Goal: Information Seeking & Learning: Learn about a topic

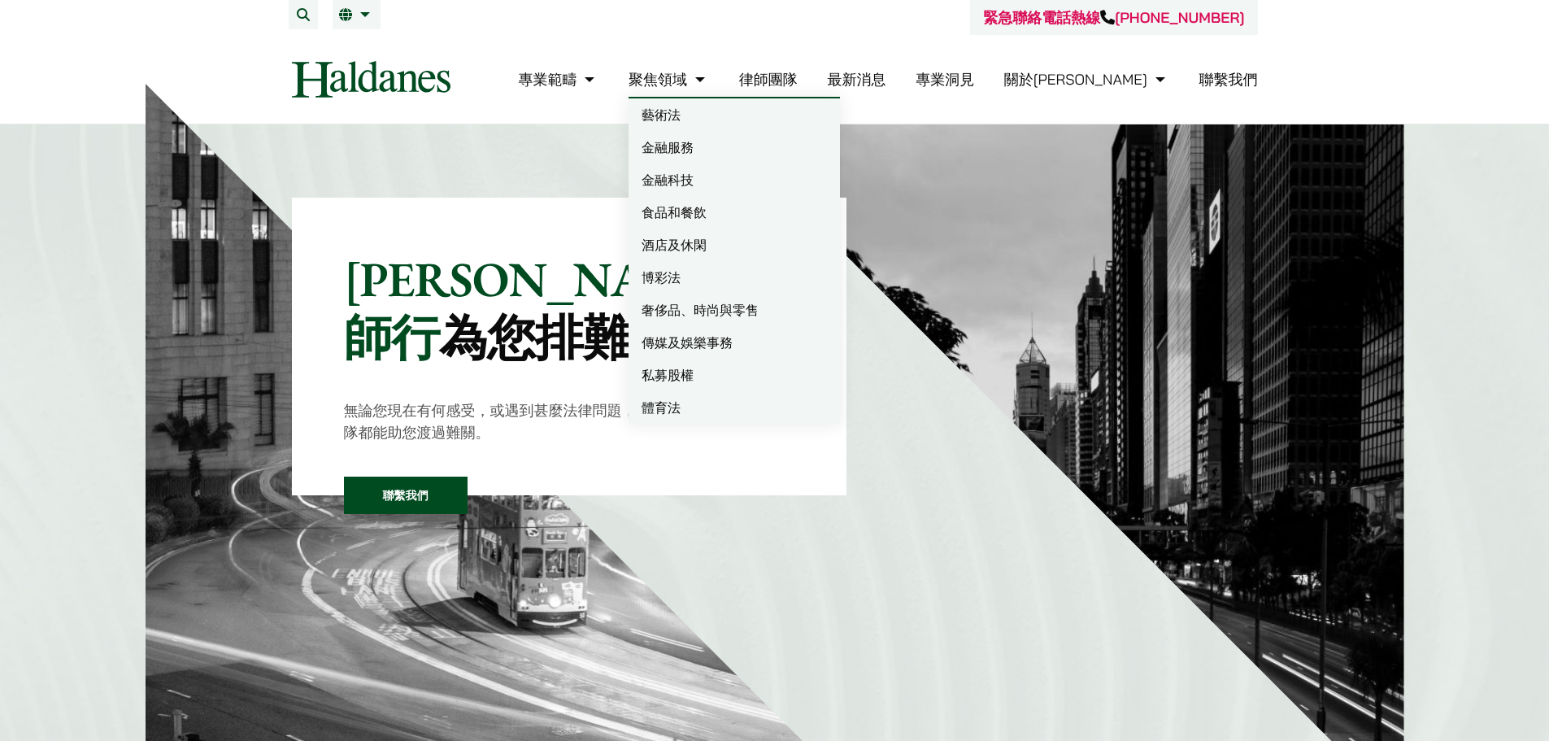
click at [798, 71] on link "律師團隊" at bounding box center [768, 79] width 59 height 19
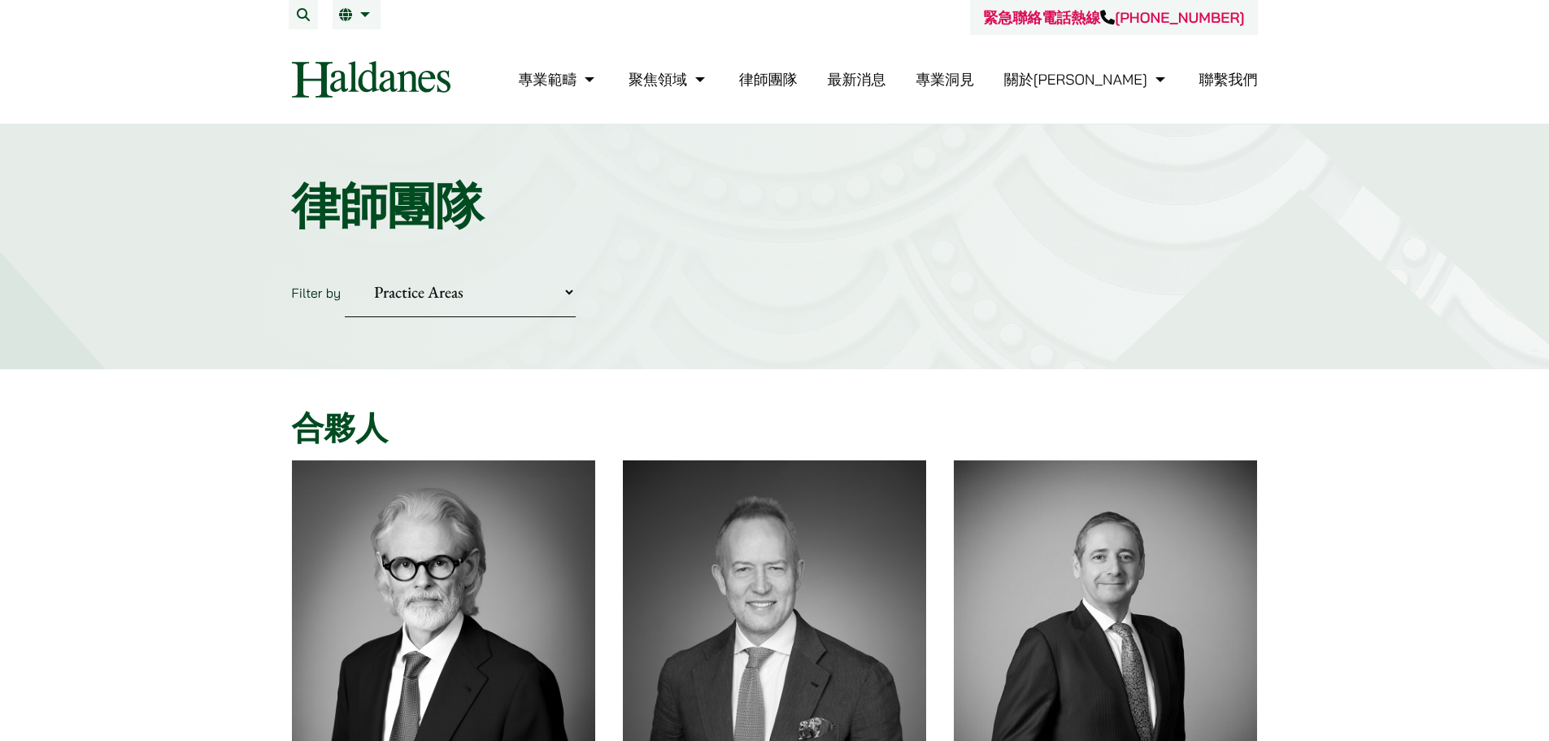
click at [1115, 10] on icon at bounding box center [1107, 17] width 15 height 15
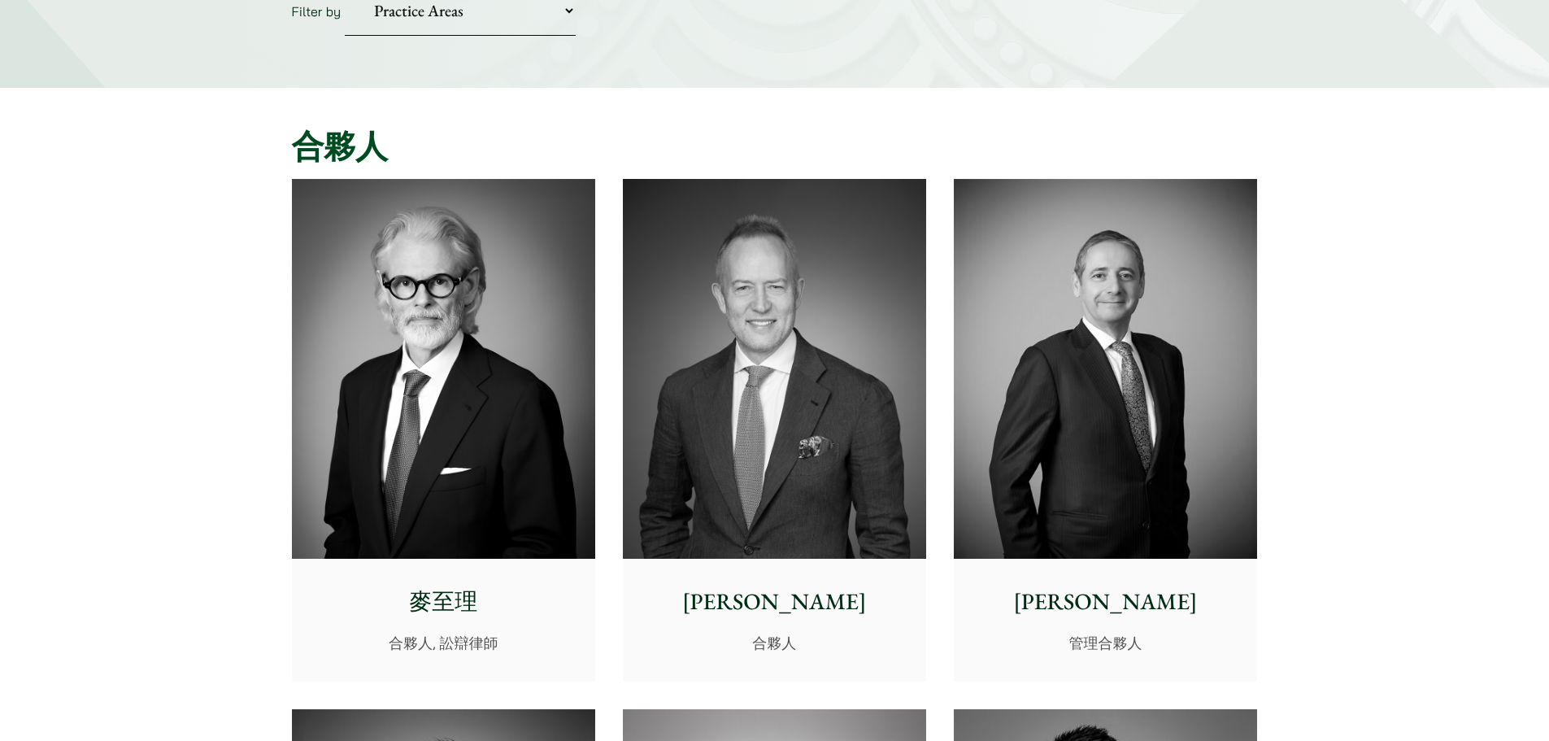
scroll to position [407, 0]
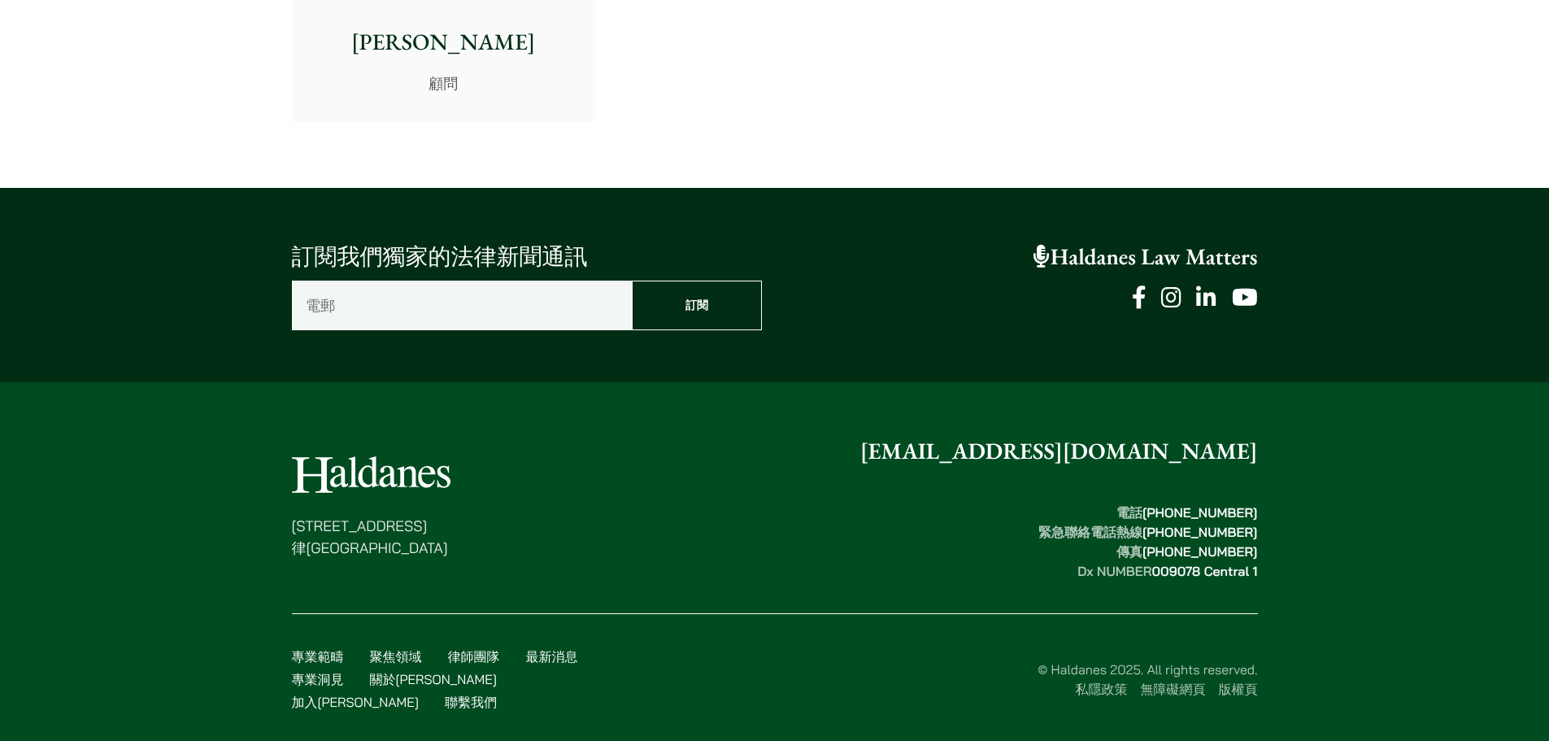
drag, startPoint x: 1396, startPoint y: 124, endPoint x: 1421, endPoint y: 582, distance: 457.8
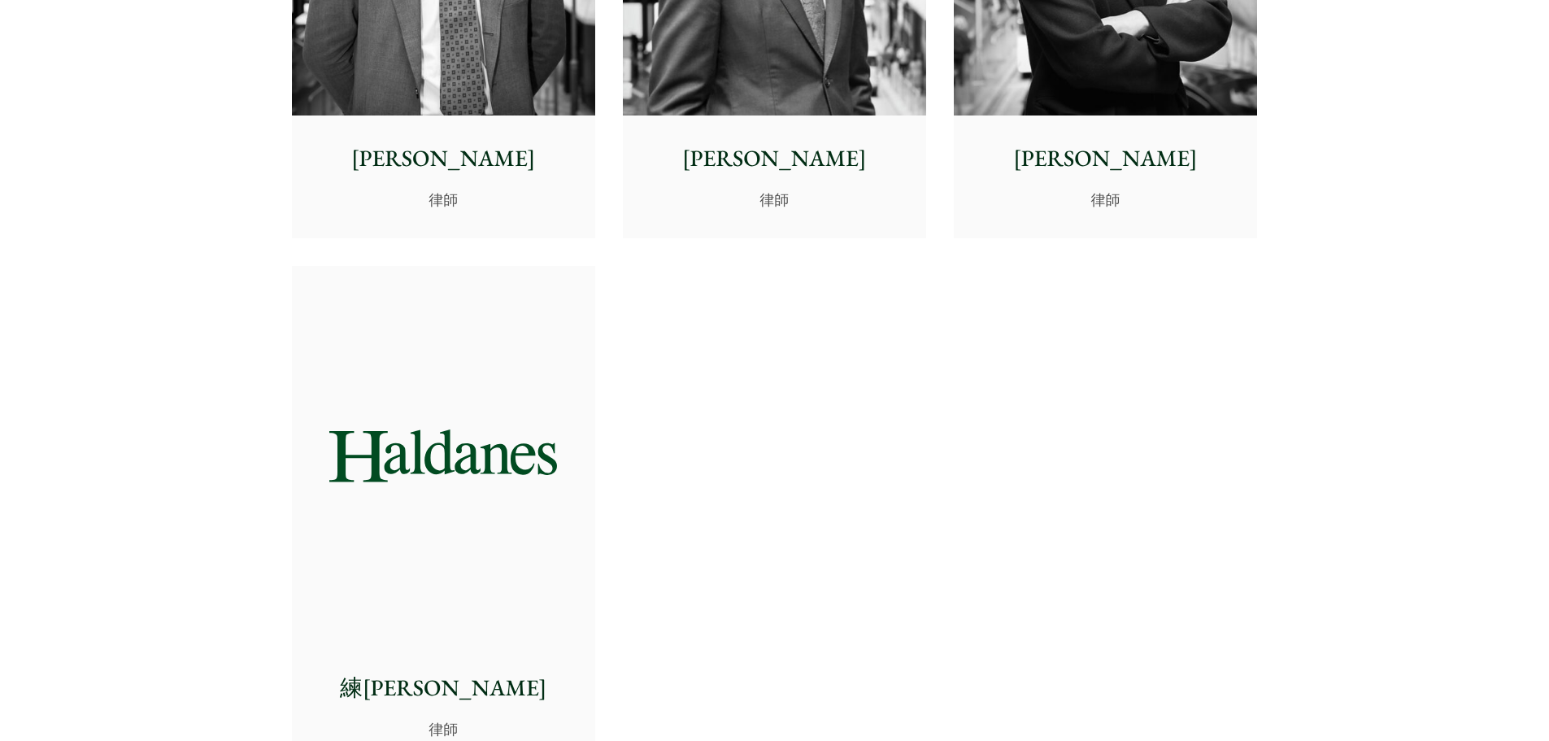
scroll to position [6432, 0]
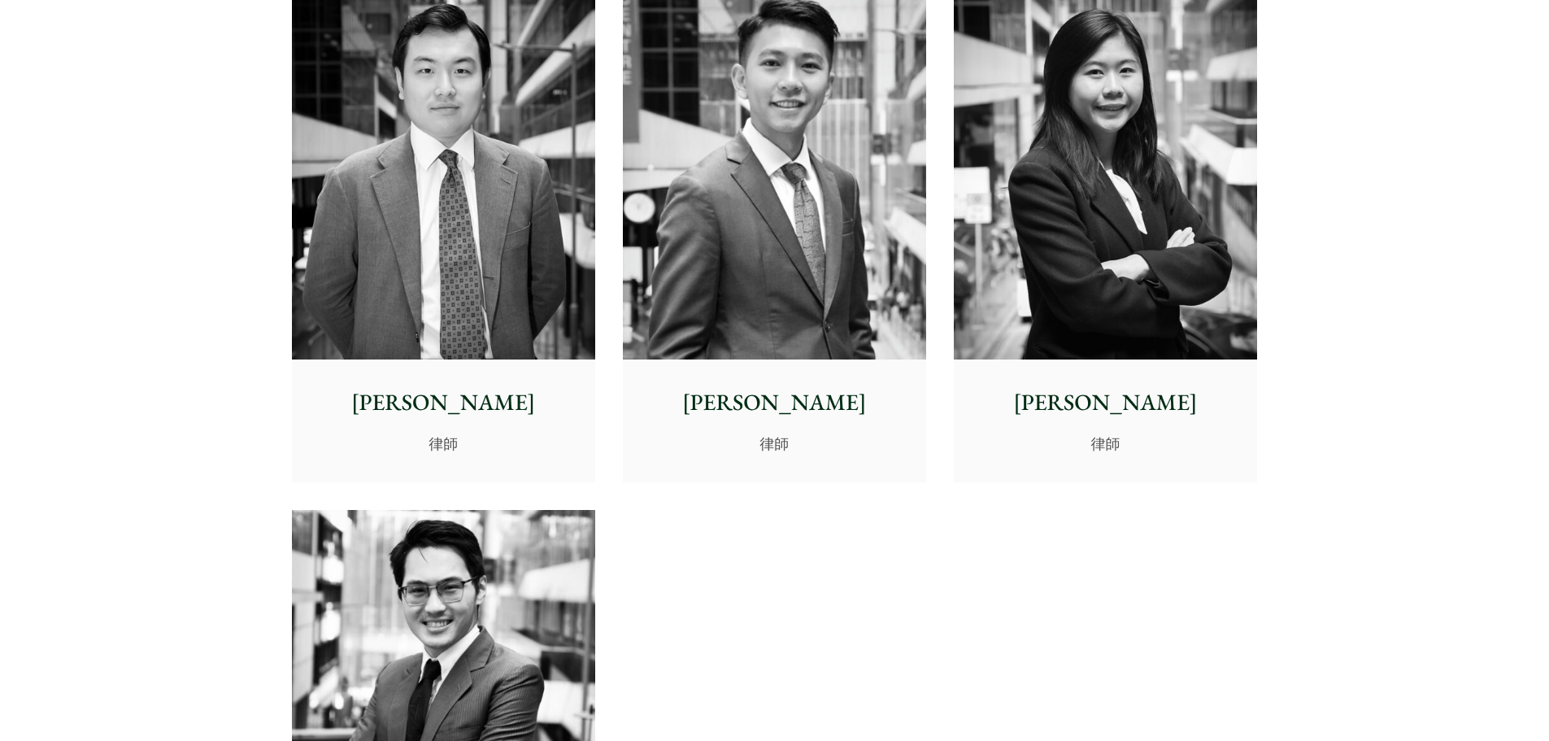
click at [746, 371] on div "馮宇祺 律師" at bounding box center [774, 420] width 303 height 121
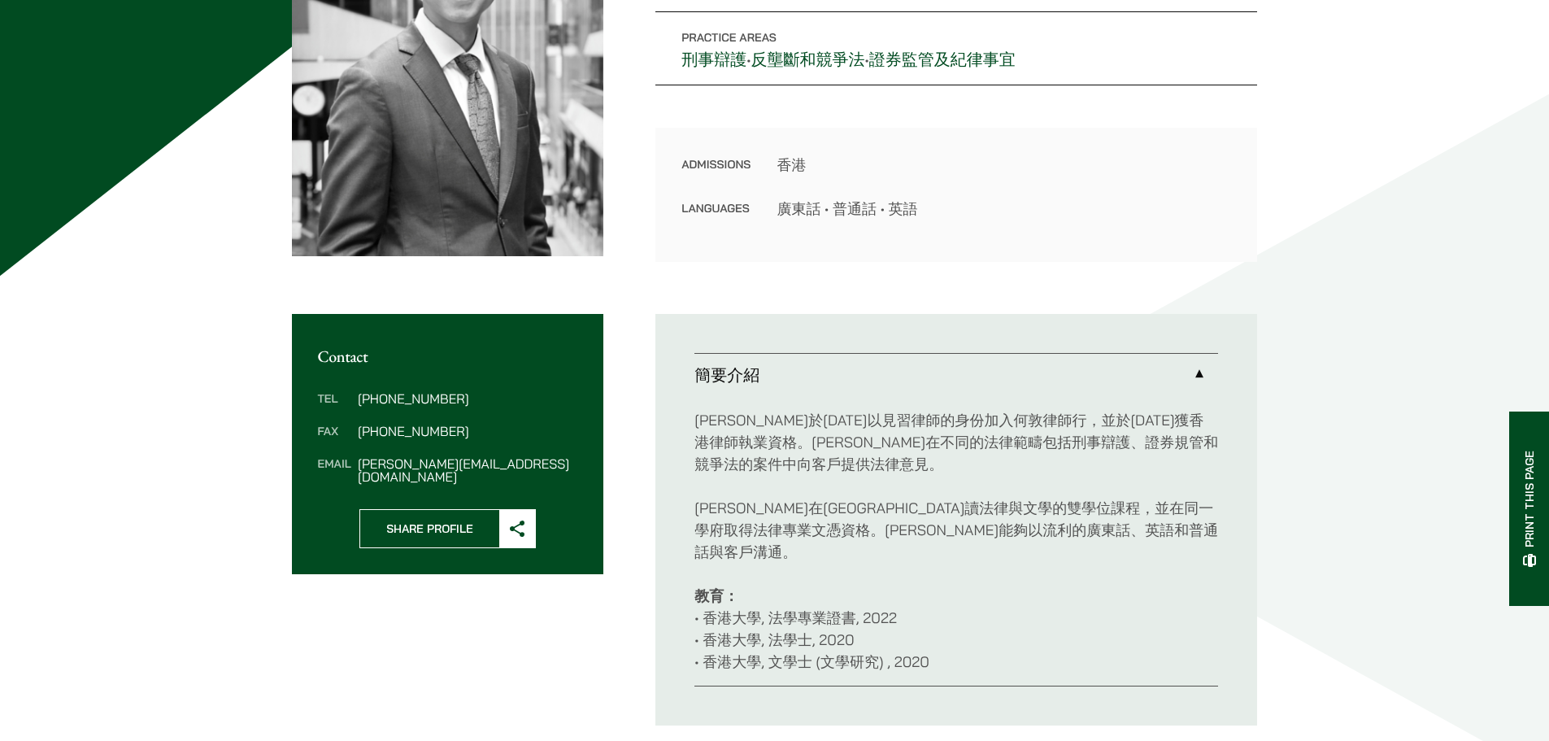
scroll to position [325, 0]
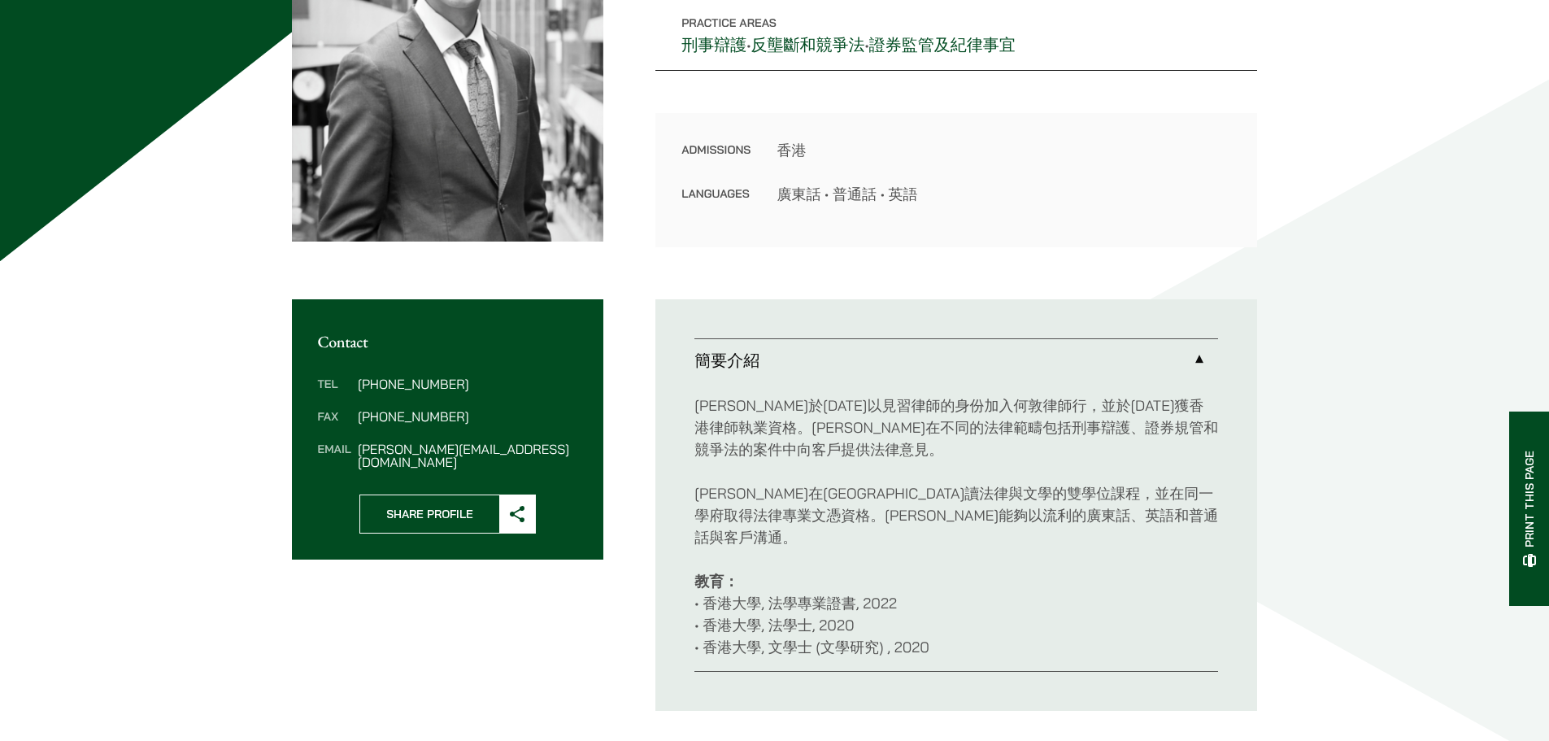
click at [1072, 364] on link "簡要介紹" at bounding box center [957, 360] width 524 height 42
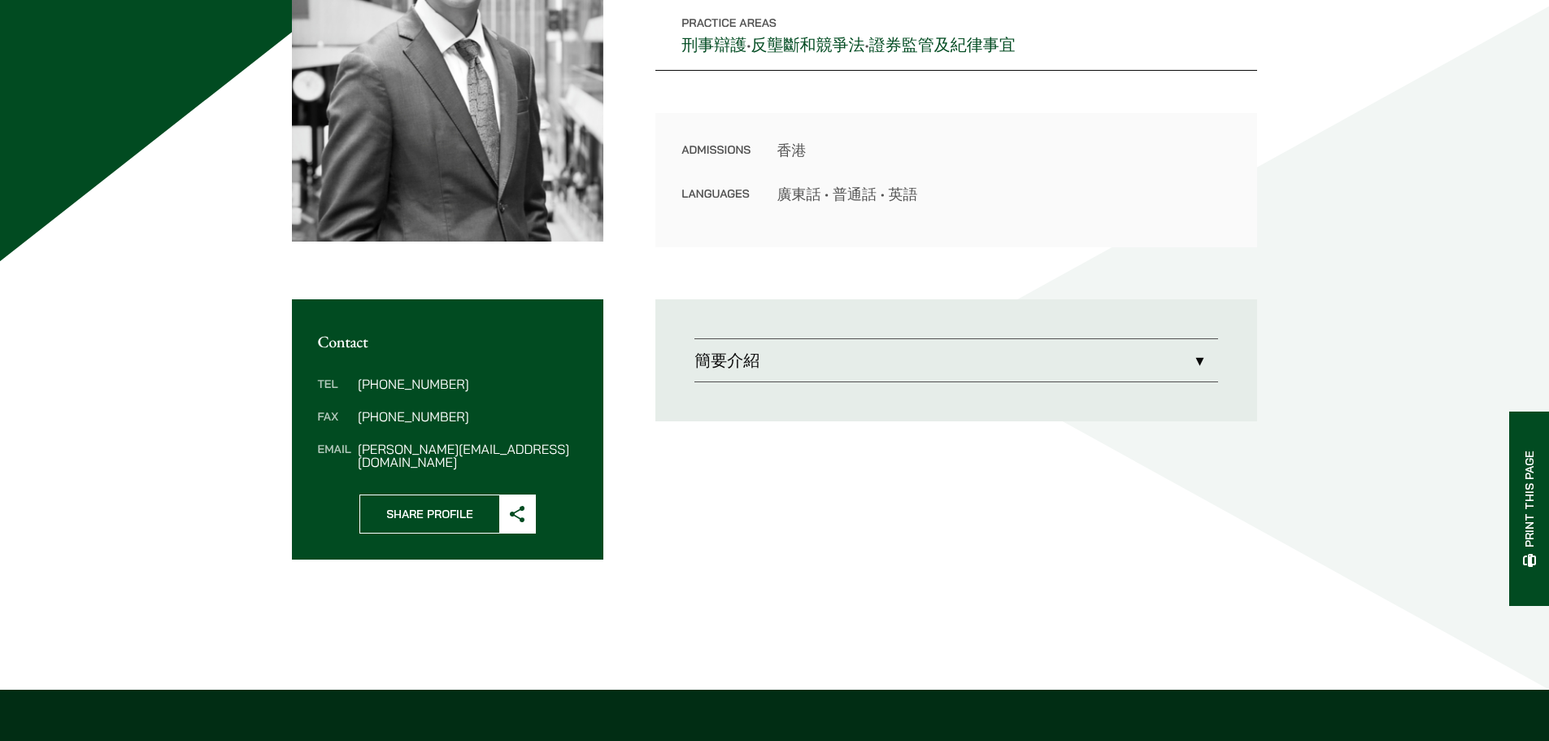
click at [1072, 364] on link "簡要介紹" at bounding box center [957, 360] width 524 height 42
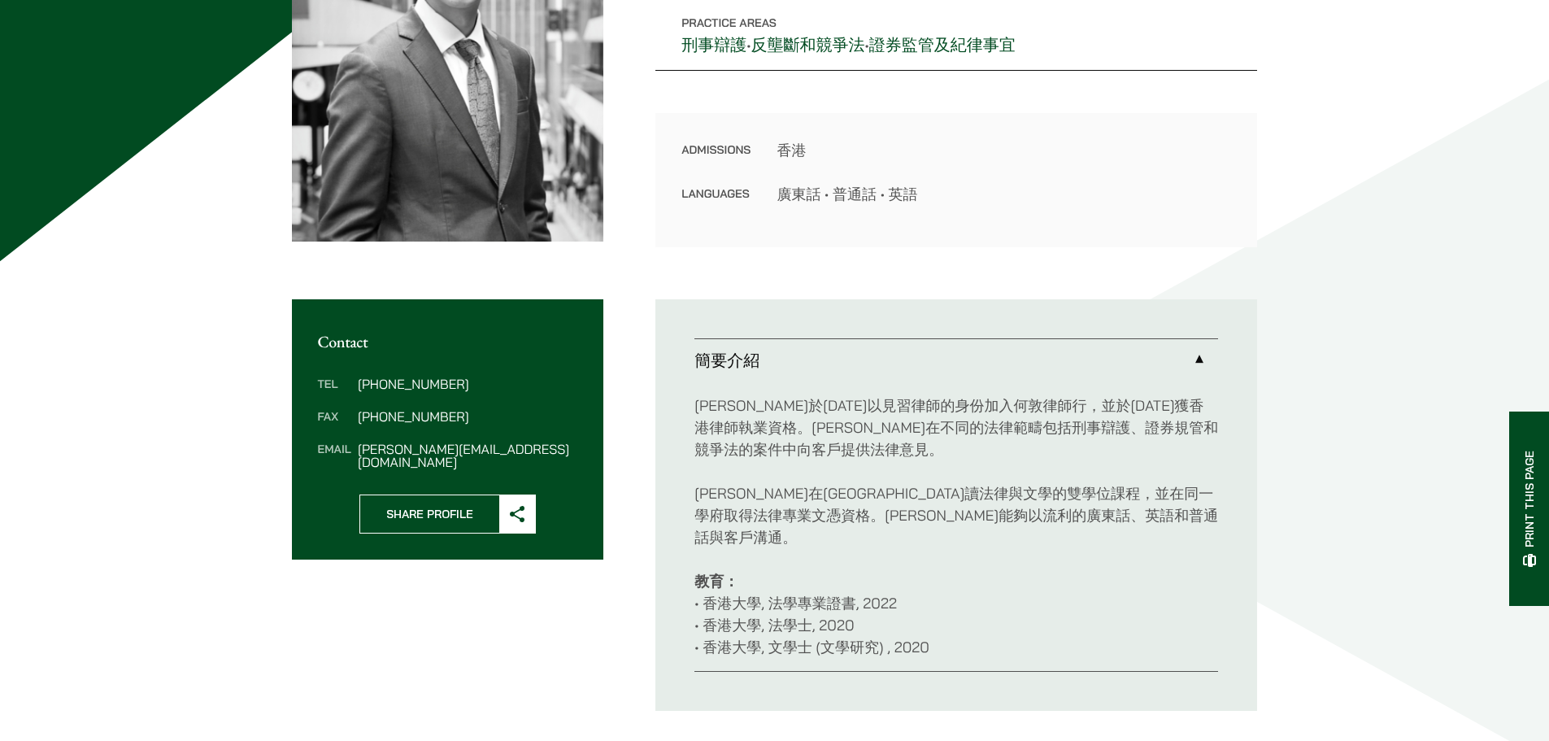
click at [1072, 364] on link "簡要介紹" at bounding box center [957, 360] width 524 height 42
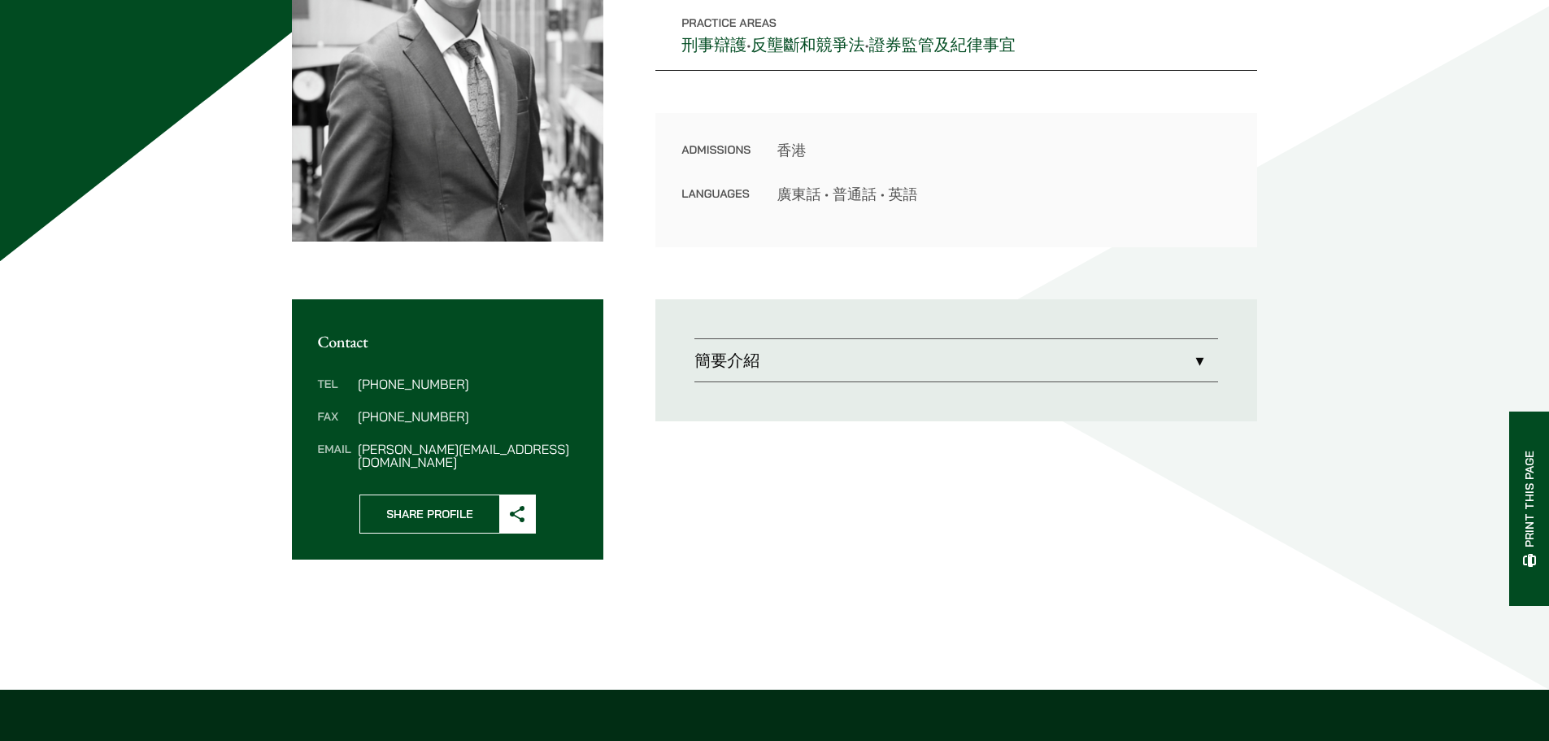
click at [1072, 364] on link "簡要介紹" at bounding box center [957, 360] width 524 height 42
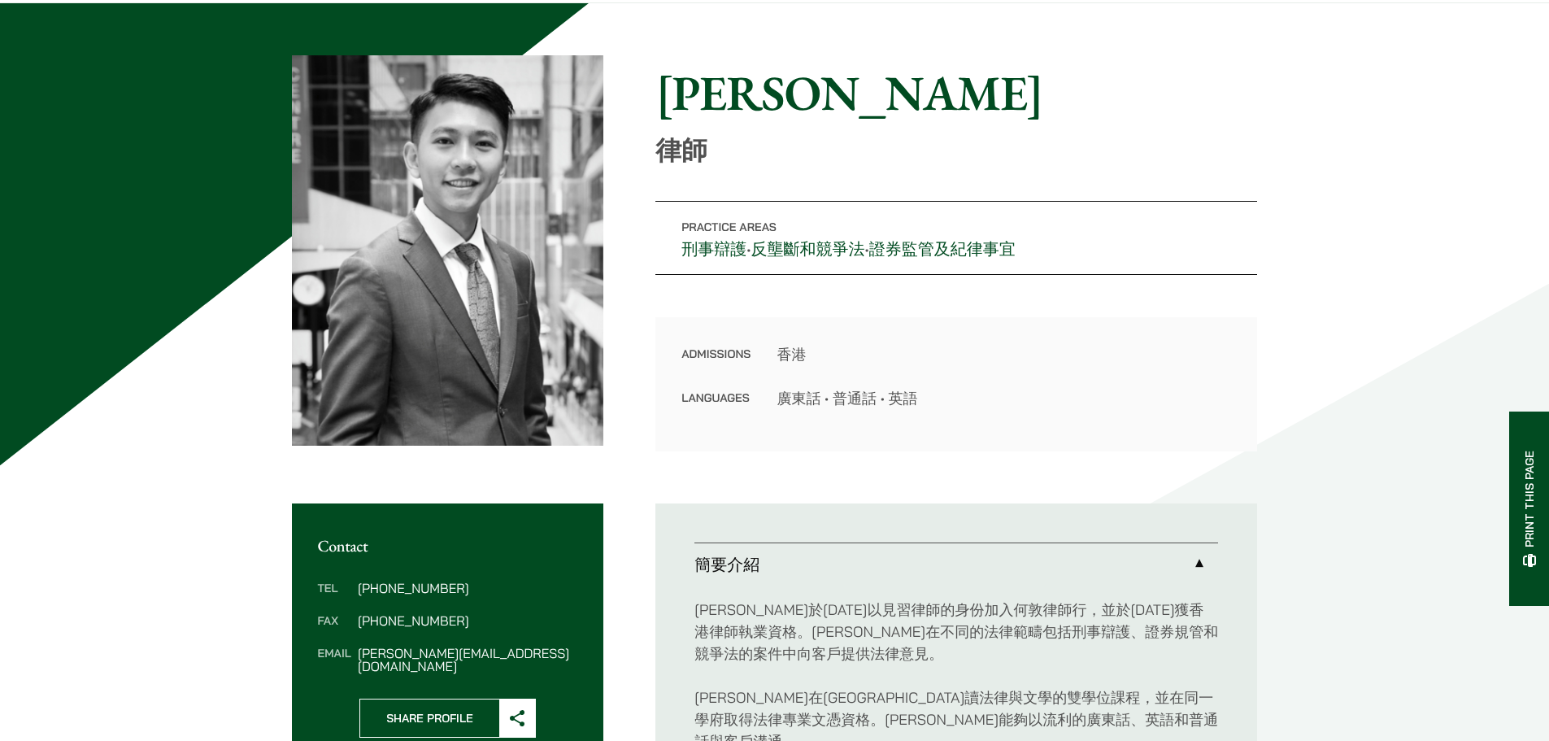
scroll to position [81, 0]
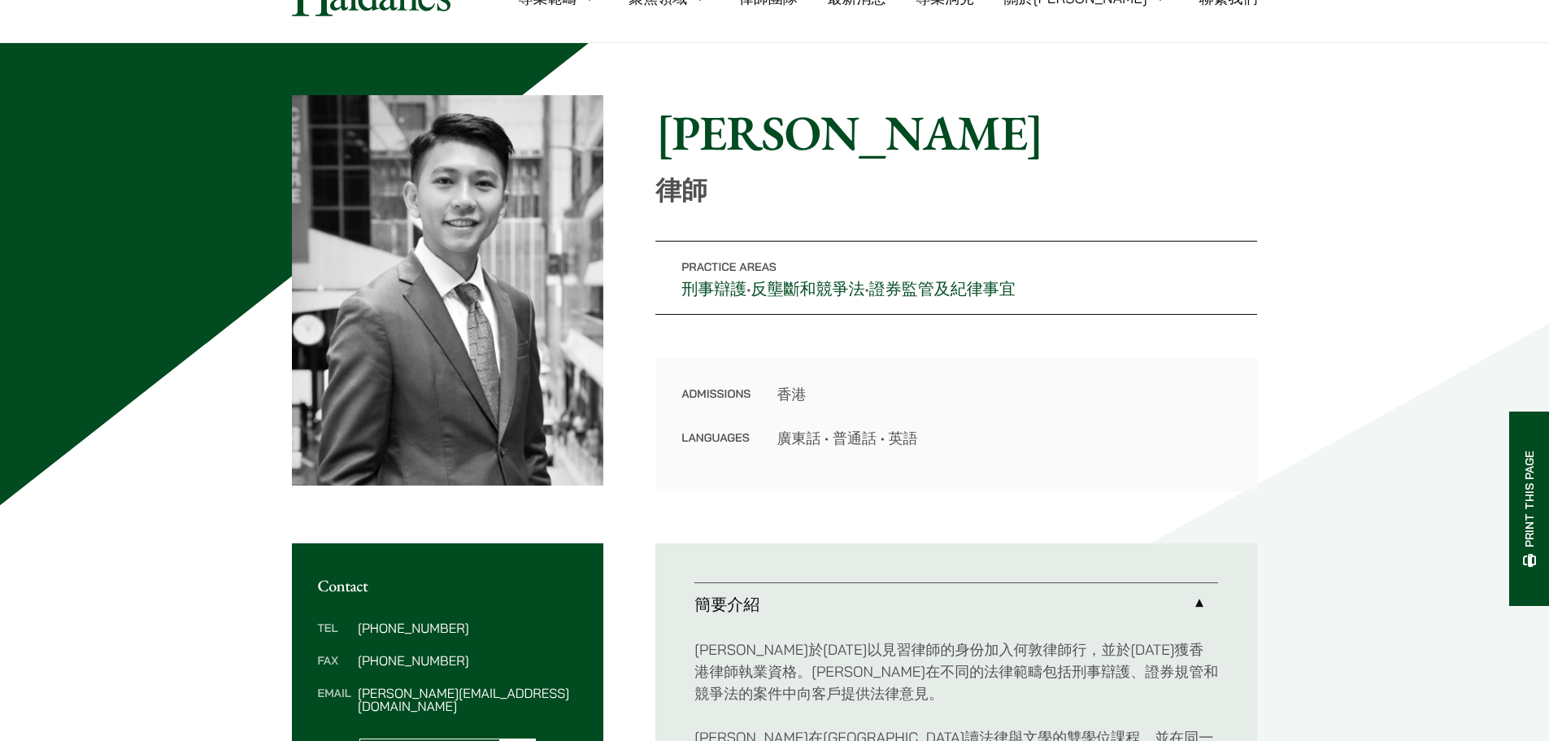
click at [888, 139] on h1 "馮宇祺" at bounding box center [957, 132] width 602 height 59
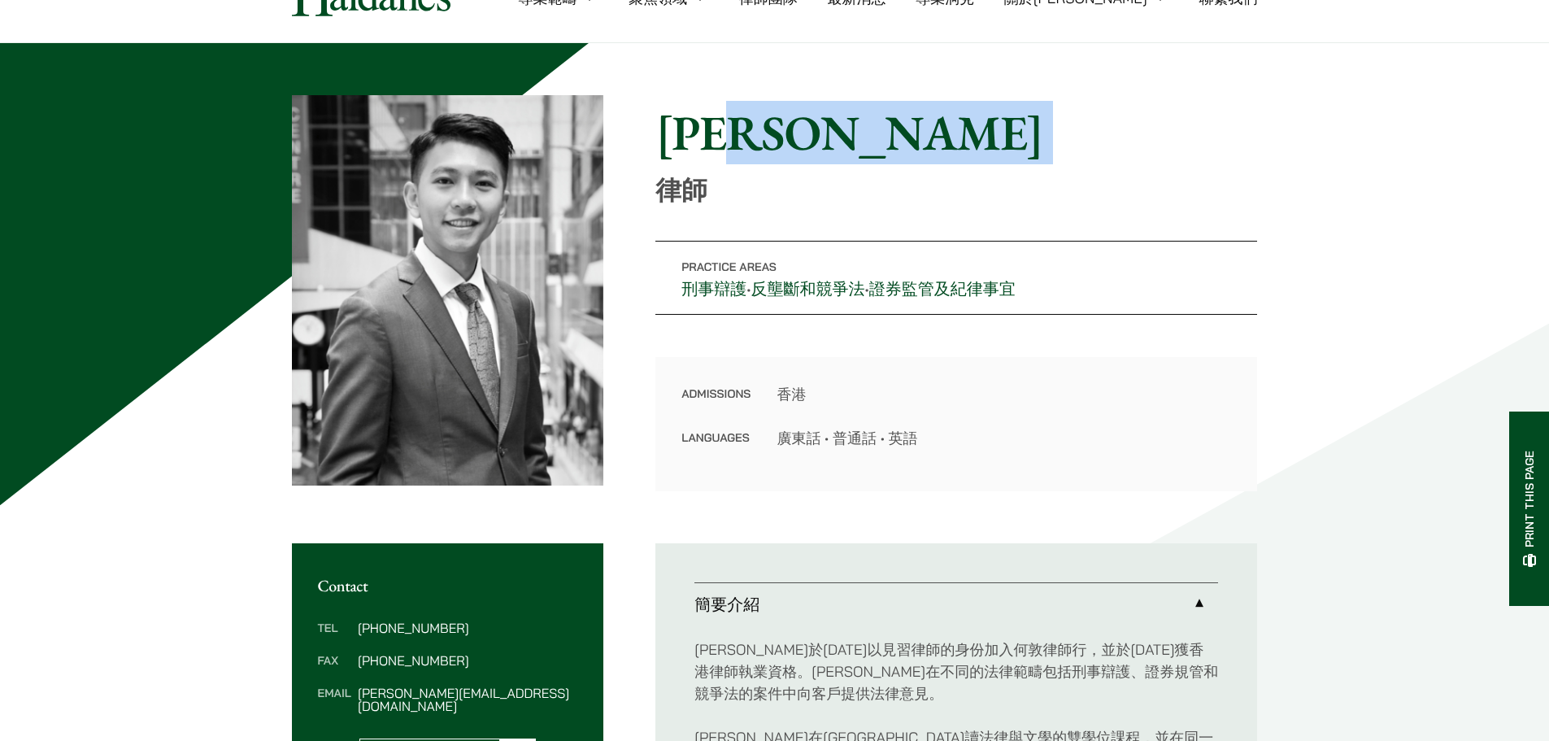
click at [888, 139] on h1 "馮宇祺" at bounding box center [957, 132] width 602 height 59
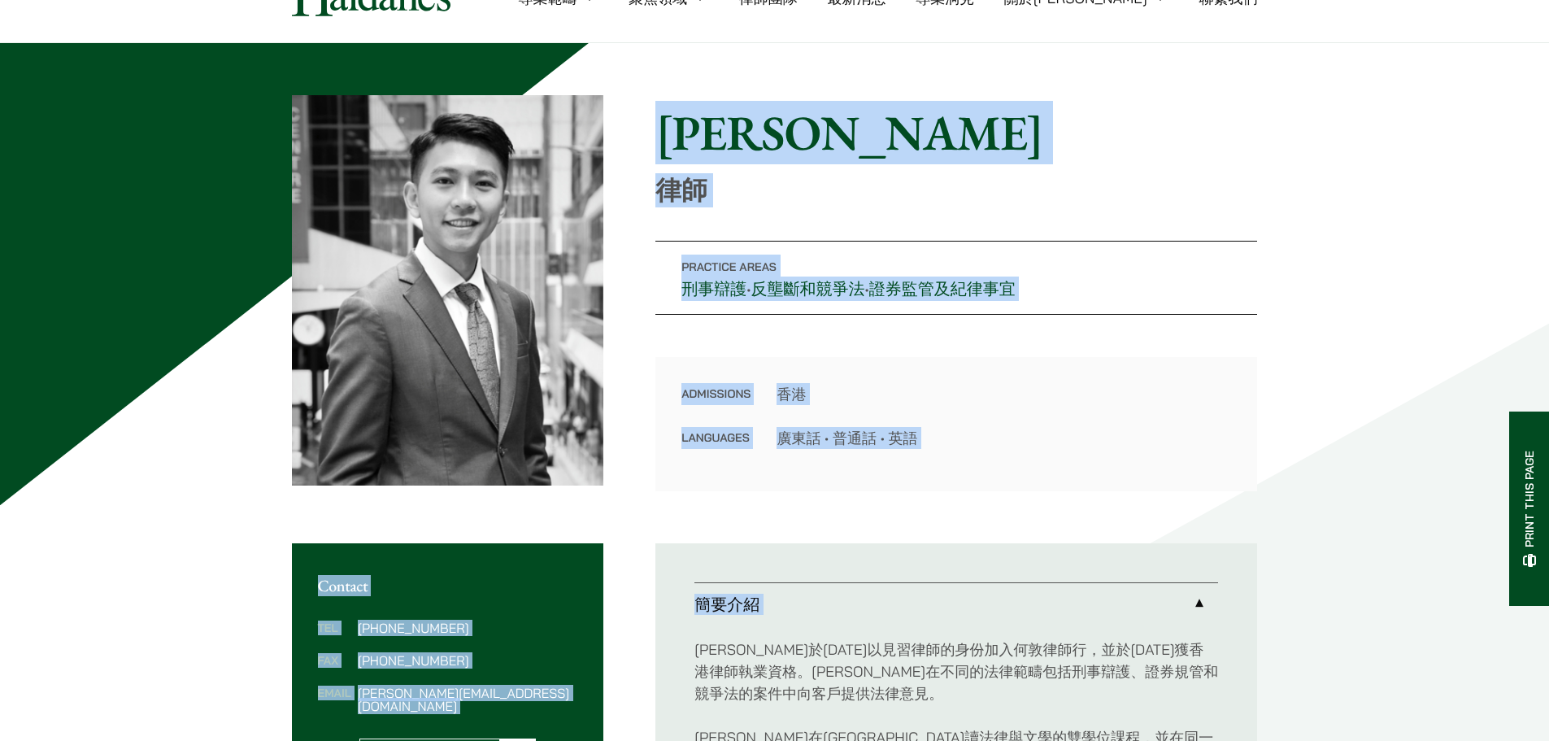
drag, startPoint x: 888, startPoint y: 139, endPoint x: 1013, endPoint y: 502, distance: 383.8
click at [1013, 502] on div "Home » Lawyers » 馮宇祺 馮宇祺 律師 Practice Areas 刑事辯護 • 反壟斷和競爭法 • 證券監管及紀律事宜 Admission…" at bounding box center [775, 525] width 1025 height 860
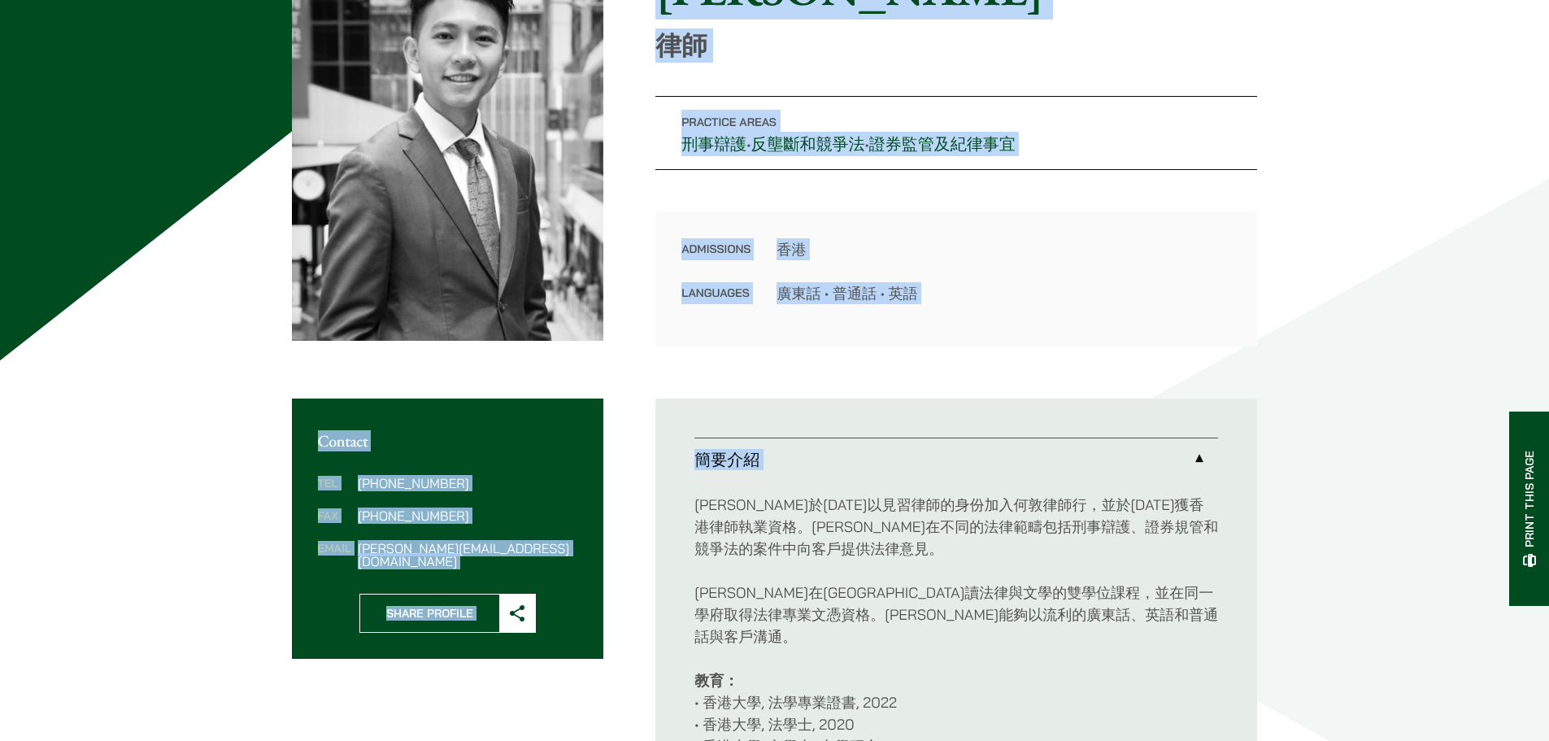
scroll to position [244, 0]
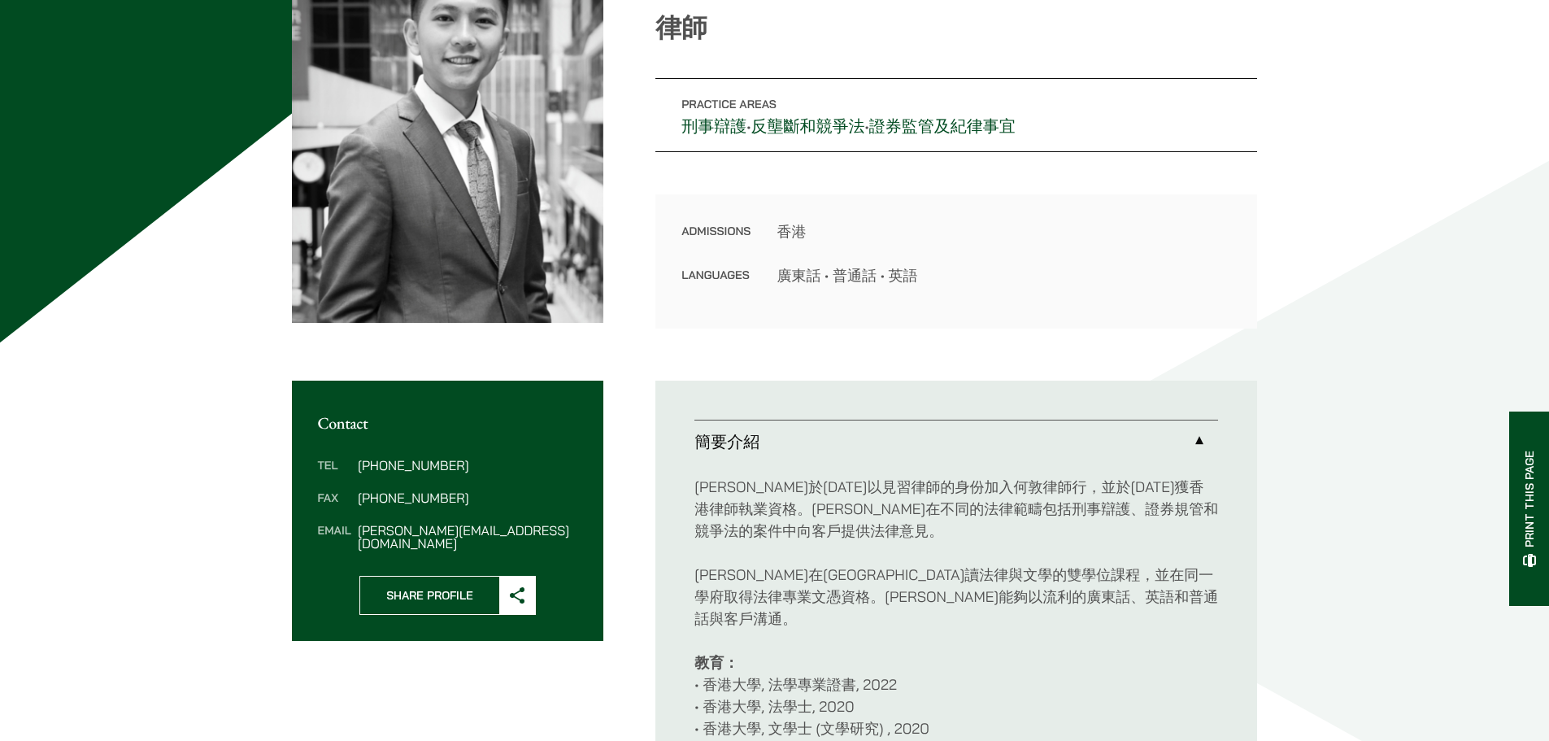
click at [1013, 502] on p "馮宇祺律師於2022年以見習律師的身份加入何敦律師行，並於2024年獲香港律師執業資格。馮律師在不同的法律範疇包括刑事辯護、證券規管和競爭法的案件中向客戶提供…" at bounding box center [957, 509] width 524 height 66
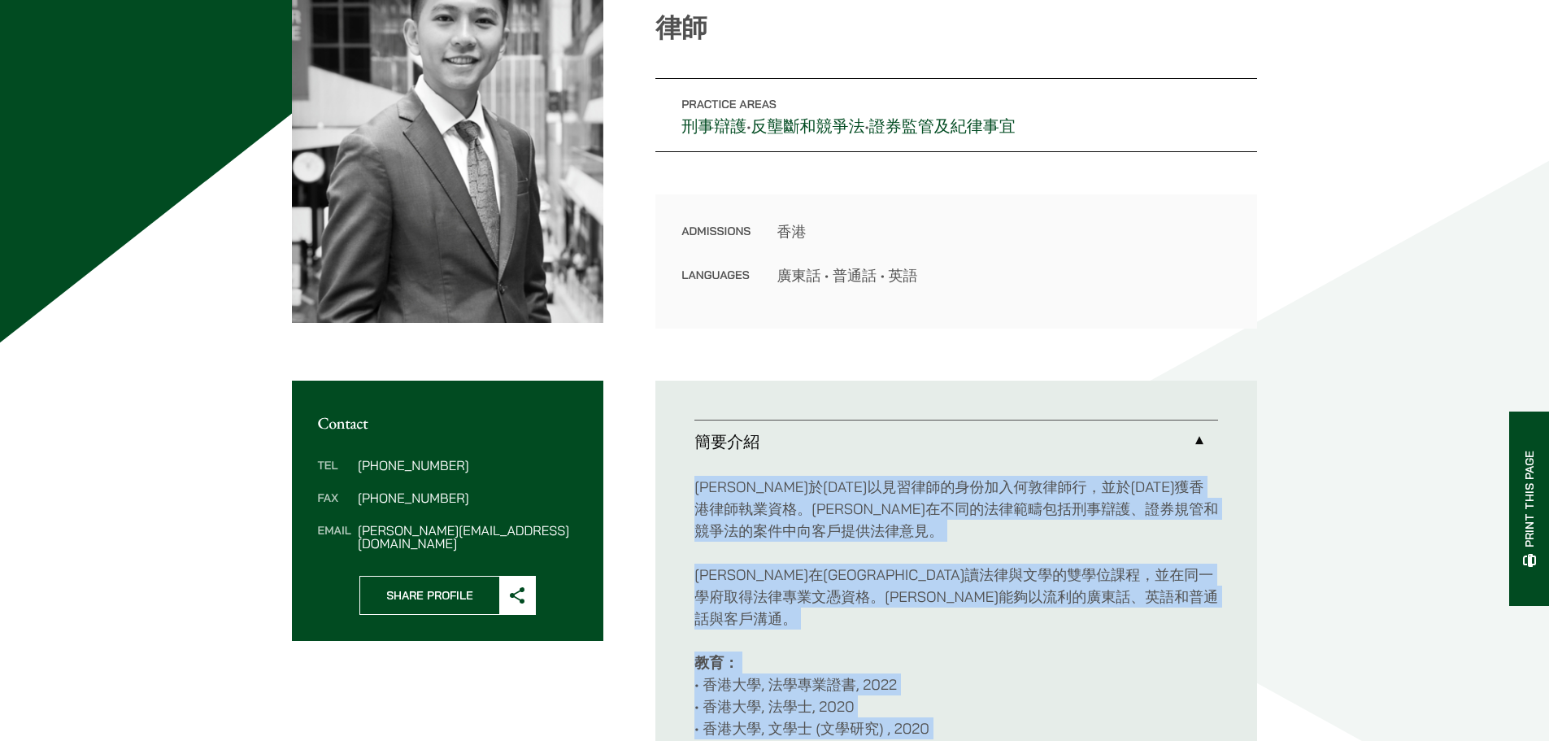
drag, startPoint x: 1013, startPoint y: 502, endPoint x: 1003, endPoint y: 715, distance: 213.4
click at [1003, 715] on div "馮宇祺律師於2022年以見習律師的身份加入何敦律師行，並於2024年獲香港律師執業資格。馮律師在不同的法律範疇包括刑事辯護、證券規管和競爭法的案件中向客戶提供…" at bounding box center [957, 608] width 524 height 290
click at [1003, 715] on p "教育： • 香港大學, 法學專業證書, 2022 • 香港大學, 法學士, 2020 • 香港大學, 文學士 (文學研究) , 2020" at bounding box center [957, 696] width 524 height 88
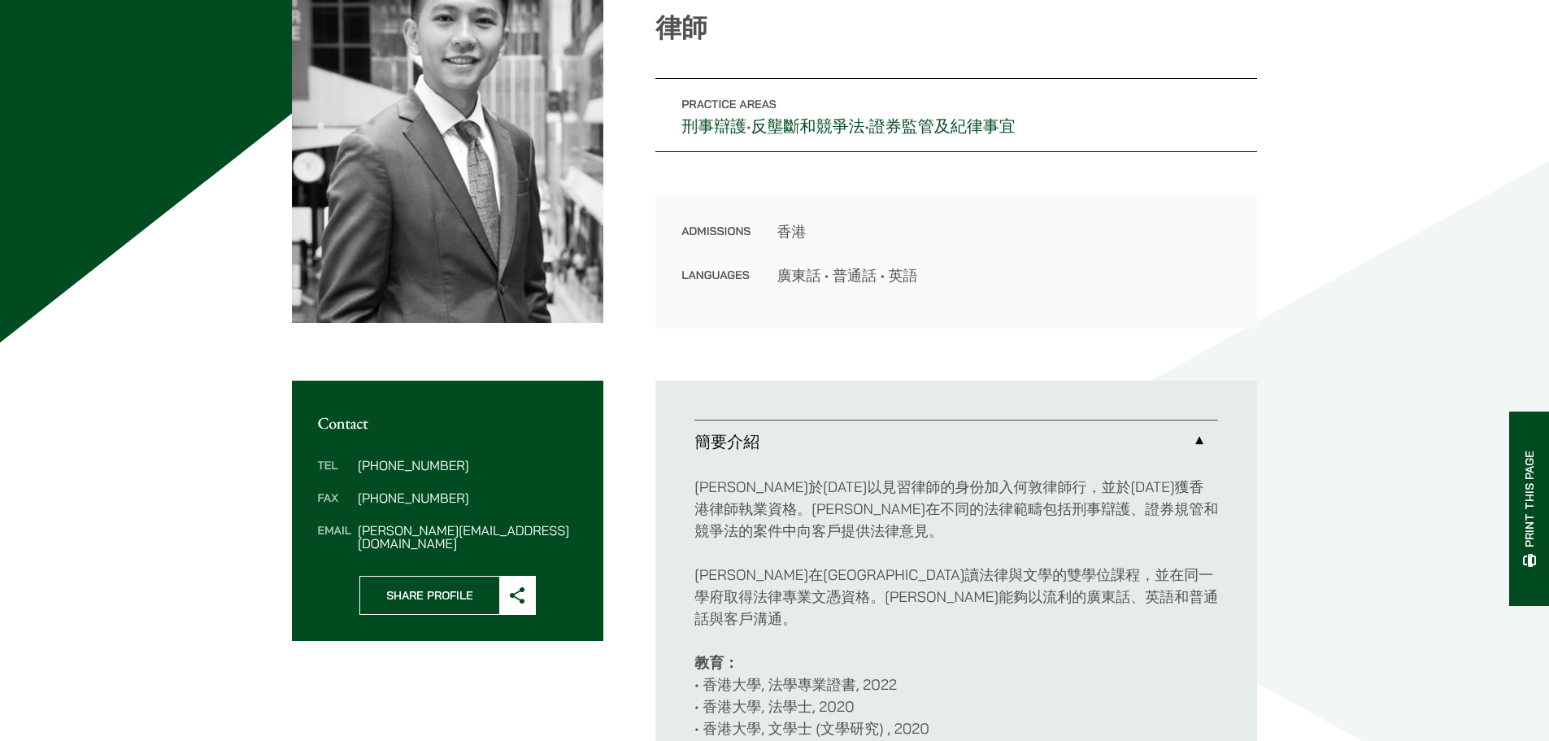
click at [1003, 715] on p "教育： • 香港大學, 法學專業證書, 2022 • 香港大學, 法學士, 2020 • 香港大學, 文學士 (文學研究) , 2020" at bounding box center [957, 696] width 524 height 88
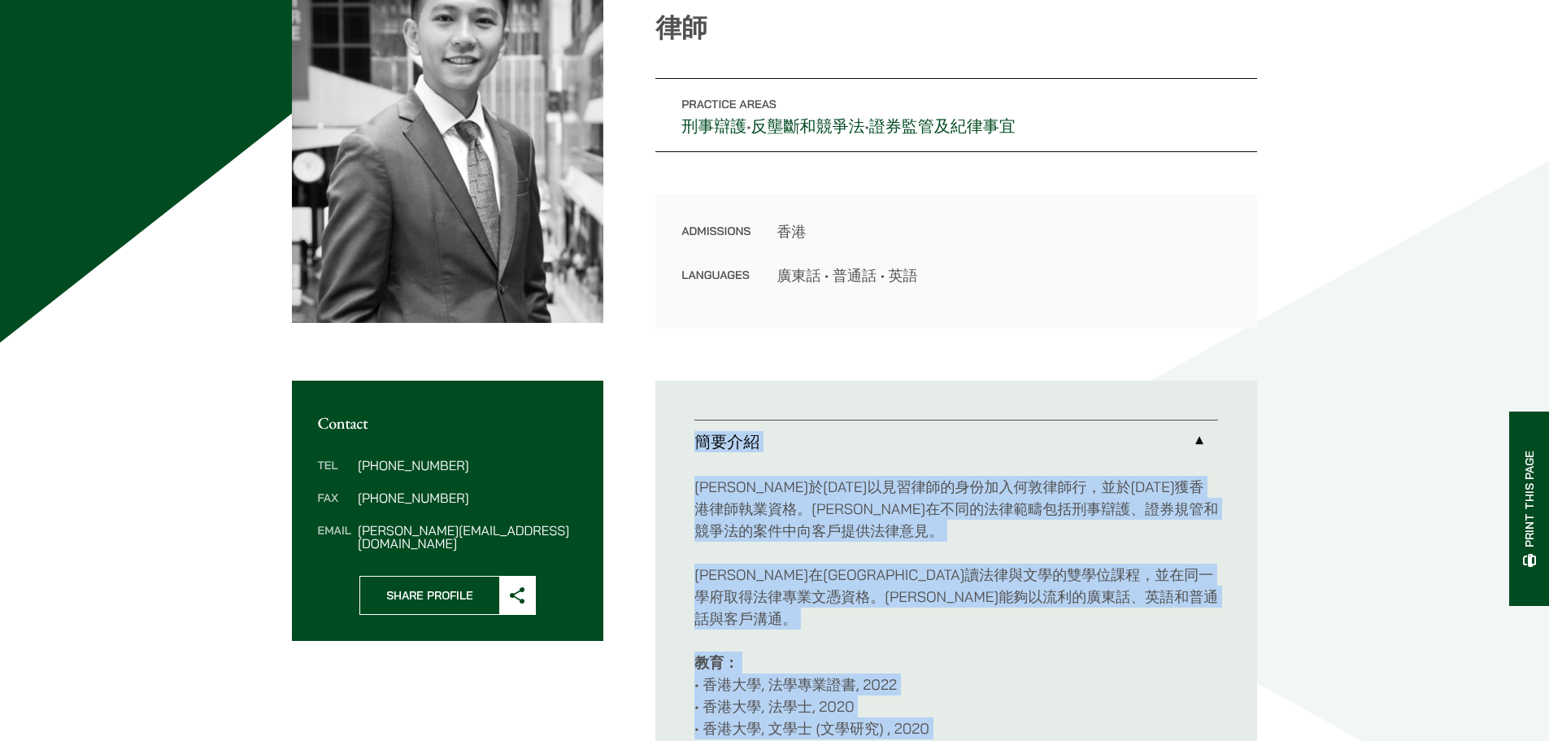
drag, startPoint x: 1003, startPoint y: 715, endPoint x: 988, endPoint y: 458, distance: 257.4
click at [988, 458] on li "簡要介紹 馮宇祺律師於2022年以見習律師的身份加入何敦律師行，並於2024年獲香港律師執業資格。馮律師在不同的法律範疇包括刑事辯護、證券規管和競爭法的案件中…" at bounding box center [957, 586] width 524 height 333
click at [988, 458] on link "簡要介紹" at bounding box center [957, 442] width 524 height 42
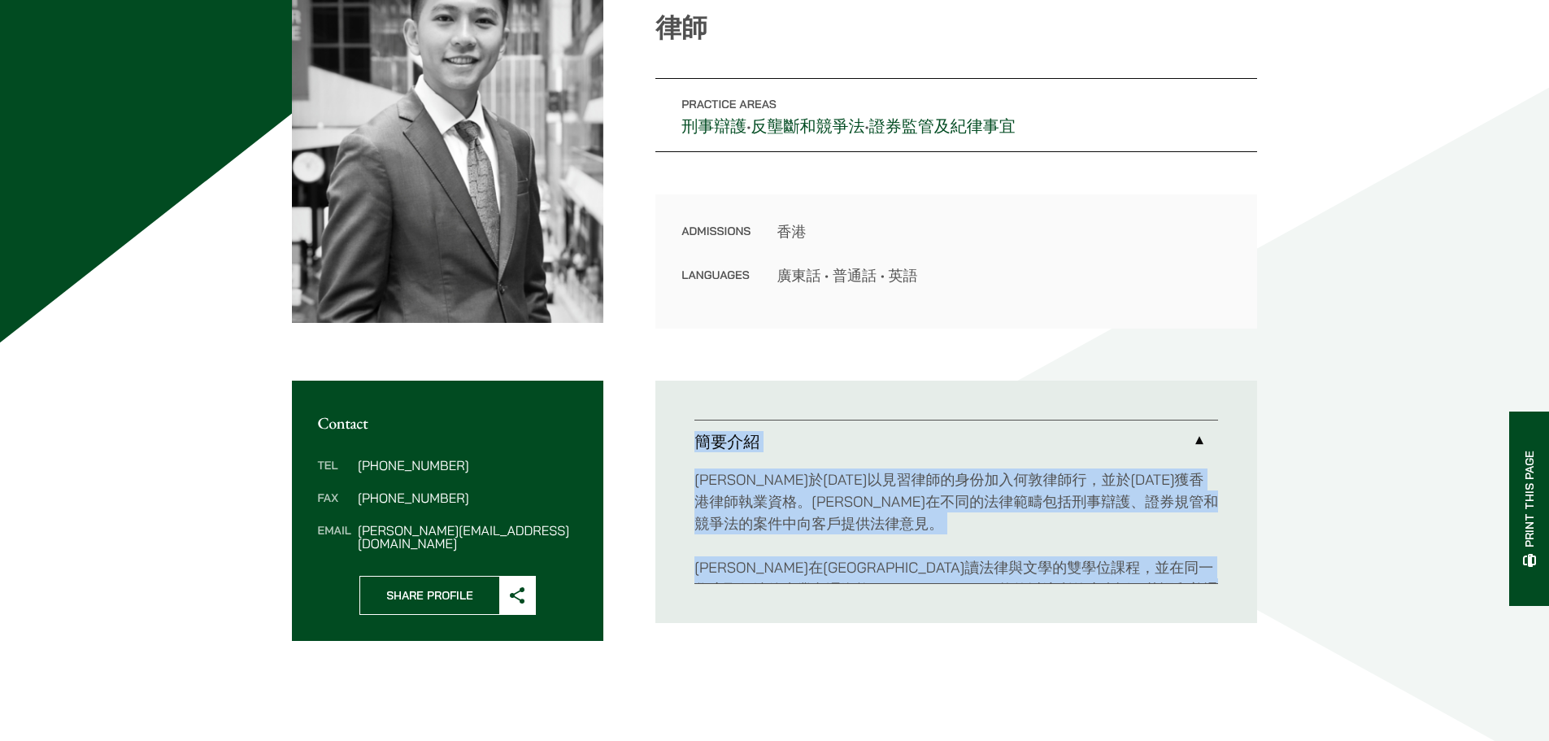
click at [987, 461] on link "簡要介紹" at bounding box center [957, 442] width 524 height 42
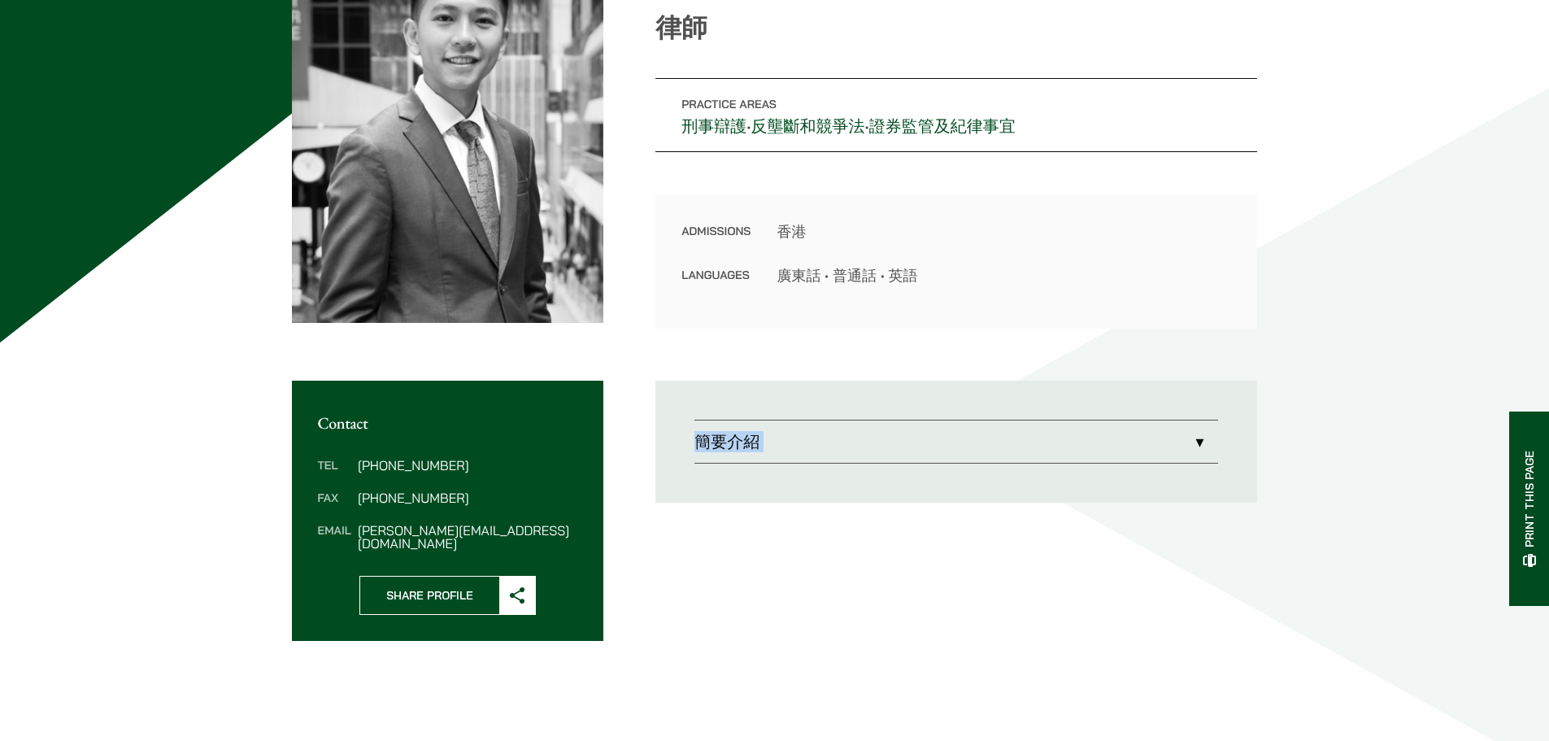
click at [987, 461] on link "簡要介紹" at bounding box center [957, 442] width 524 height 42
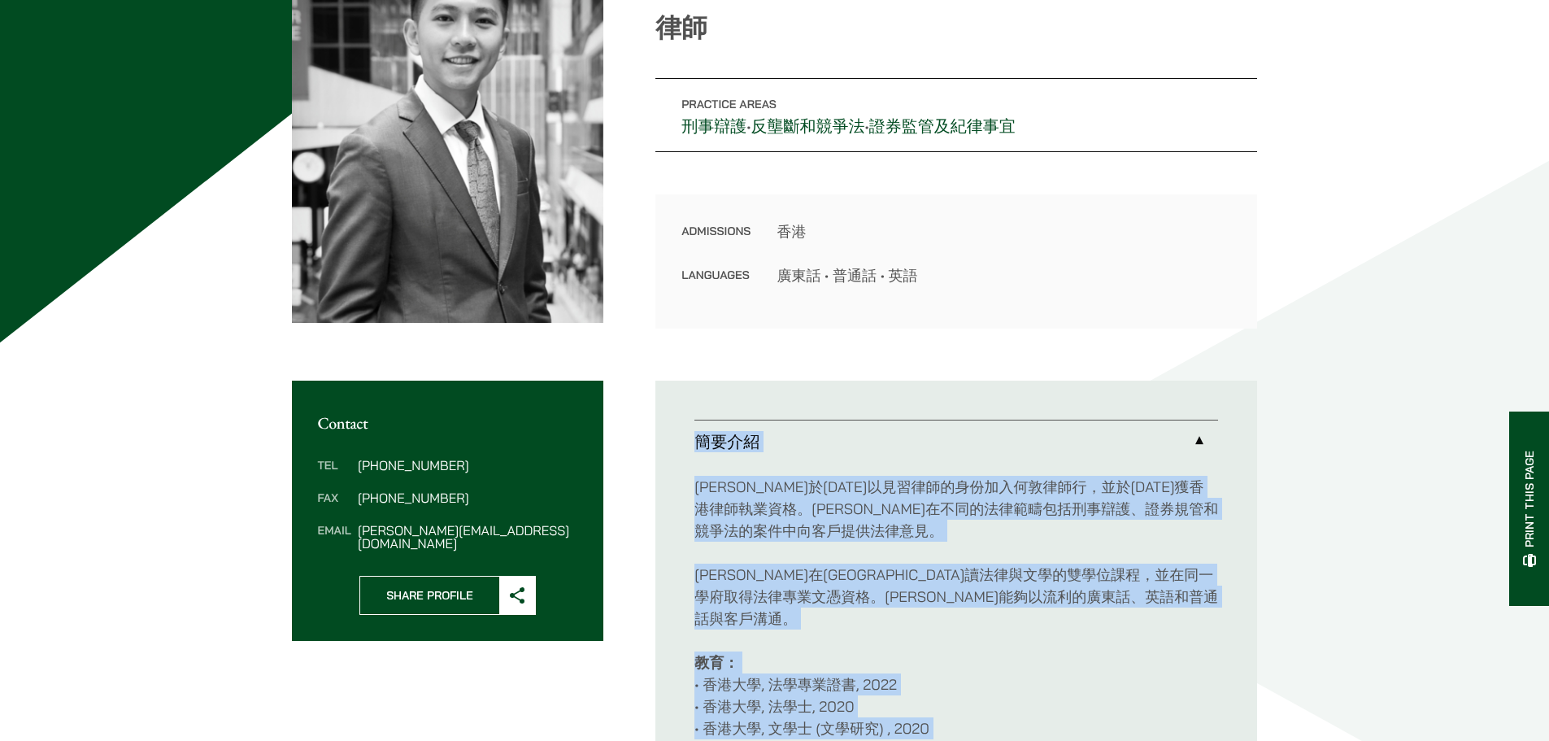
click at [978, 508] on p "馮宇祺律師於2022年以見習律師的身份加入何敦律師行，並於2024年獲香港律師執業資格。馮律師在不同的法律範疇包括刑事辯護、證券規管和競爭法的案件中向客戶提供…" at bounding box center [957, 509] width 524 height 66
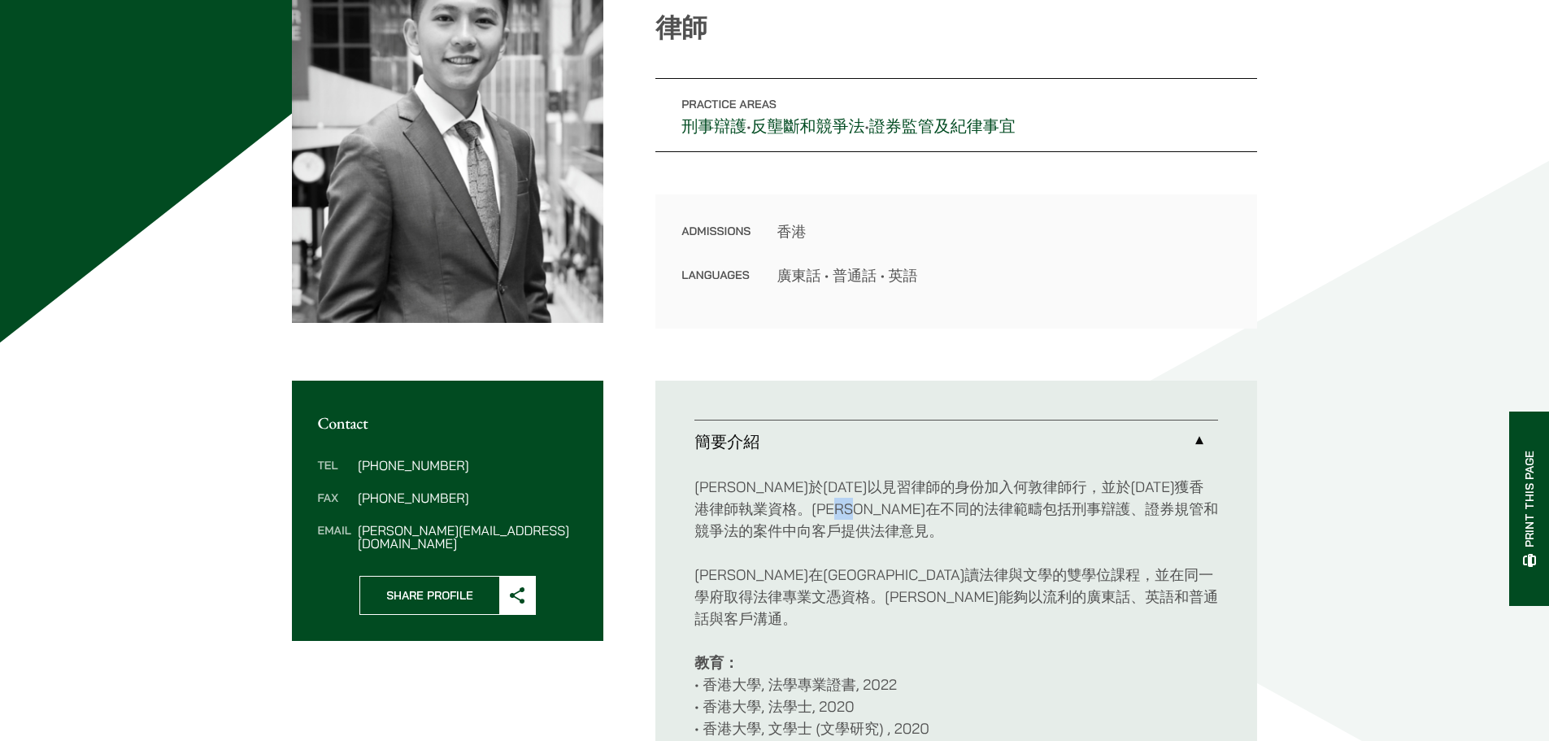
click at [978, 508] on p "馮宇祺律師於2022年以見習律師的身份加入何敦律師行，並於2024年獲香港律師執業資格。馮律師在不同的法律範疇包括刑事辯護、證券規管和競爭法的案件中向客戶提供…" at bounding box center [957, 509] width 524 height 66
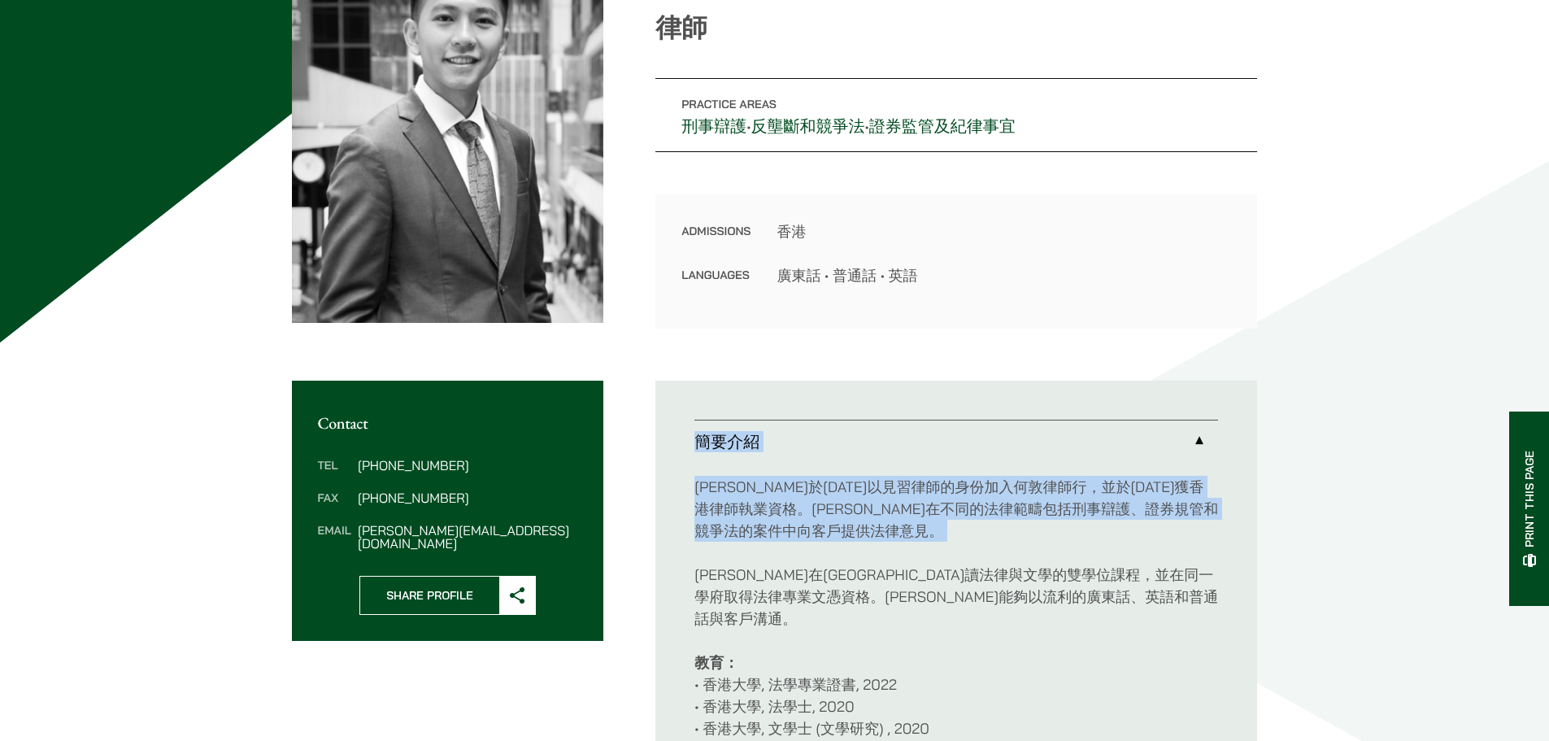
drag, startPoint x: 978, startPoint y: 508, endPoint x: 970, endPoint y: 453, distance: 55.2
click at [970, 453] on li "簡要介紹 馮宇祺律師於2022年以見習律師的身份加入何敦律師行，並於2024年獲香港律師執業資格。馮律師在不同的法律範疇包括刑事辯護、證券規管和競爭法的案件中…" at bounding box center [957, 586] width 524 height 333
click at [970, 453] on link "簡要介紹" at bounding box center [957, 442] width 524 height 42
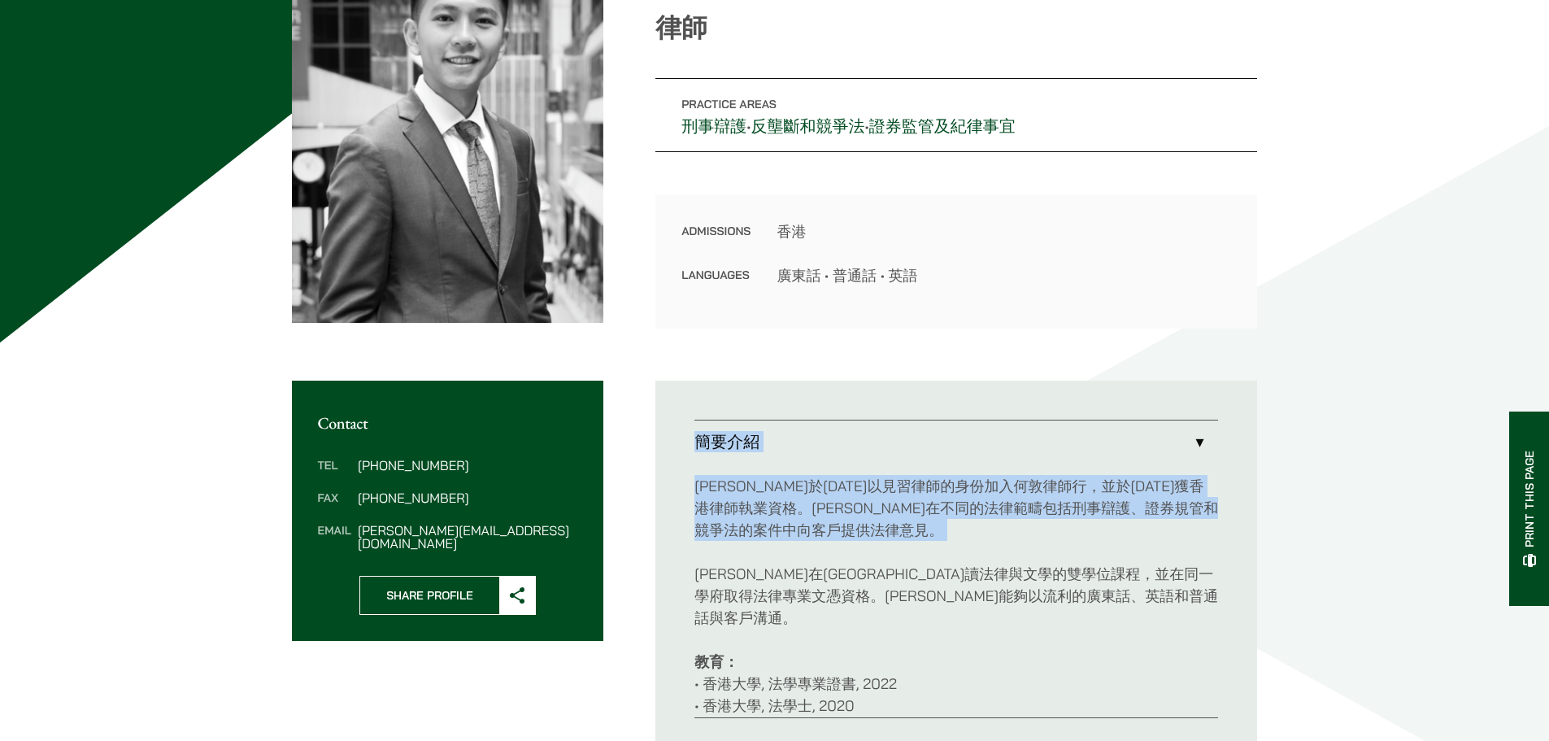
click at [970, 453] on link "簡要介紹" at bounding box center [957, 442] width 524 height 42
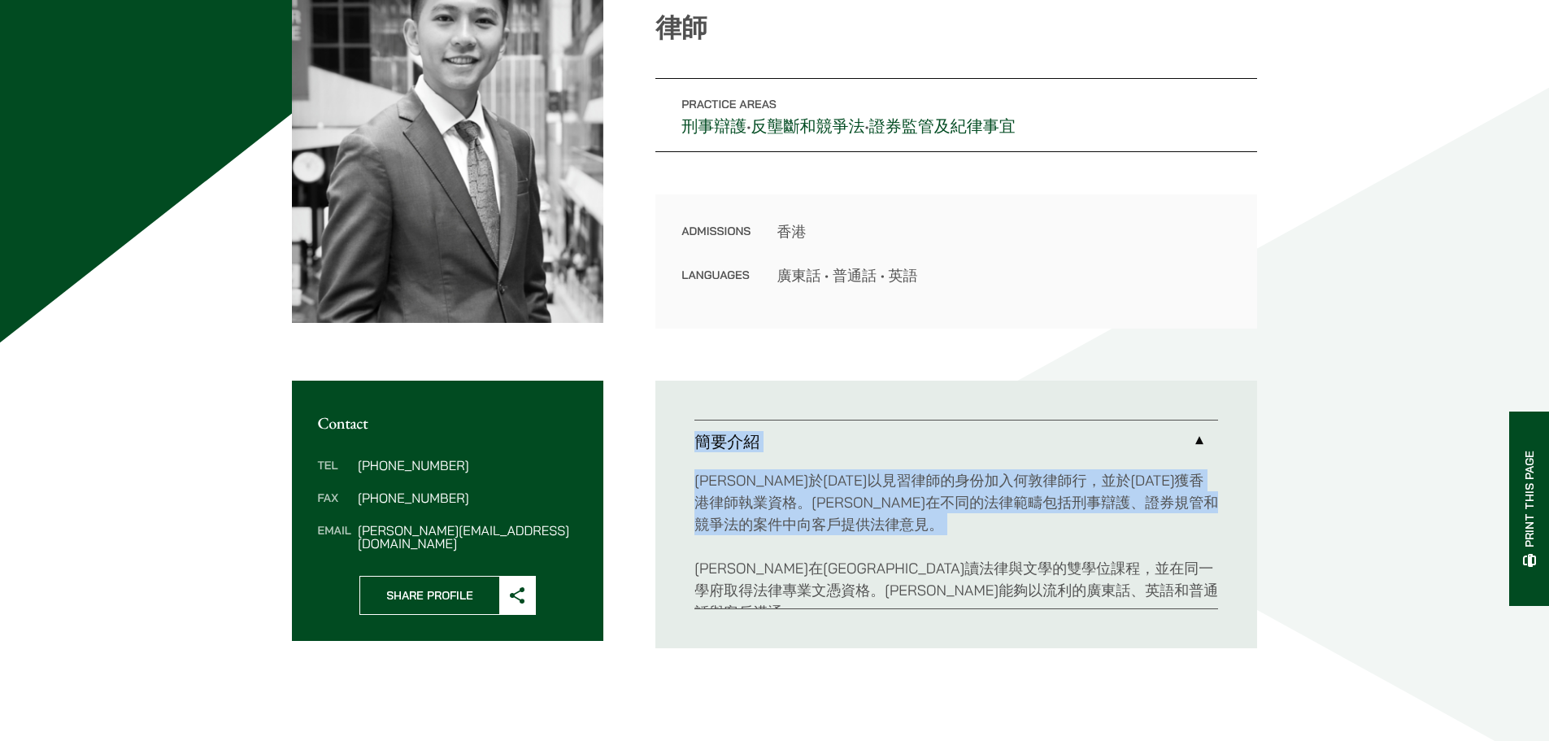
drag, startPoint x: 970, startPoint y: 453, endPoint x: 987, endPoint y: 544, distance: 92.8
click at [987, 544] on li "簡要介紹 馮宇祺律師於2022年以見習律師的身份加入何敦律師行，並於2024年獲香港律師執業資格。馮律師在不同的法律範疇包括刑事辯護、證券規管和競爭法的案件中…" at bounding box center [957, 515] width 524 height 190
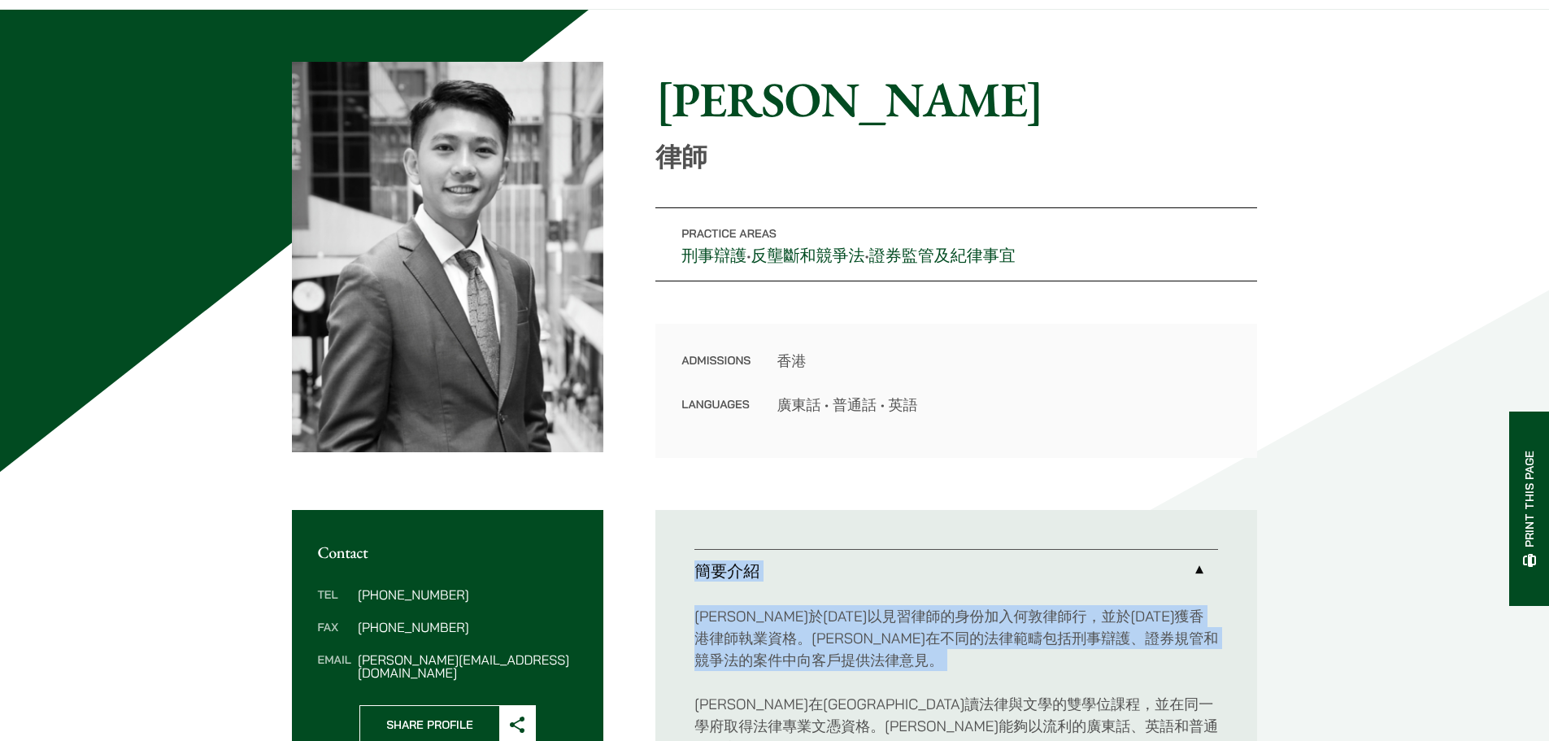
scroll to position [0, 0]
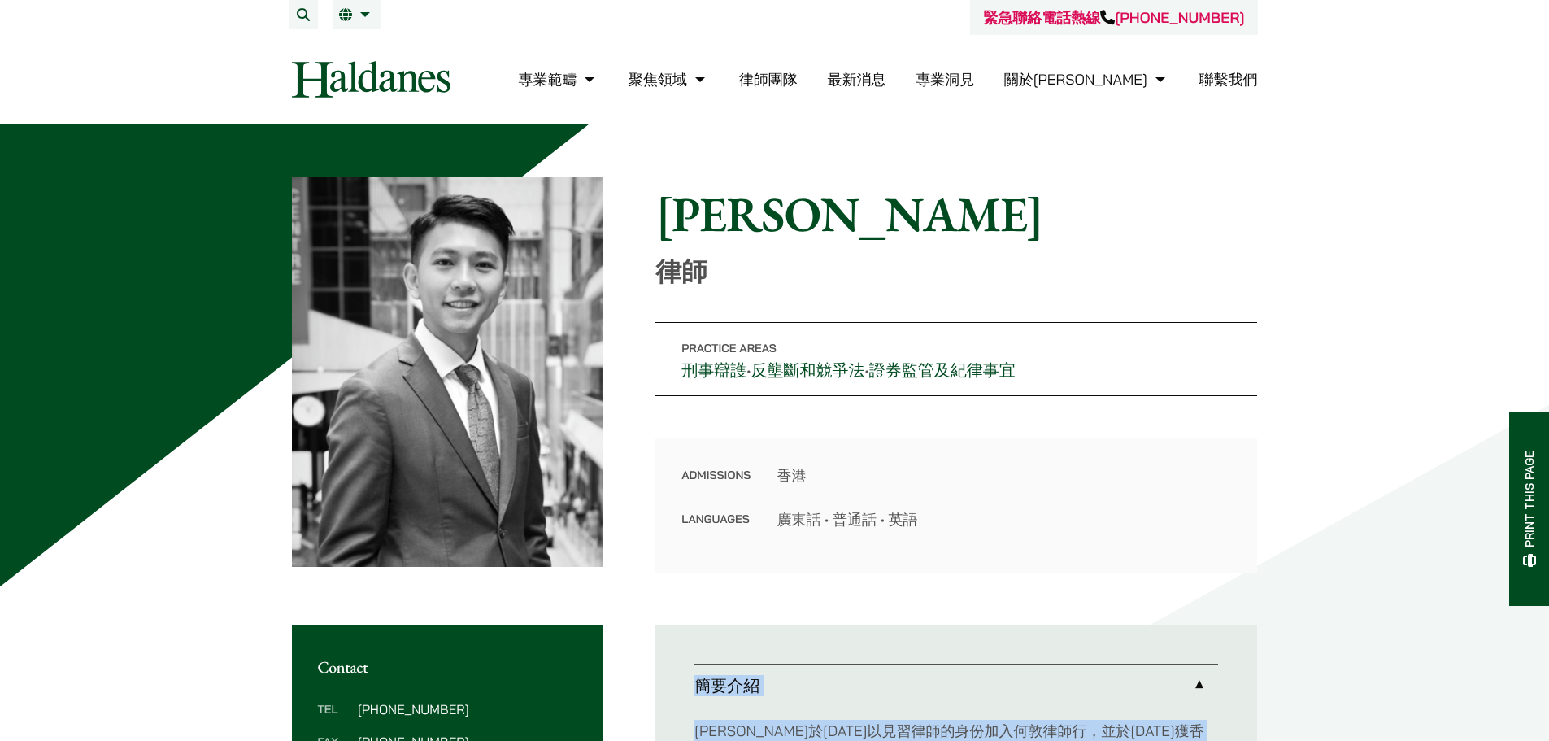
click at [798, 81] on link "律師團隊" at bounding box center [768, 79] width 59 height 19
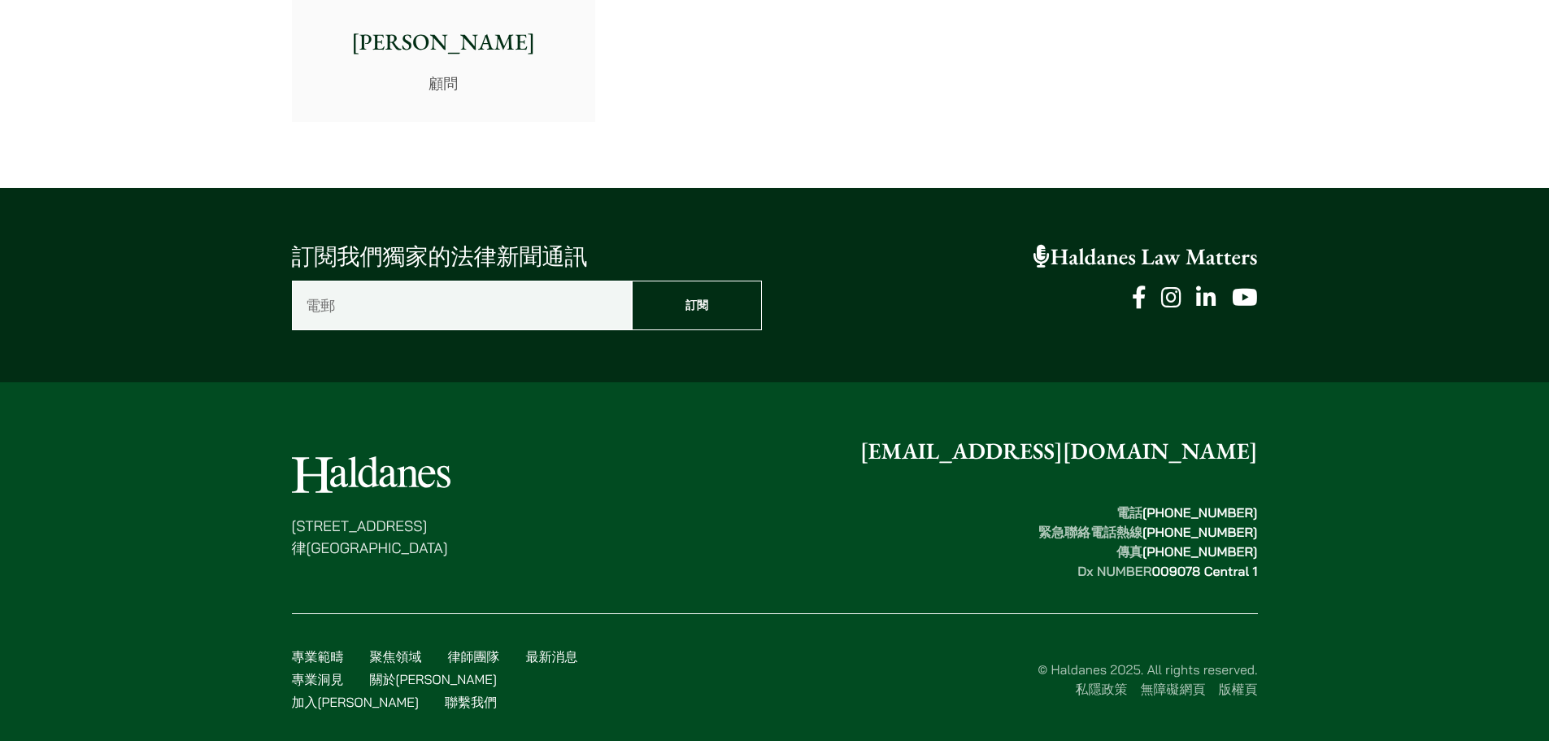
drag, startPoint x: 1339, startPoint y: 193, endPoint x: 1187, endPoint y: 429, distance: 281.3
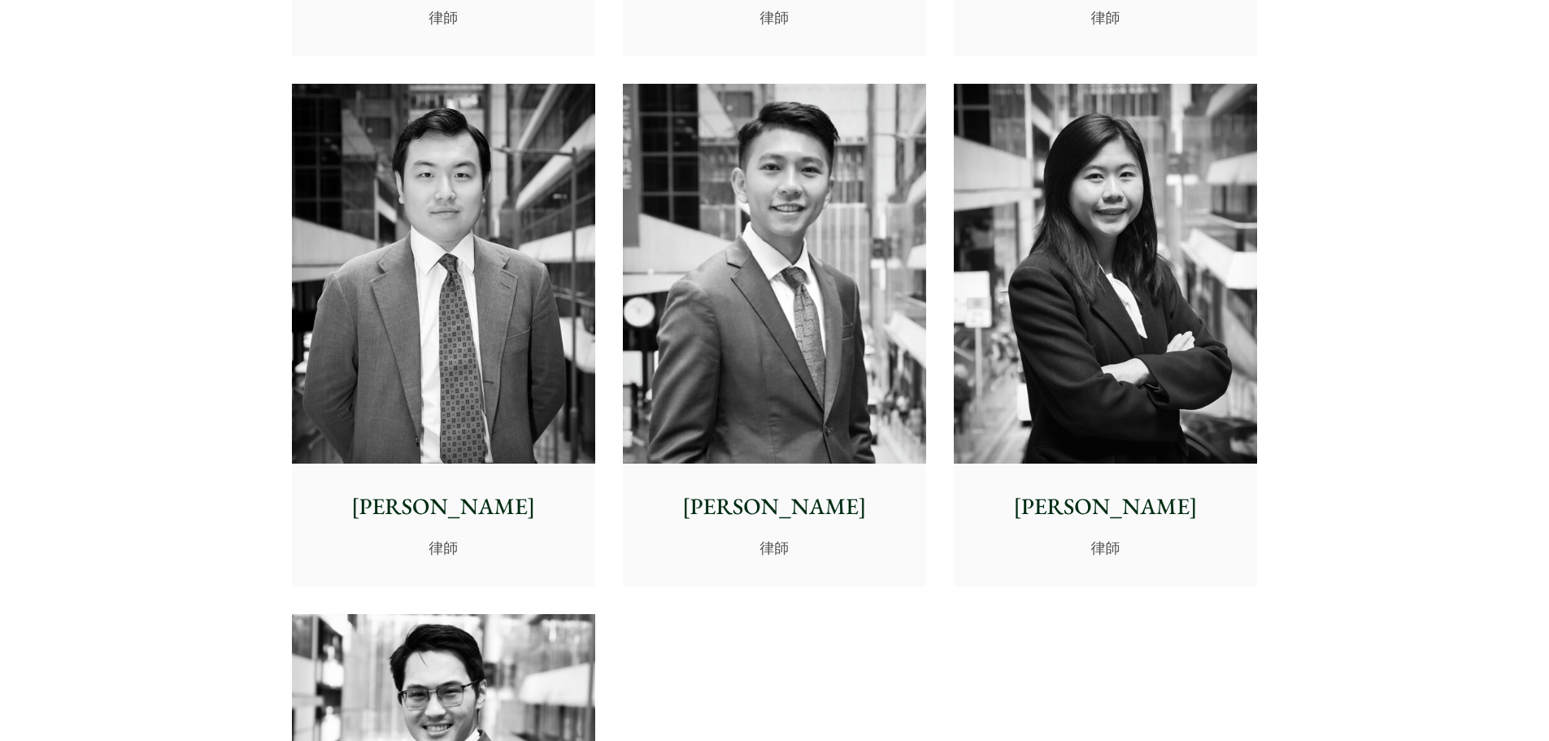
scroll to position [6595, 0]
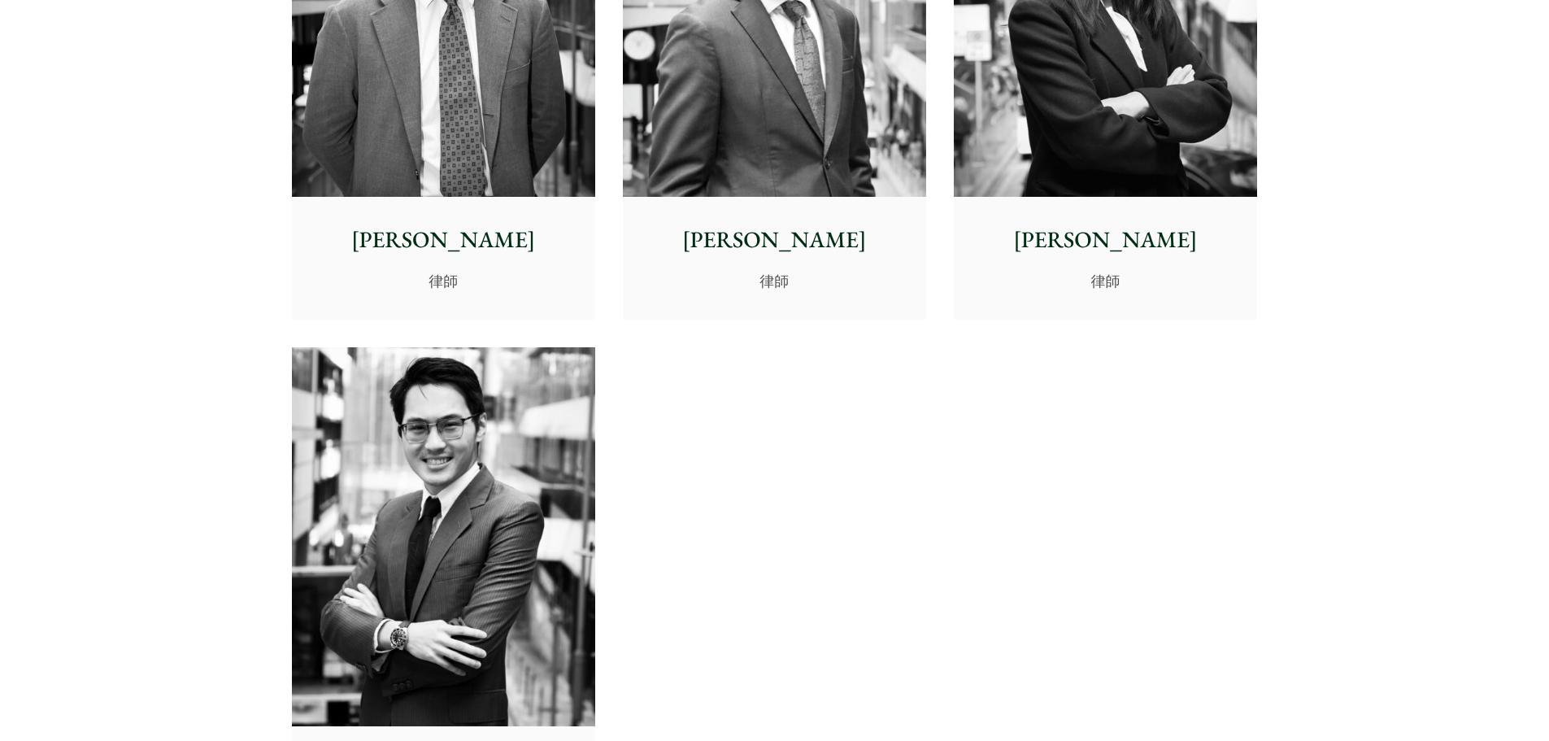
click at [1079, 311] on div "崔子昕 律師" at bounding box center [1105, 257] width 303 height 121
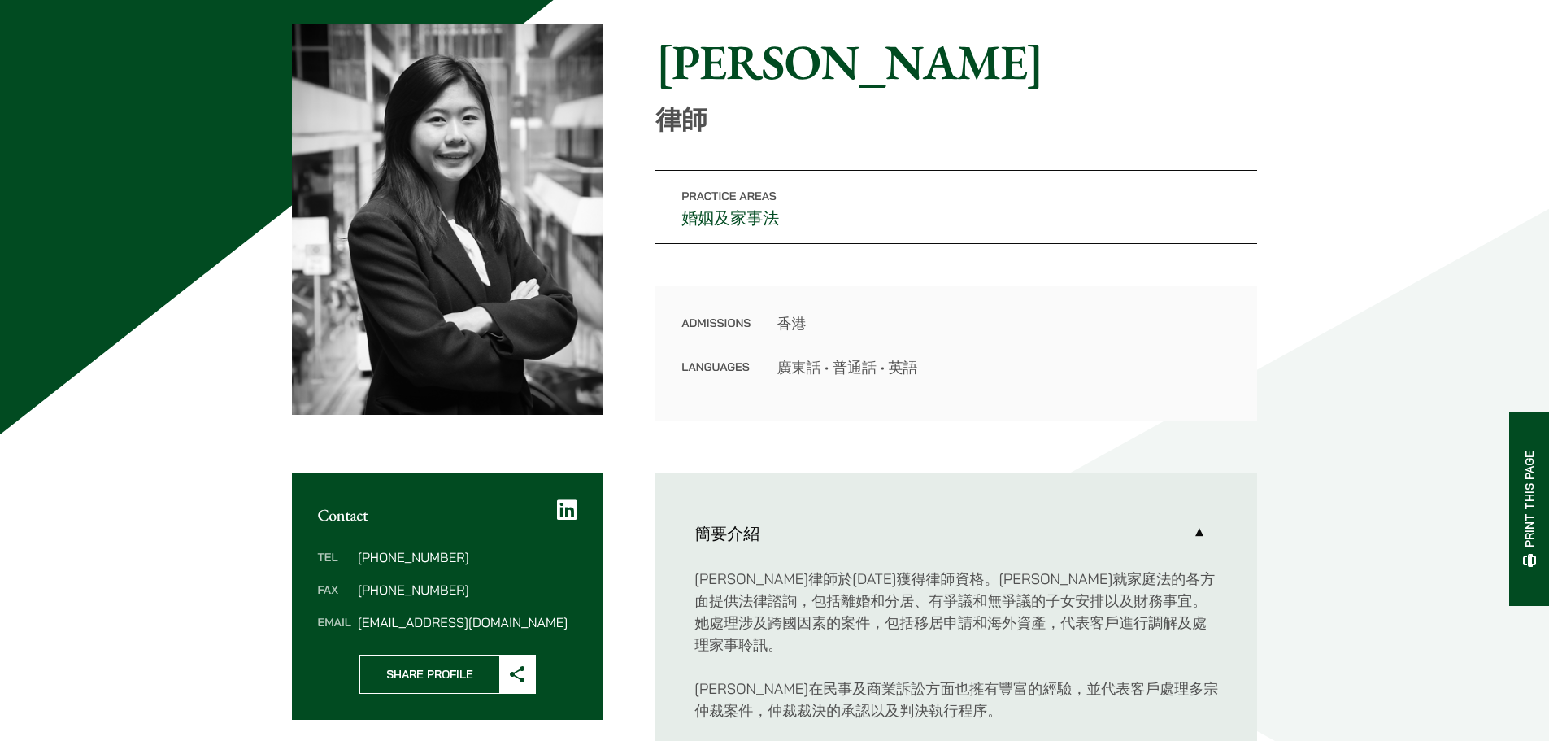
scroll to position [244, 0]
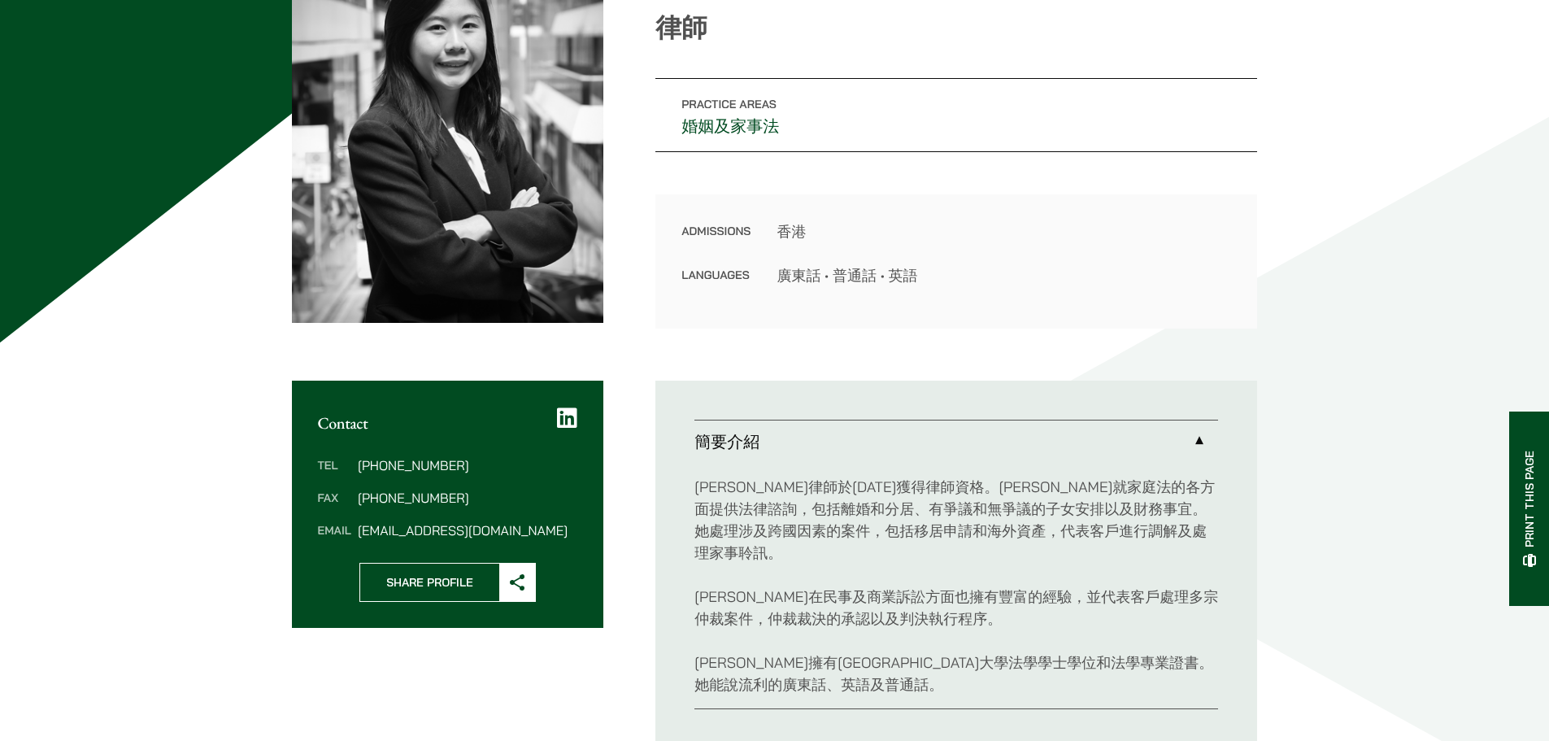
click at [811, 508] on p "崔子昕律師於2023 年獲得律師資格。崔律師就家庭法的各方面提供法律諮詢，包括離婚和分居、有爭議和無爭議的子女安排以及財務事宜。她處理涉及跨國因素的案件，包括…" at bounding box center [957, 520] width 524 height 88
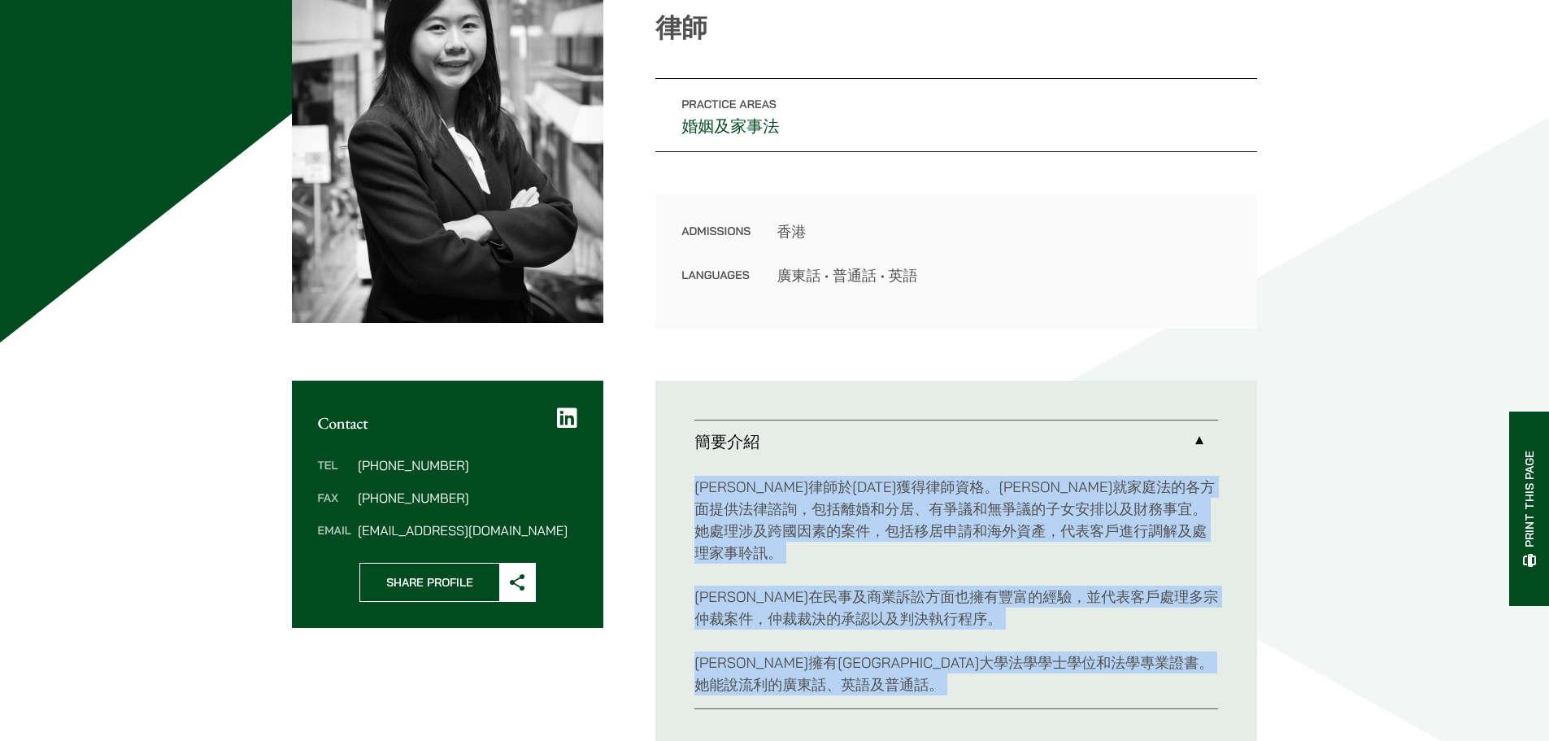
drag, startPoint x: 811, startPoint y: 508, endPoint x: 849, endPoint y: 636, distance: 134.1
click at [849, 636] on div "崔子昕律師於2023 年獲得律師資格。崔律師就家庭法的各方面提供法律諮詢，包括離婚和分居、有爭議和無爭議的子女安排以及財務事宜。她處理涉及跨國因素的案件，包括…" at bounding box center [957, 586] width 524 height 246
click at [849, 652] on p "崔律師擁有香港城市大學法學學士學位和法學專業證書。她能說流利的廣東話、英語及普通話。" at bounding box center [957, 674] width 524 height 44
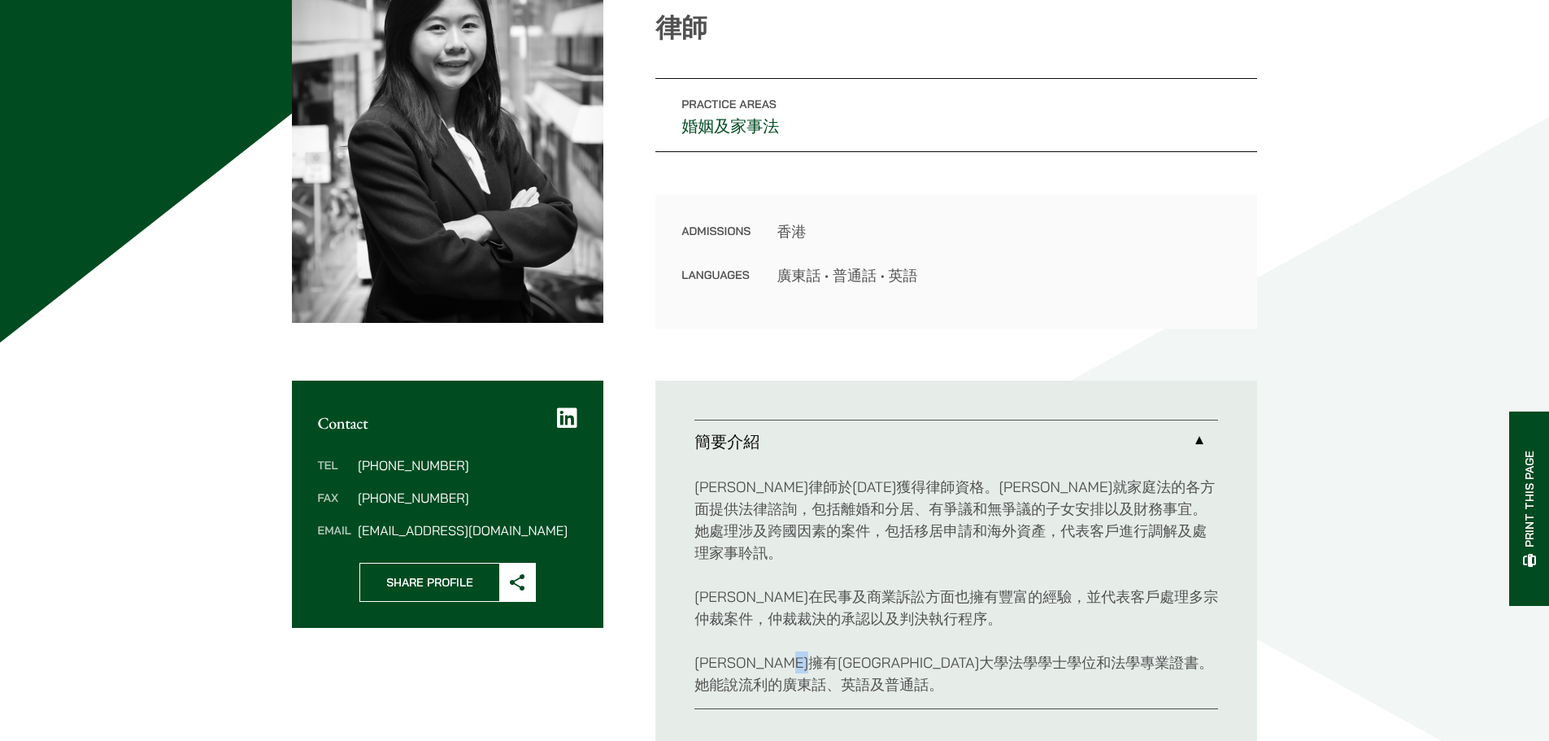
click at [849, 652] on p "崔律師擁有香港城市大學法學學士學位和法學專業證書。她能說流利的廣東話、英語及普通話。" at bounding box center [957, 674] width 524 height 44
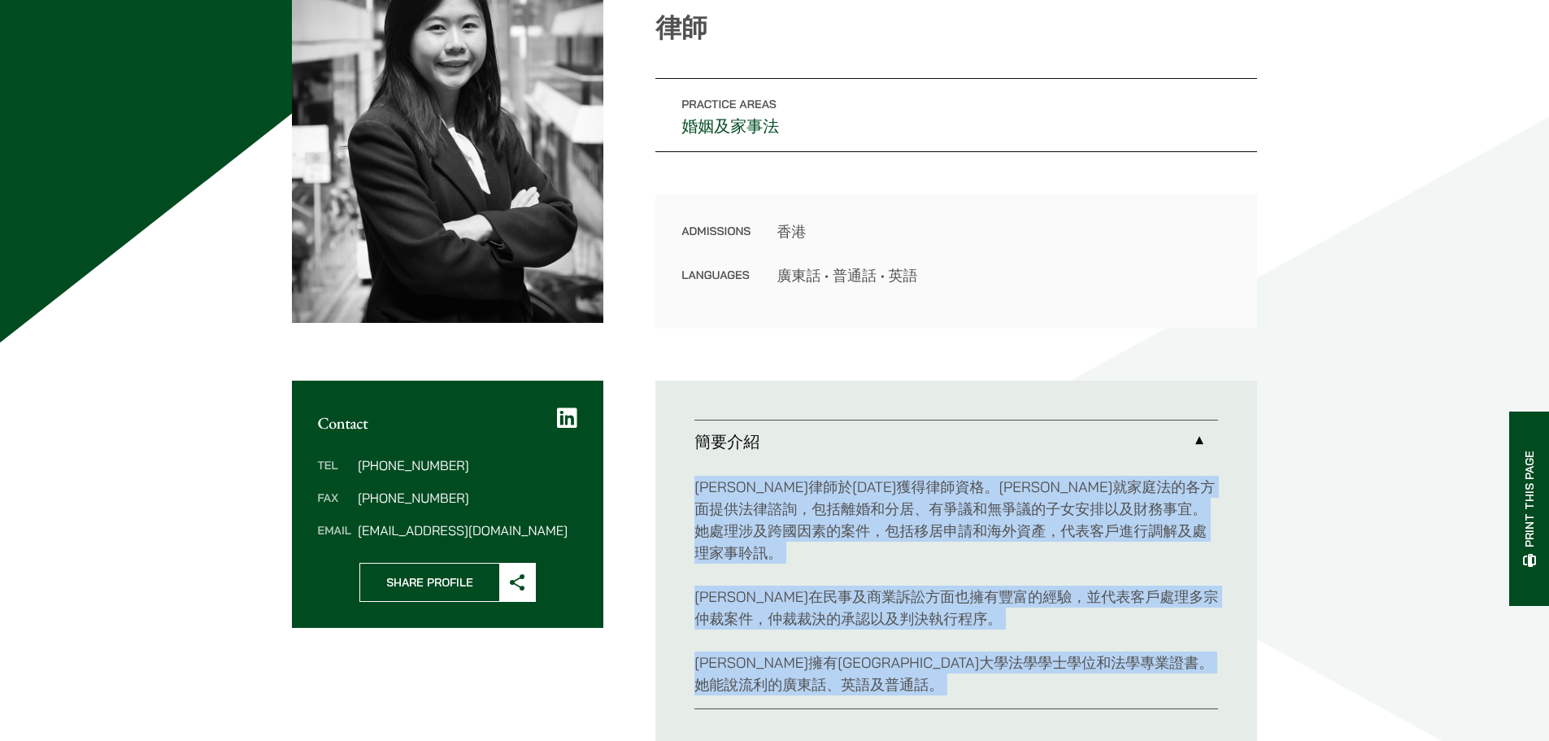
drag, startPoint x: 849, startPoint y: 636, endPoint x: 847, endPoint y: 499, distance: 136.7
click at [847, 499] on div "崔子昕律師於2023 年獲得律師資格。崔律師就家庭法的各方面提供法律諮詢，包括離婚和分居、有爭議和無爭議的子女安排以及財務事宜。她處理涉及跨國因素的案件，包括…" at bounding box center [957, 586] width 524 height 246
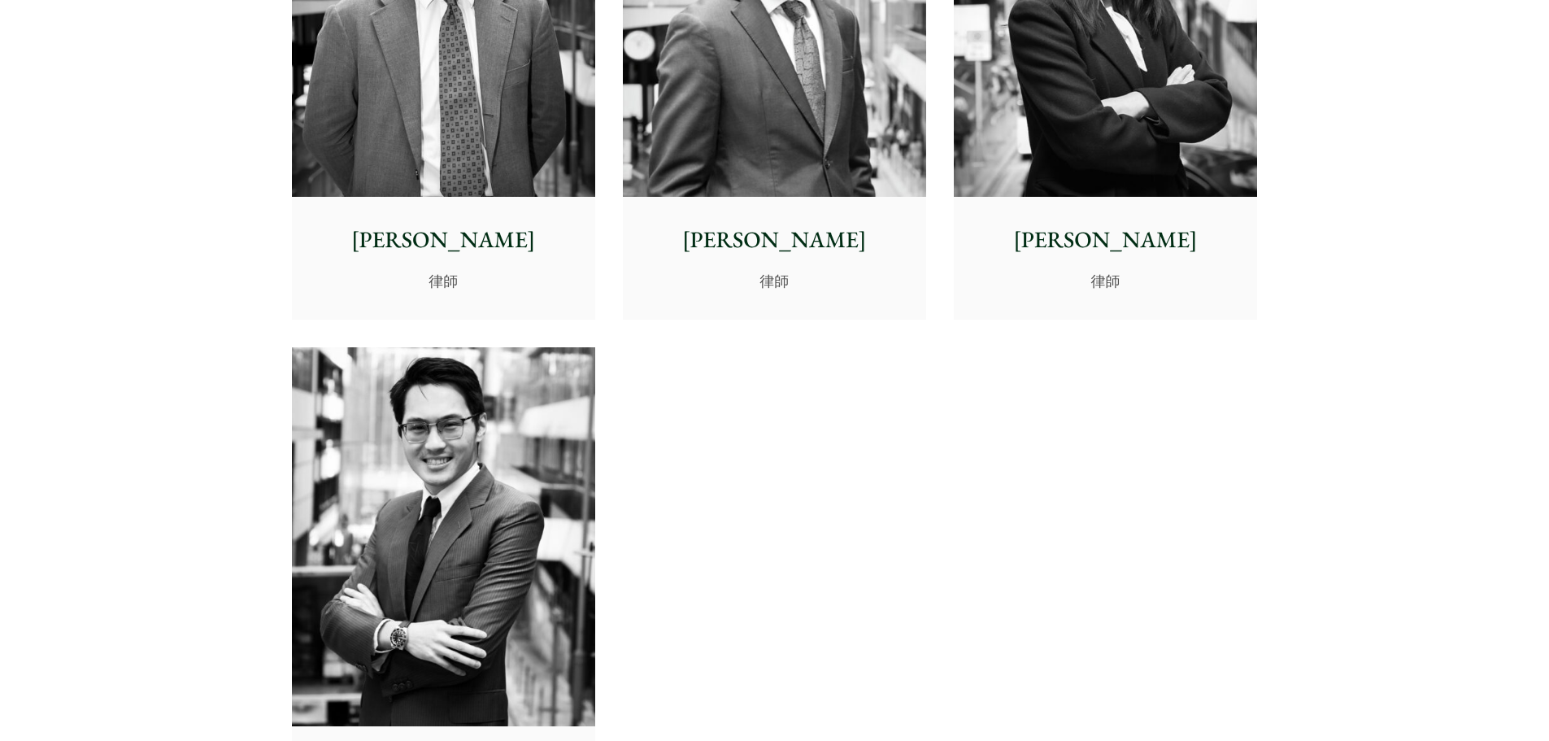
scroll to position [6595, 0]
click at [468, 466] on img at bounding box center [443, 537] width 303 height 380
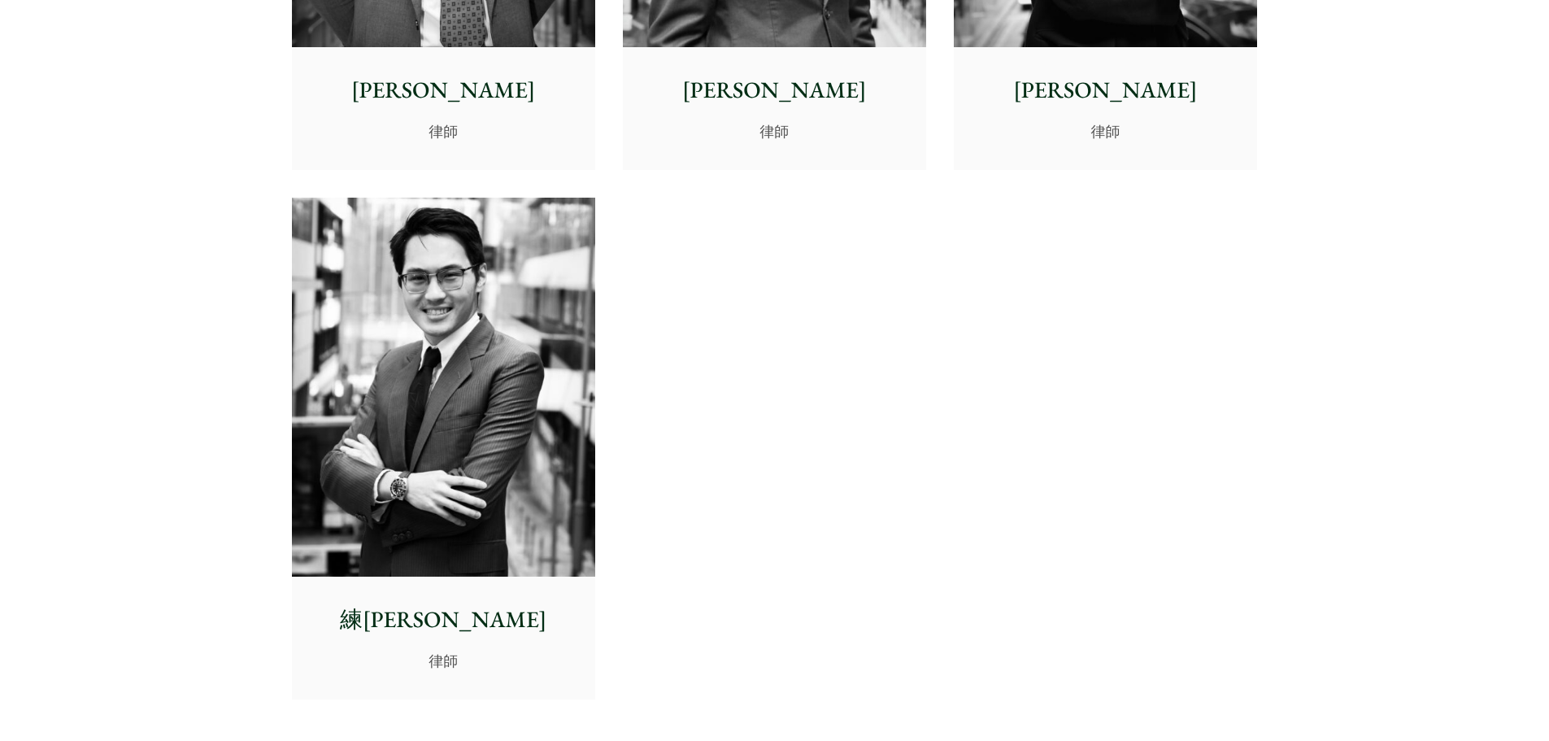
scroll to position [6757, 0]
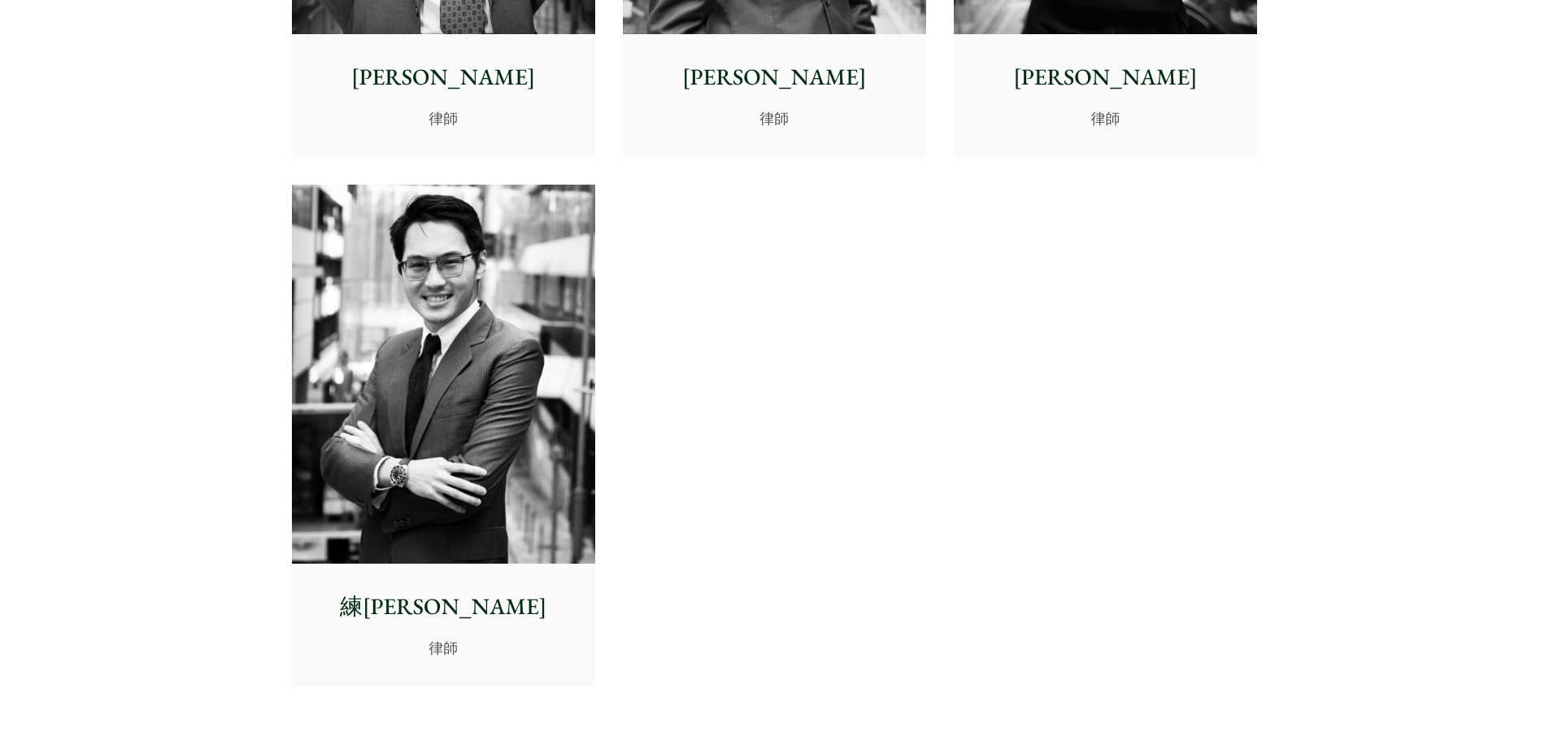
click at [442, 551] on img at bounding box center [443, 375] width 303 height 380
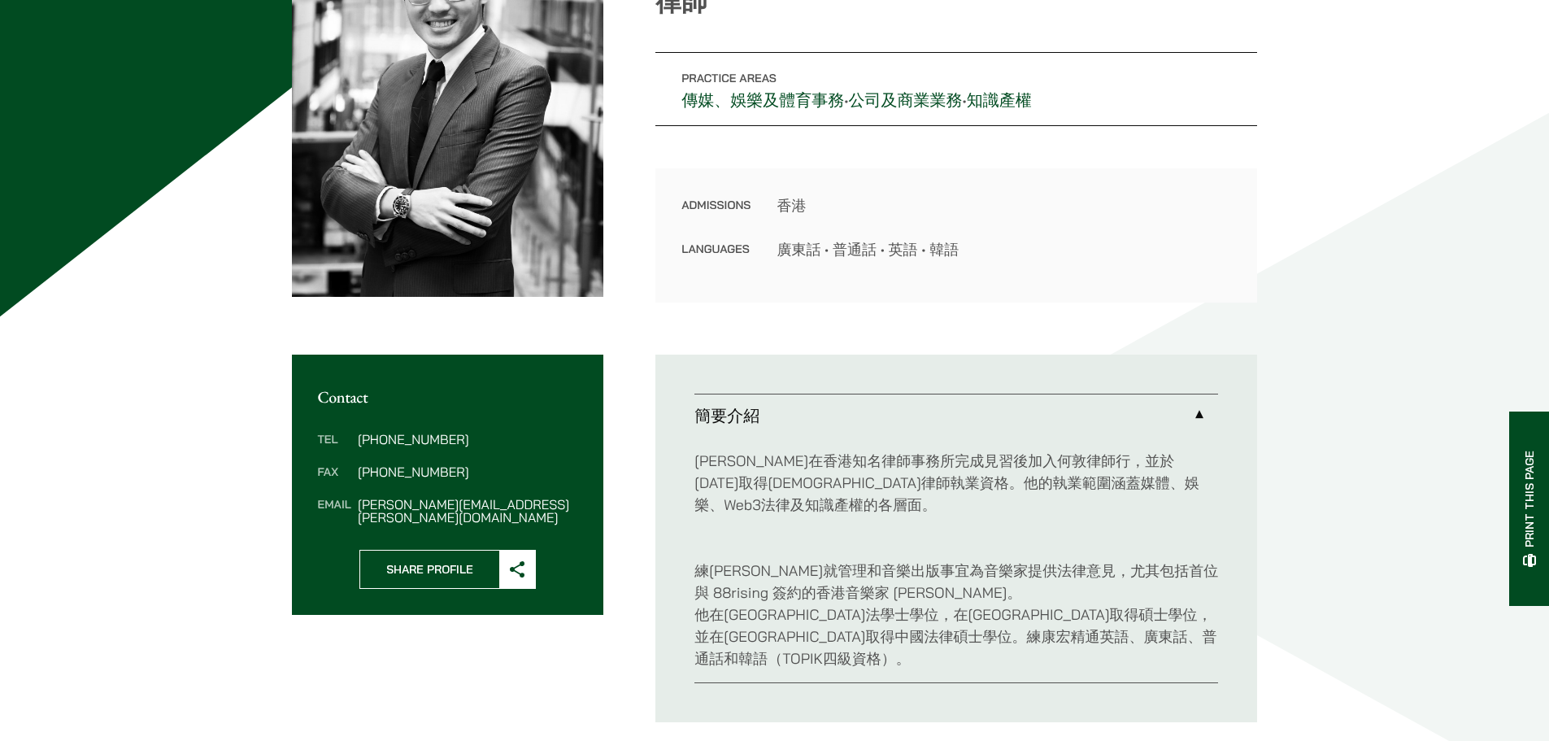
scroll to position [163, 0]
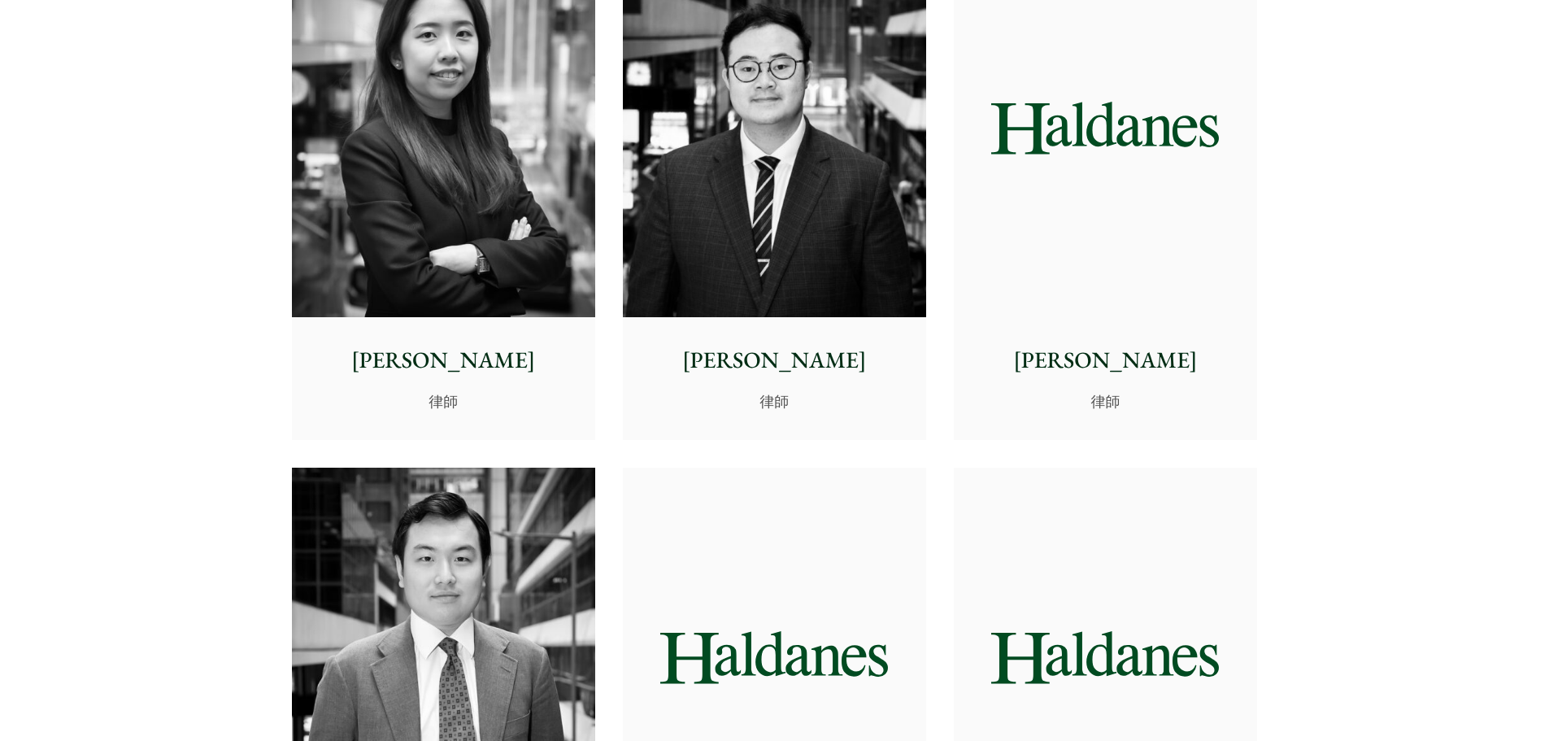
scroll to position [5781, 0]
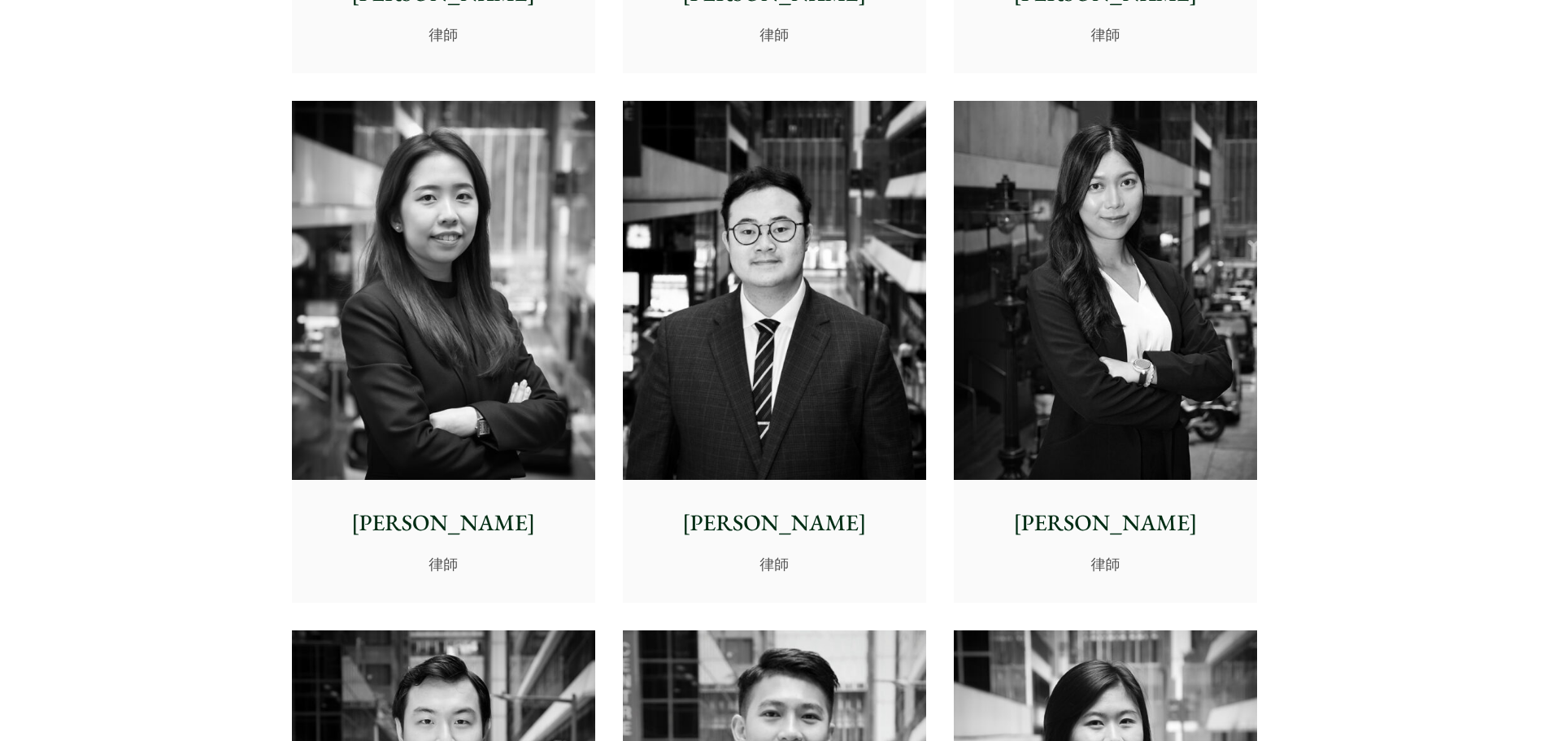
click at [427, 392] on img at bounding box center [443, 291] width 303 height 380
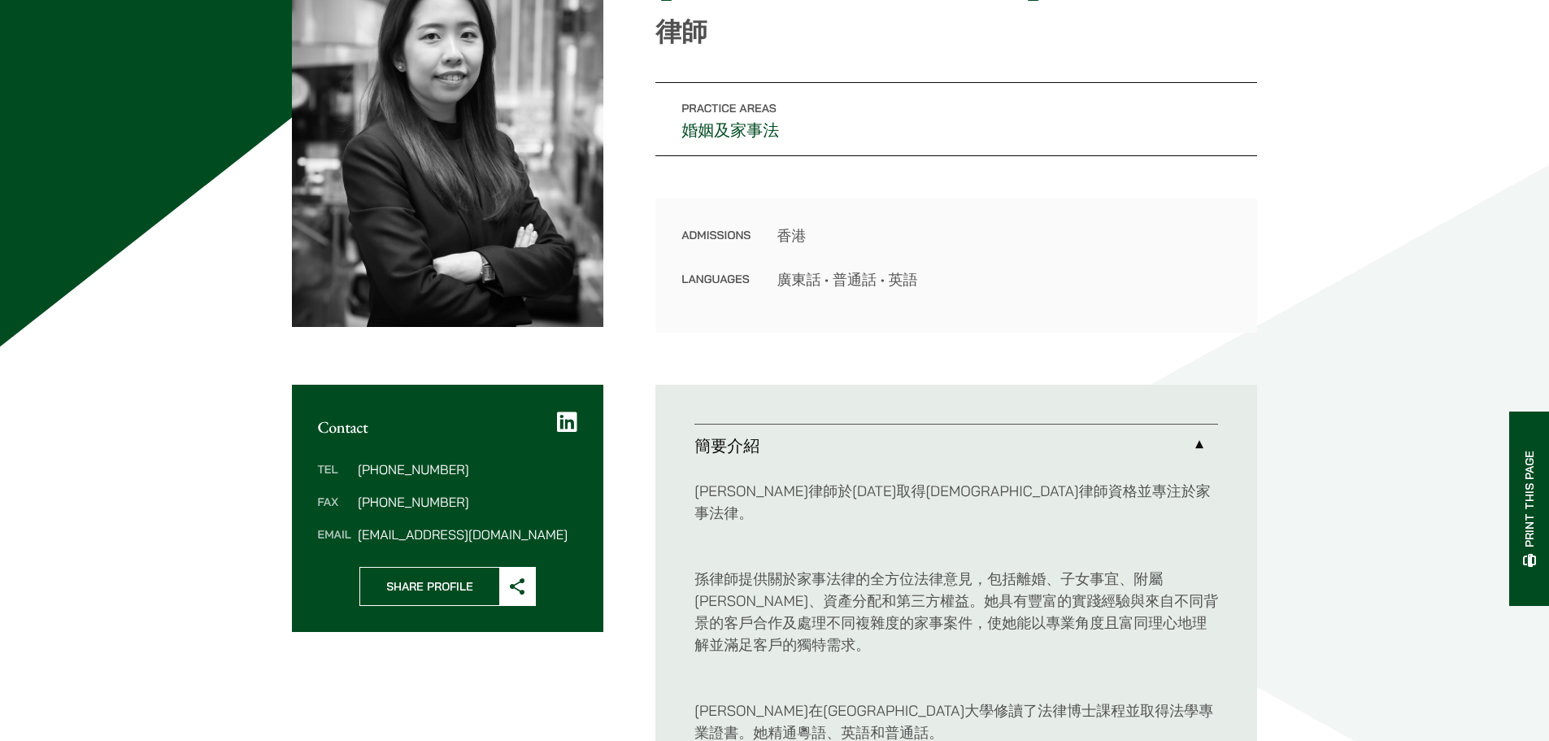
scroll to position [244, 0]
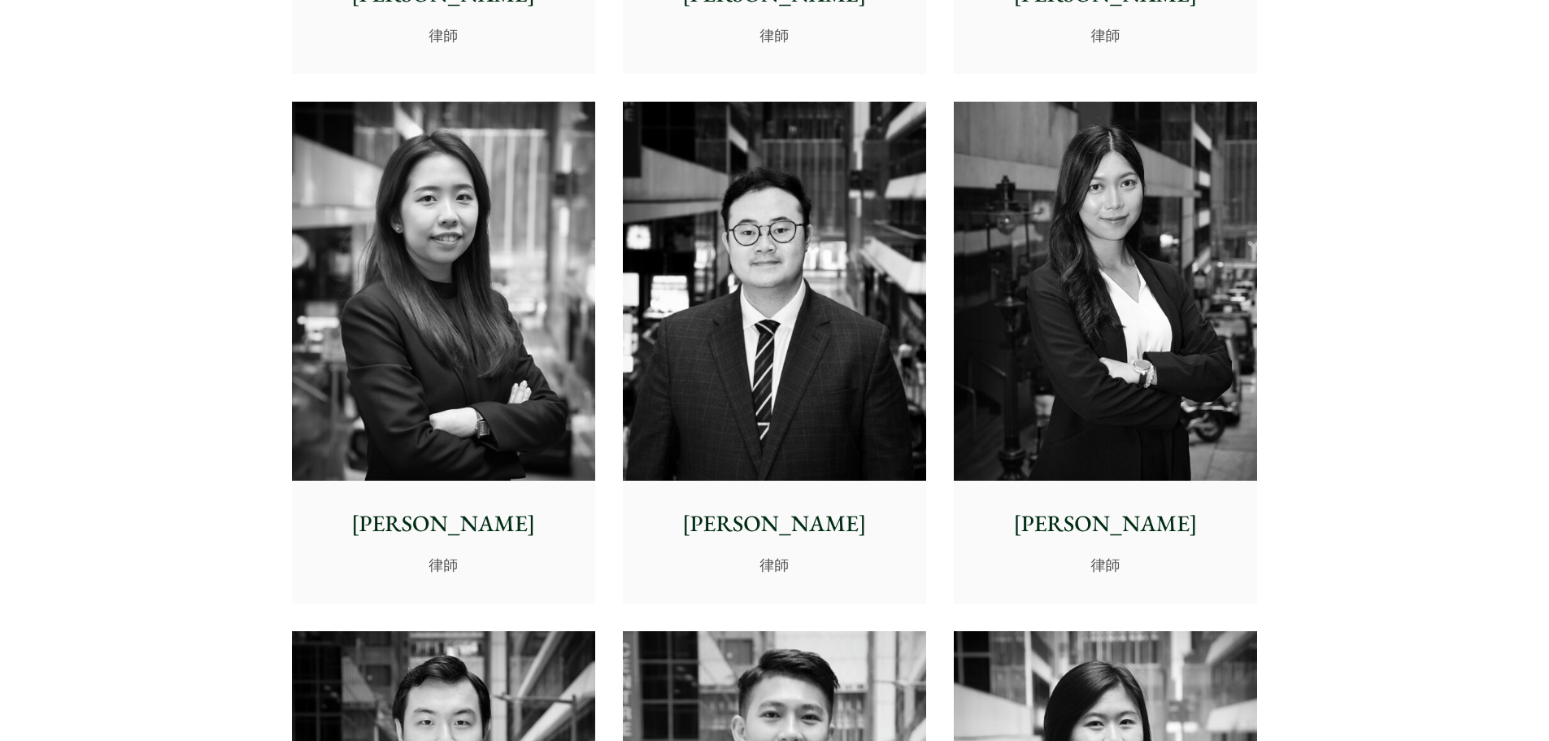
scroll to position [5781, 0]
click at [1052, 373] on img at bounding box center [1105, 291] width 303 height 380
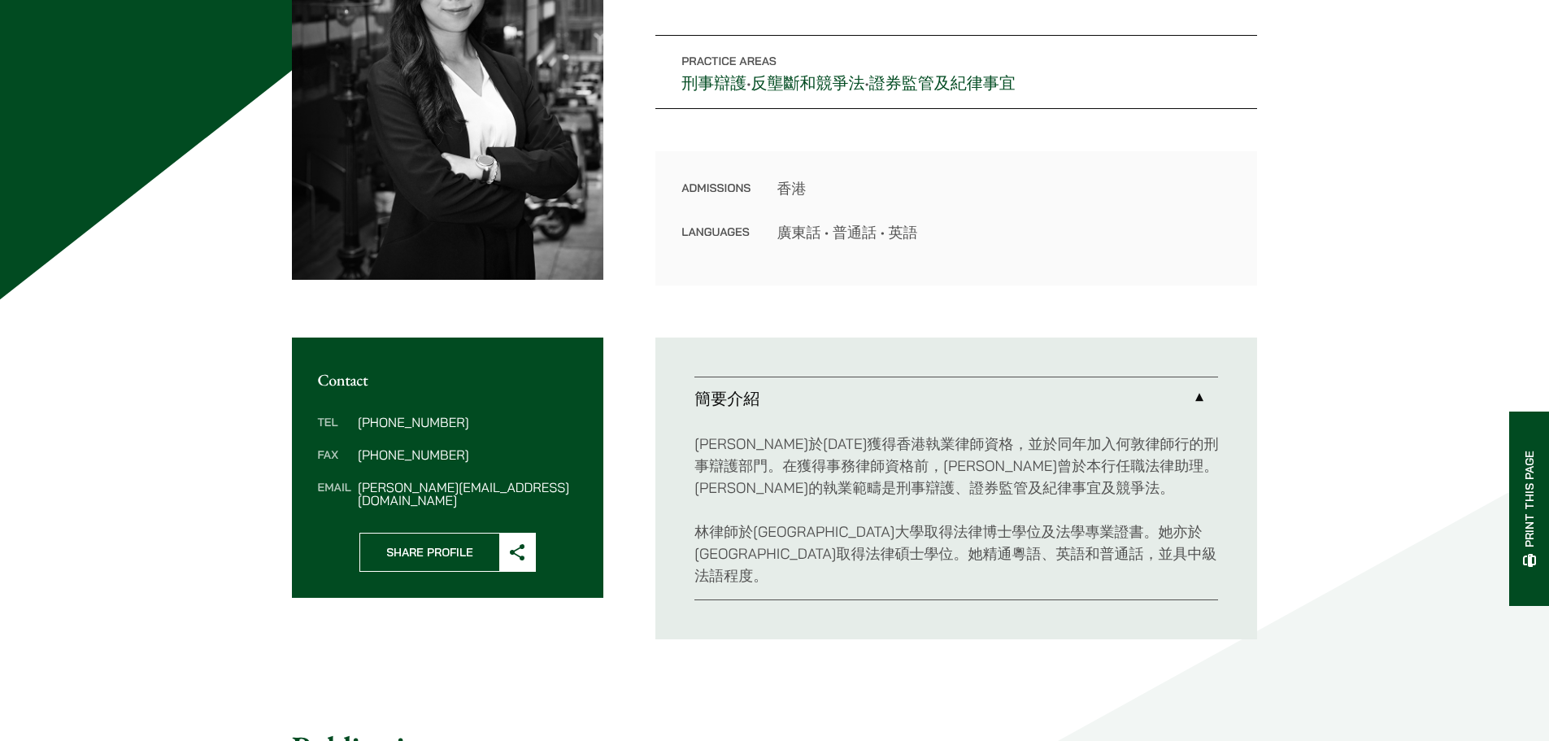
scroll to position [325, 0]
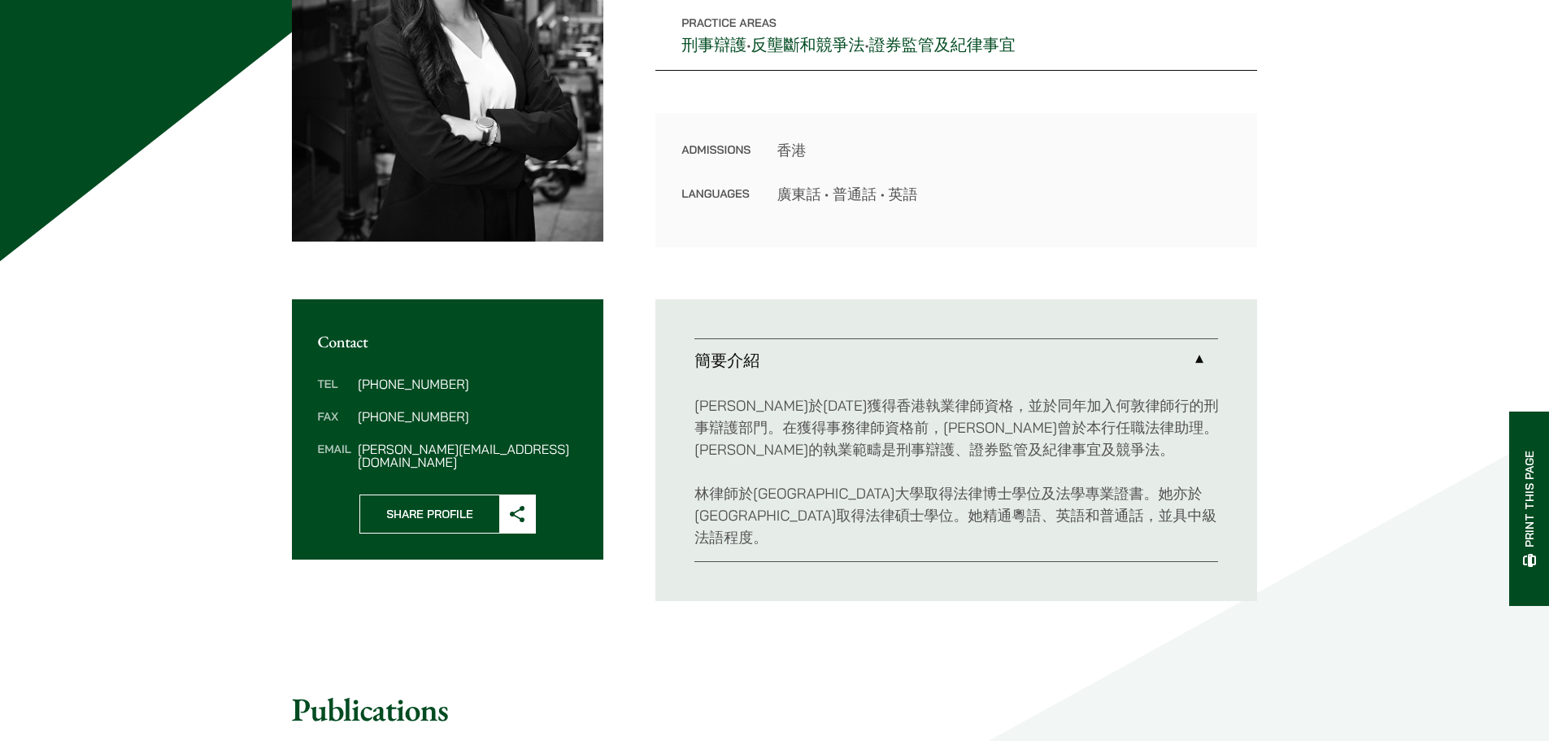
click at [984, 390] on div "林泳姍律師於2023年獲得香港執業律師資格，並於同年加入何敦律師行的刑事辯護部門。在獲得事務律師資格前，林律師曾於本行任職法律助理。林律師的執業範疇是刑事辯護…" at bounding box center [957, 471] width 524 height 180
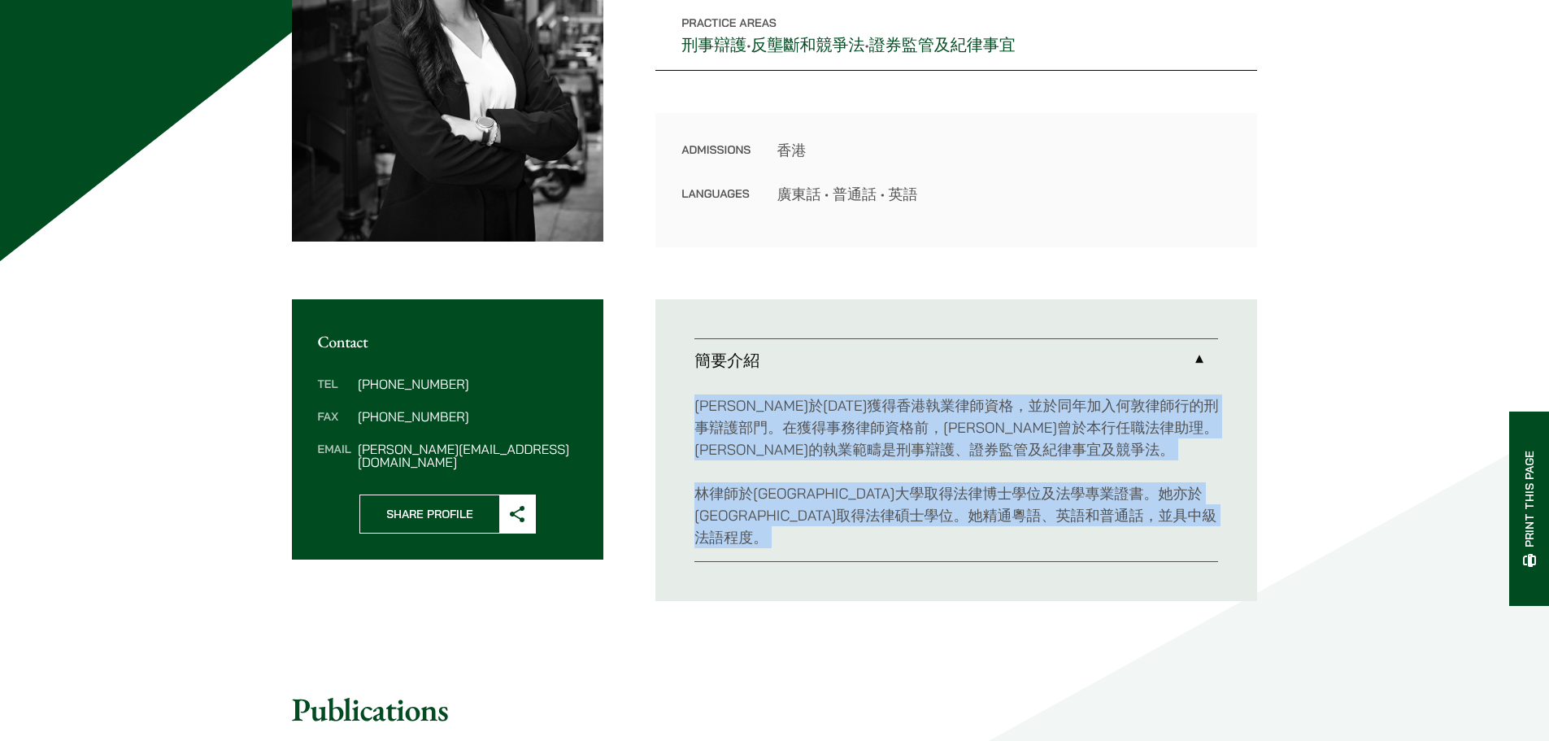
drag, startPoint x: 984, startPoint y: 390, endPoint x: 977, endPoint y: 473, distance: 82.5
click at [978, 473] on div "林泳姍律師於2023年獲得香港執業律師資格，並於同年加入何敦律師行的刑事辯護部門。在獲得事務律師資格前，林律師曾於本行任職法律助理。林律師的執業範疇是刑事辯護…" at bounding box center [957, 471] width 524 height 180
click at [911, 503] on p "林律師於香港城市大學取得法律博士學位及法學專業證書。她亦於巴黎第一大學取得法律碩士學位。她精通粵語、英語和普通話，並具中級法語程度。" at bounding box center [957, 515] width 524 height 66
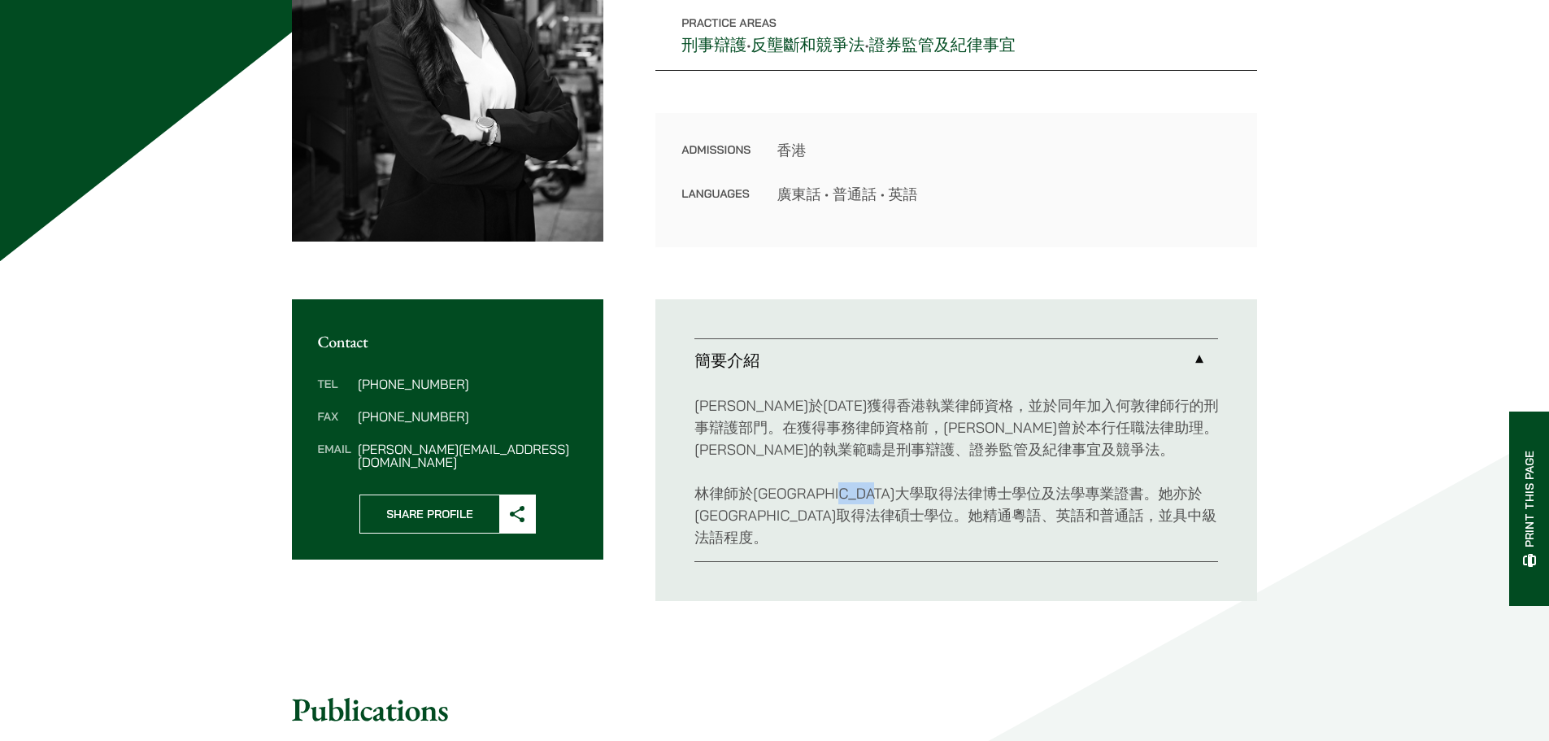
click at [911, 503] on p "林律師於香港城市大學取得法律博士學位及法學專業證書。她亦於巴黎第一大學取得法律碩士學位。她精通粵語、英語和普通話，並具中級法語程度。" at bounding box center [957, 515] width 524 height 66
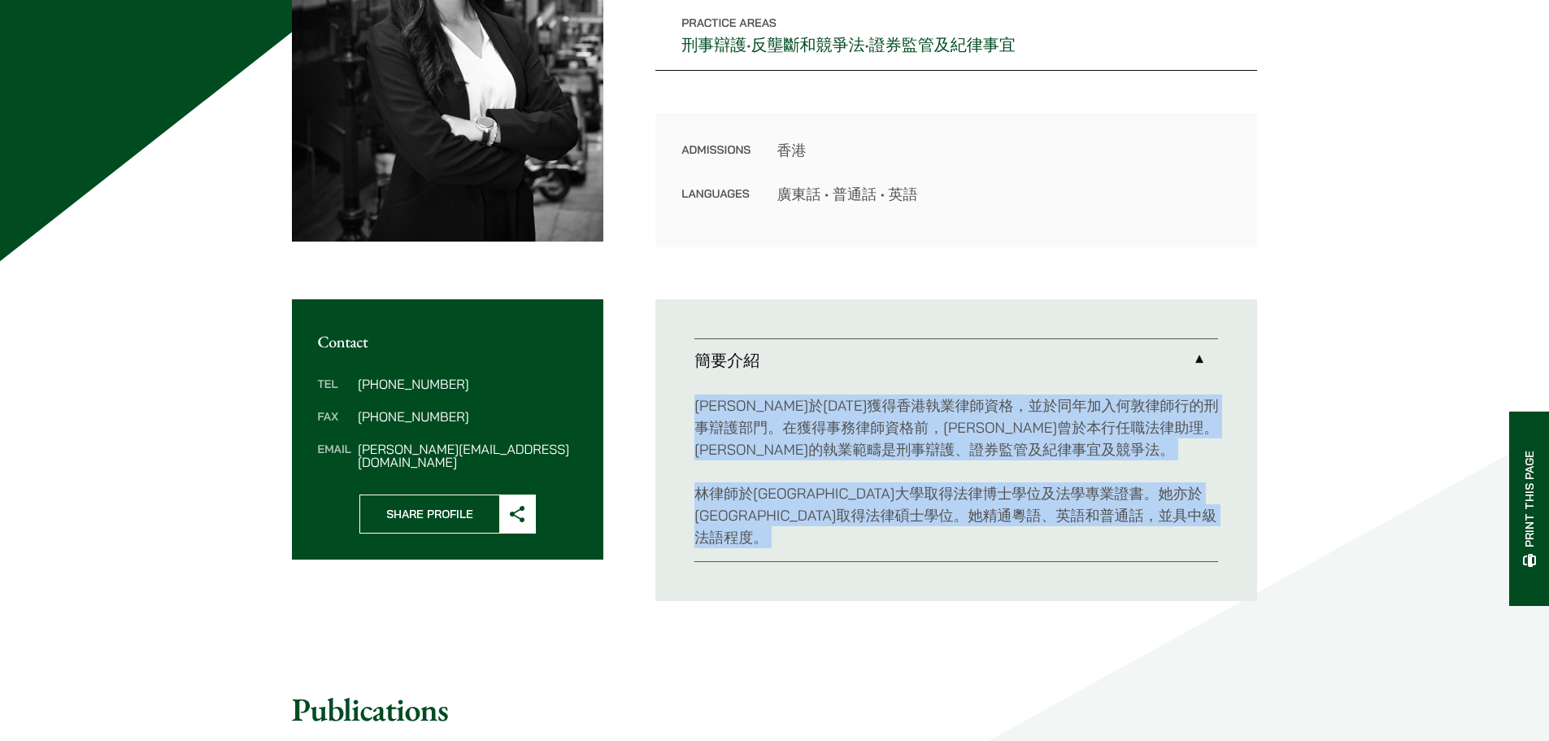
drag, startPoint x: 911, startPoint y: 503, endPoint x: 897, endPoint y: 394, distance: 109.1
click at [897, 394] on div "林泳姍律師於2023年獲得香港執業律師資格，並於同年加入何敦律師行的刑事辯護部門。在獲得事務律師資格前，林律師曾於本行任職法律助理。林律師的執業範疇是刑事辯護…" at bounding box center [957, 471] width 524 height 180
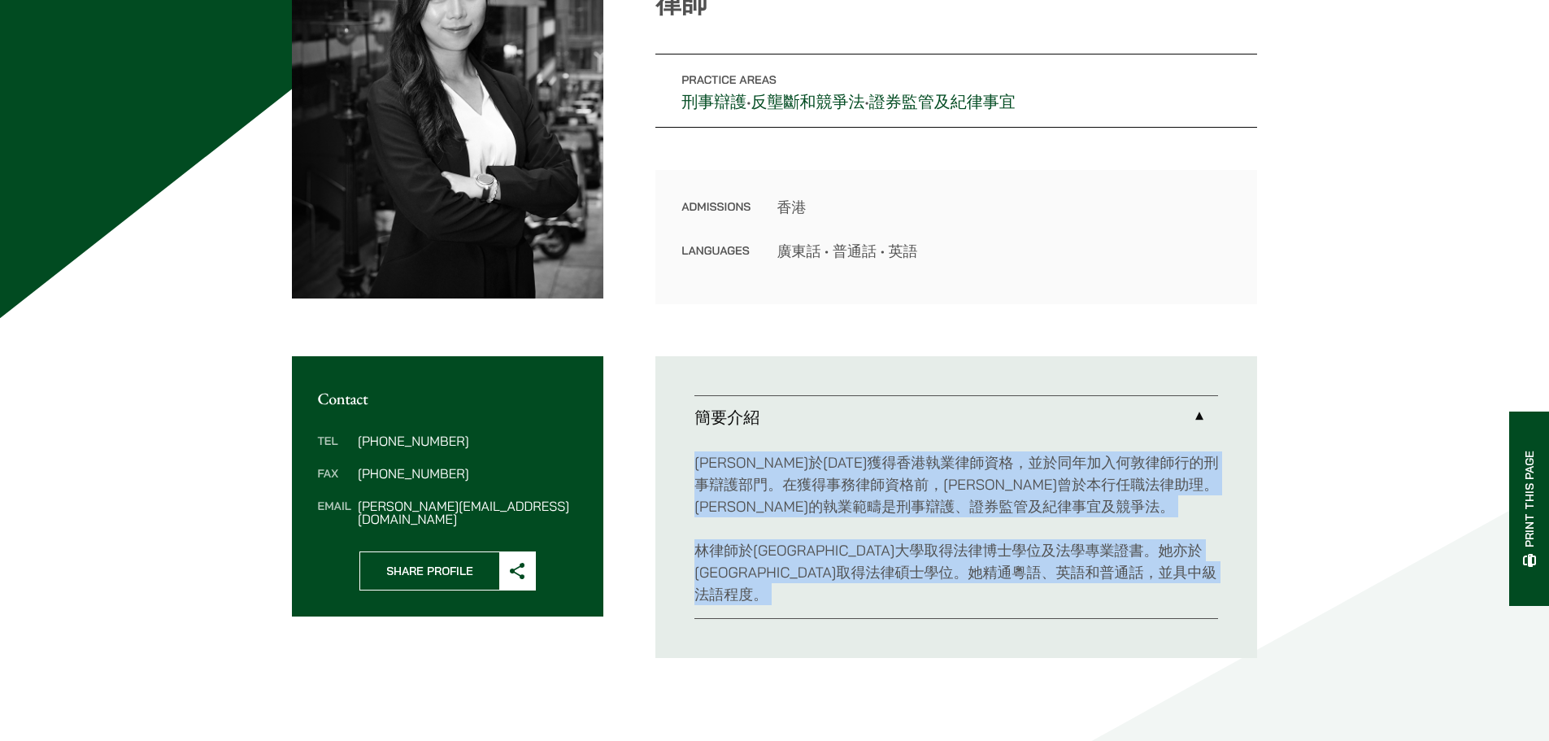
scroll to position [163, 0]
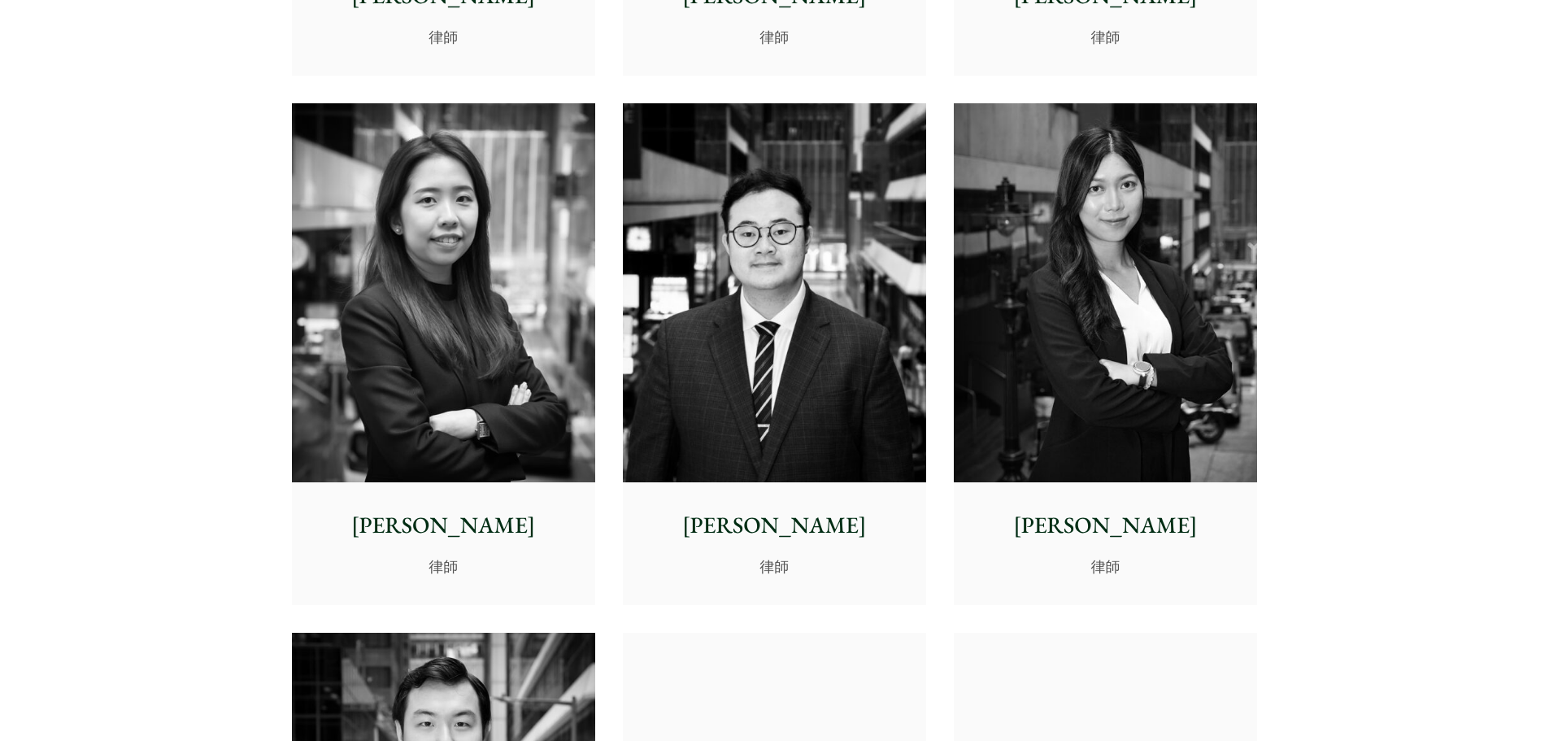
scroll to position [5781, 0]
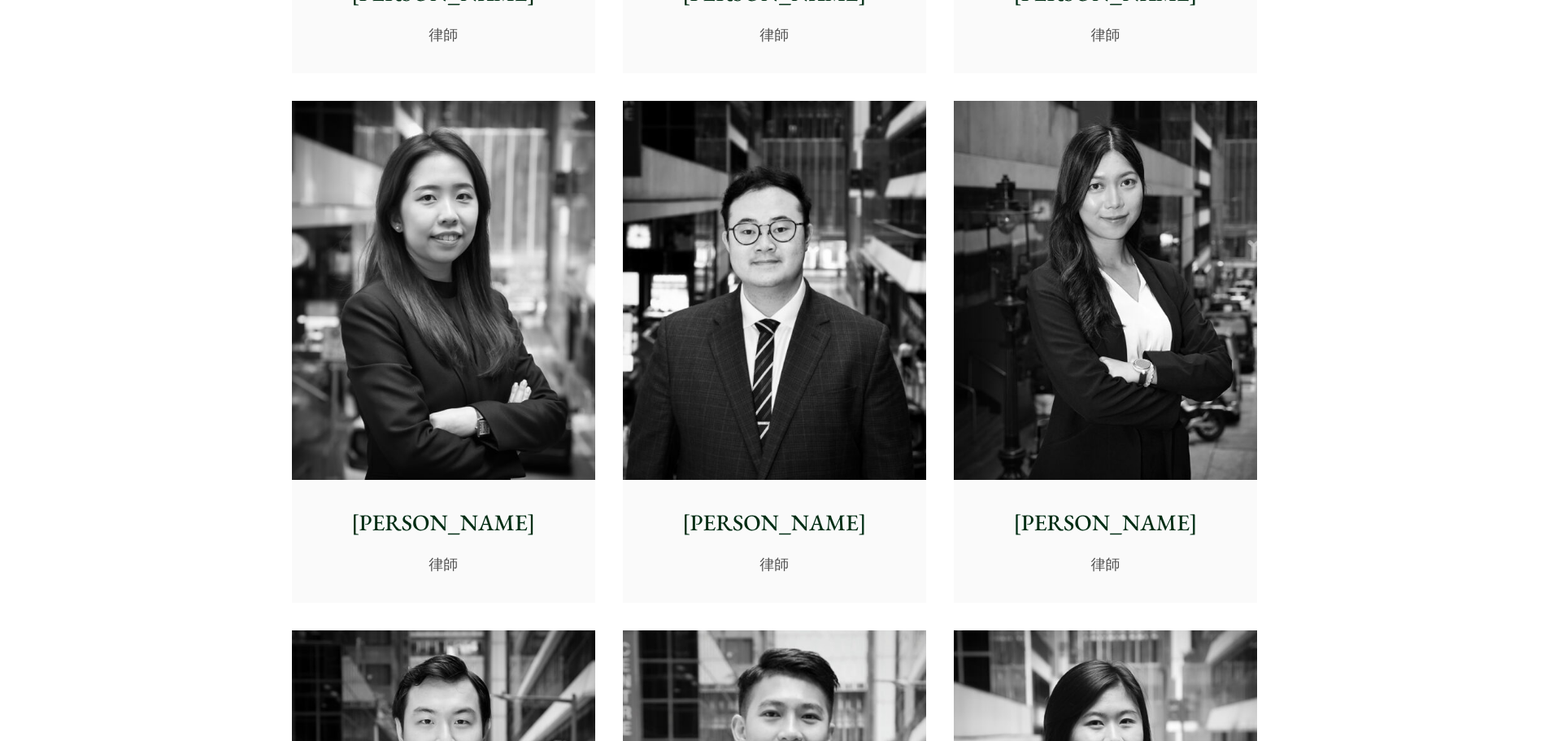
click at [845, 369] on img at bounding box center [774, 291] width 303 height 380
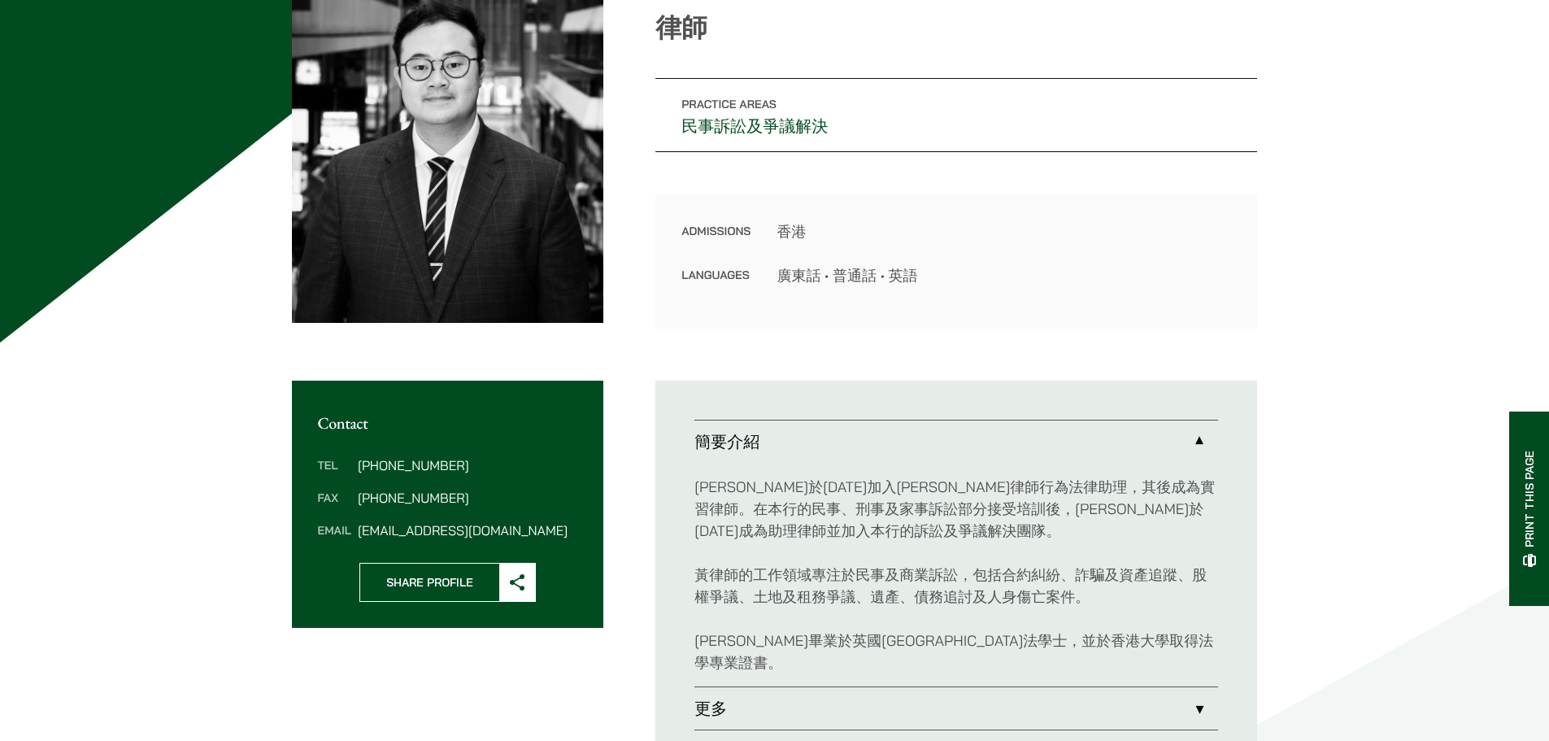
scroll to position [325, 0]
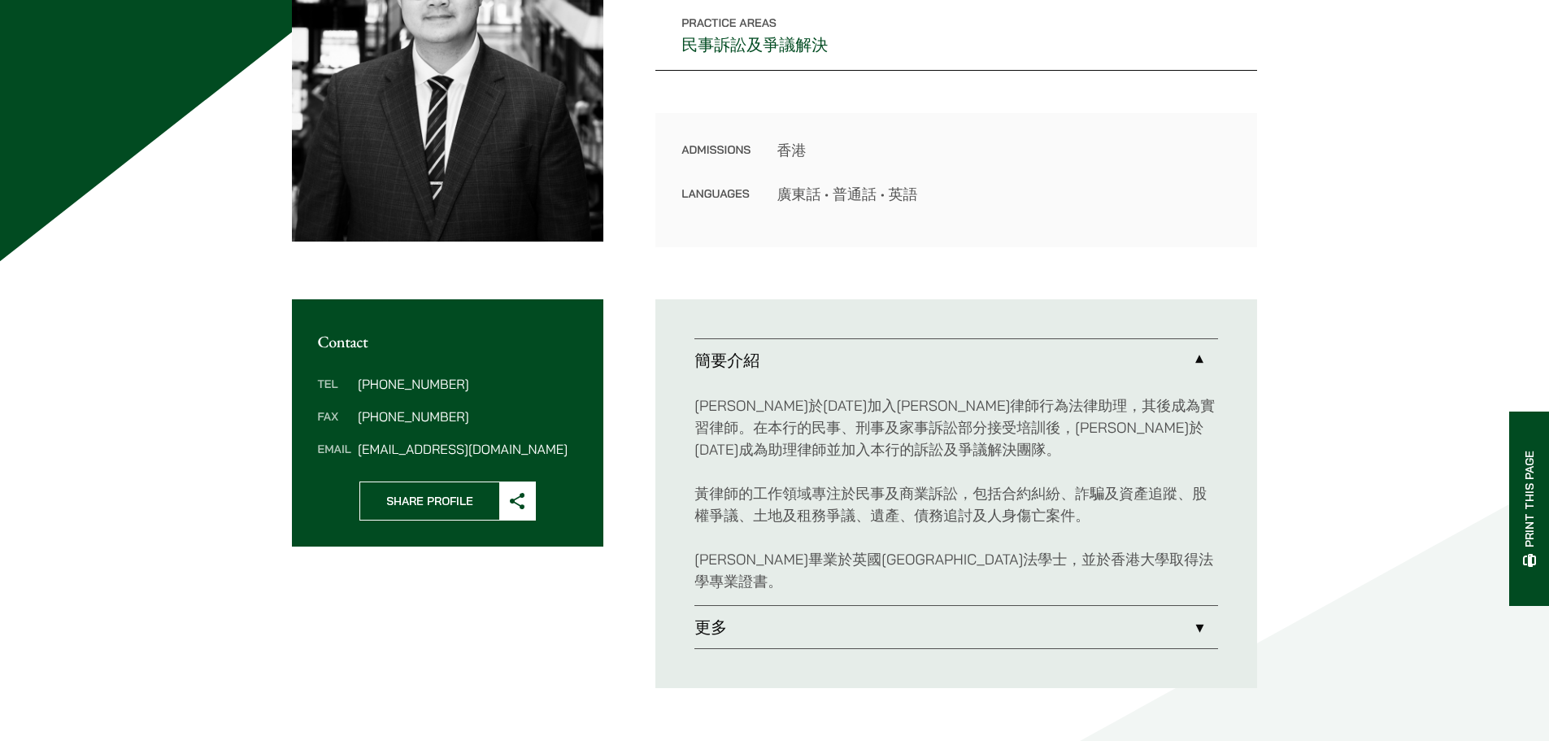
click at [844, 397] on p "[PERSON_NAME]於[DATE]加入[PERSON_NAME]律師行為法律助理，其後成為實習律師。在本行的民事、刑事及家事訴訟部分接受培訓後，[PER…" at bounding box center [957, 427] width 524 height 66
click at [844, 397] on p "黃律師於2021年加入何敦律師行為法律助理，其後成為實習律師。在本行的民事、刑事及家事訴訟部分接受培訓後，黃律師於2023年成為助理律師並加入本行的訴訟及爭議…" at bounding box center [957, 427] width 524 height 66
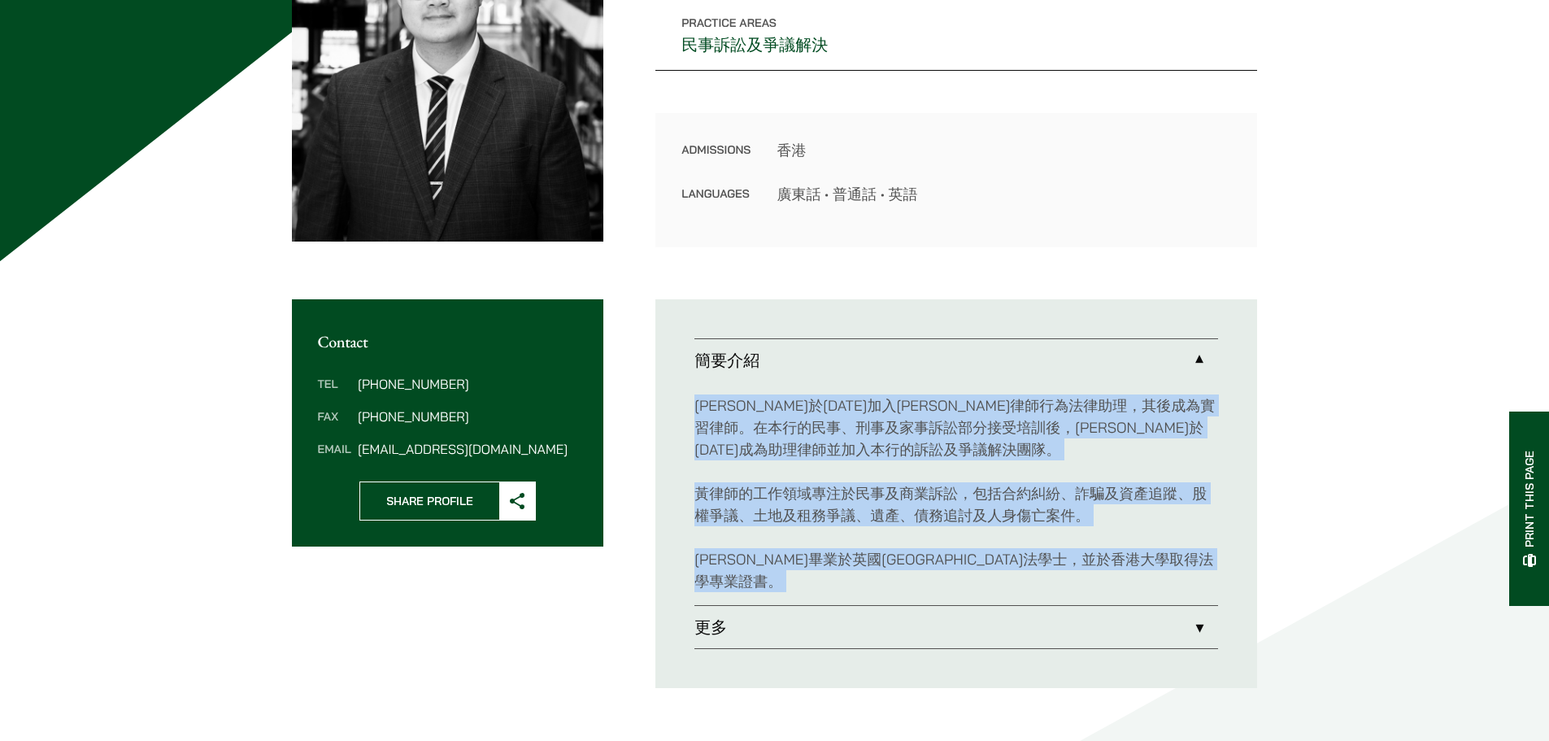
drag, startPoint x: 844, startPoint y: 397, endPoint x: 895, endPoint y: 551, distance: 162.6
click at [895, 551] on div "黃律師於2021年加入何敦律師行為法律助理，其後成為實習律師。在本行的民事、刑事及家事訴訟部分接受培訓後，黃律師於2023年成為助理律師並加入本行的訴訟及爭議…" at bounding box center [957, 493] width 524 height 224
click at [895, 551] on p "黃律師畢業於英國伯明罕大學法學士，並於香港大學取得法學專業證書。" at bounding box center [957, 570] width 524 height 44
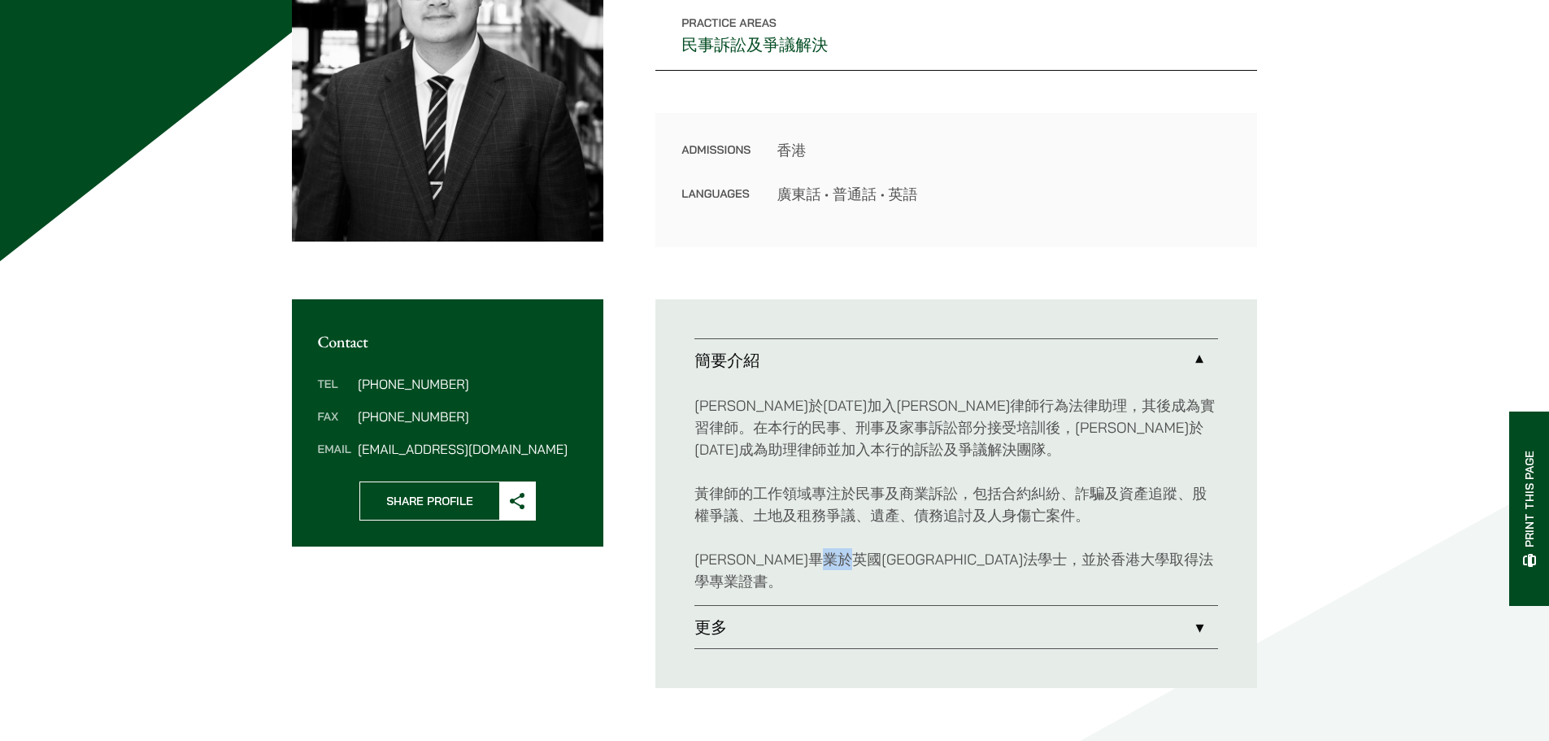
click at [895, 551] on p "黃律師畢業於英國伯明罕大學法學士，並於香港大學取得法學專業證書。" at bounding box center [957, 570] width 524 height 44
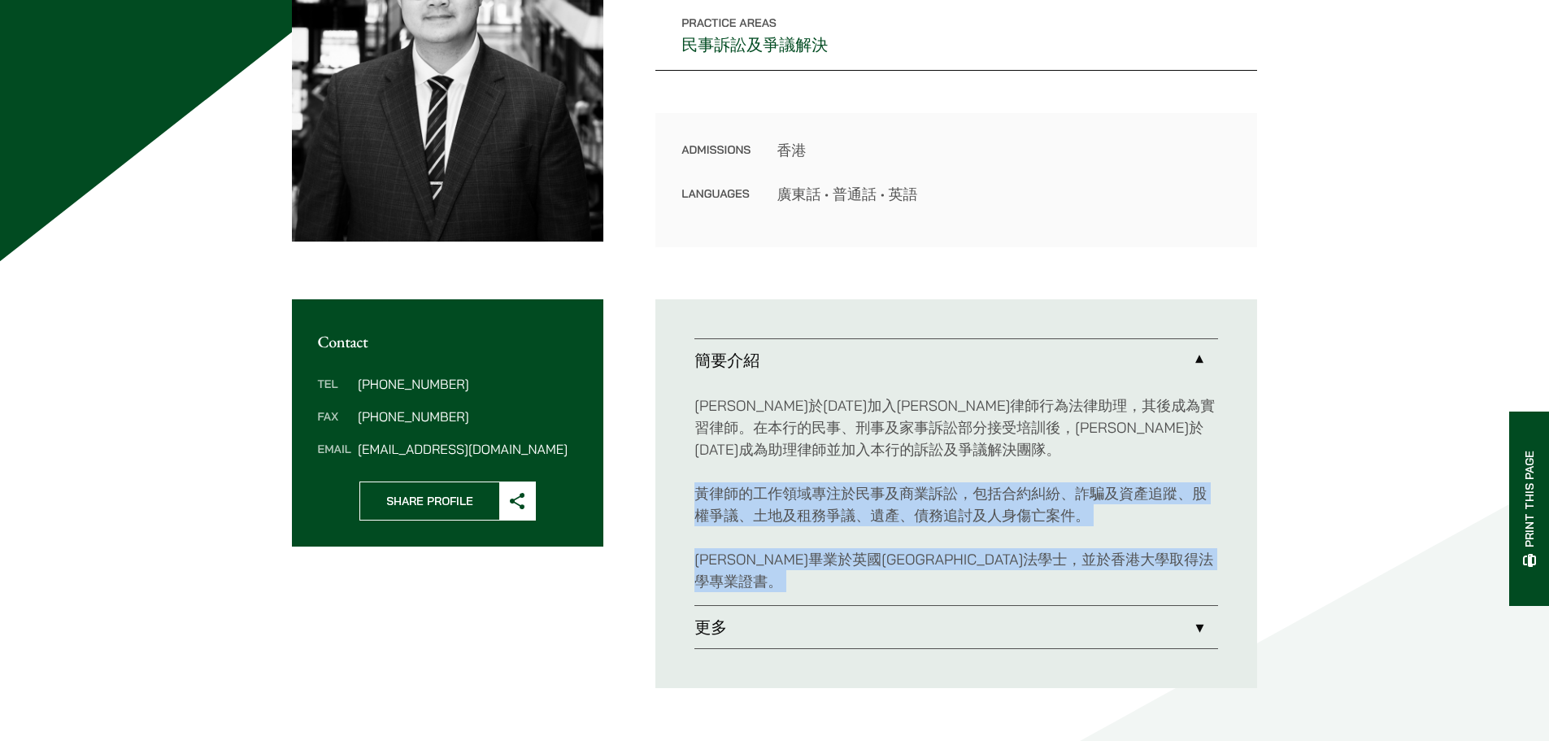
drag, startPoint x: 895, startPoint y: 551, endPoint x: 933, endPoint y: 478, distance: 82.6
click at [933, 478] on div "黃律師於2021年加入何敦律師行為法律助理，其後成為實習律師。在本行的民事、刑事及家事訴訟部分接受培訓後，黃律師於2023年成為助理律師並加入本行的訴訟及爭議…" at bounding box center [957, 493] width 524 height 224
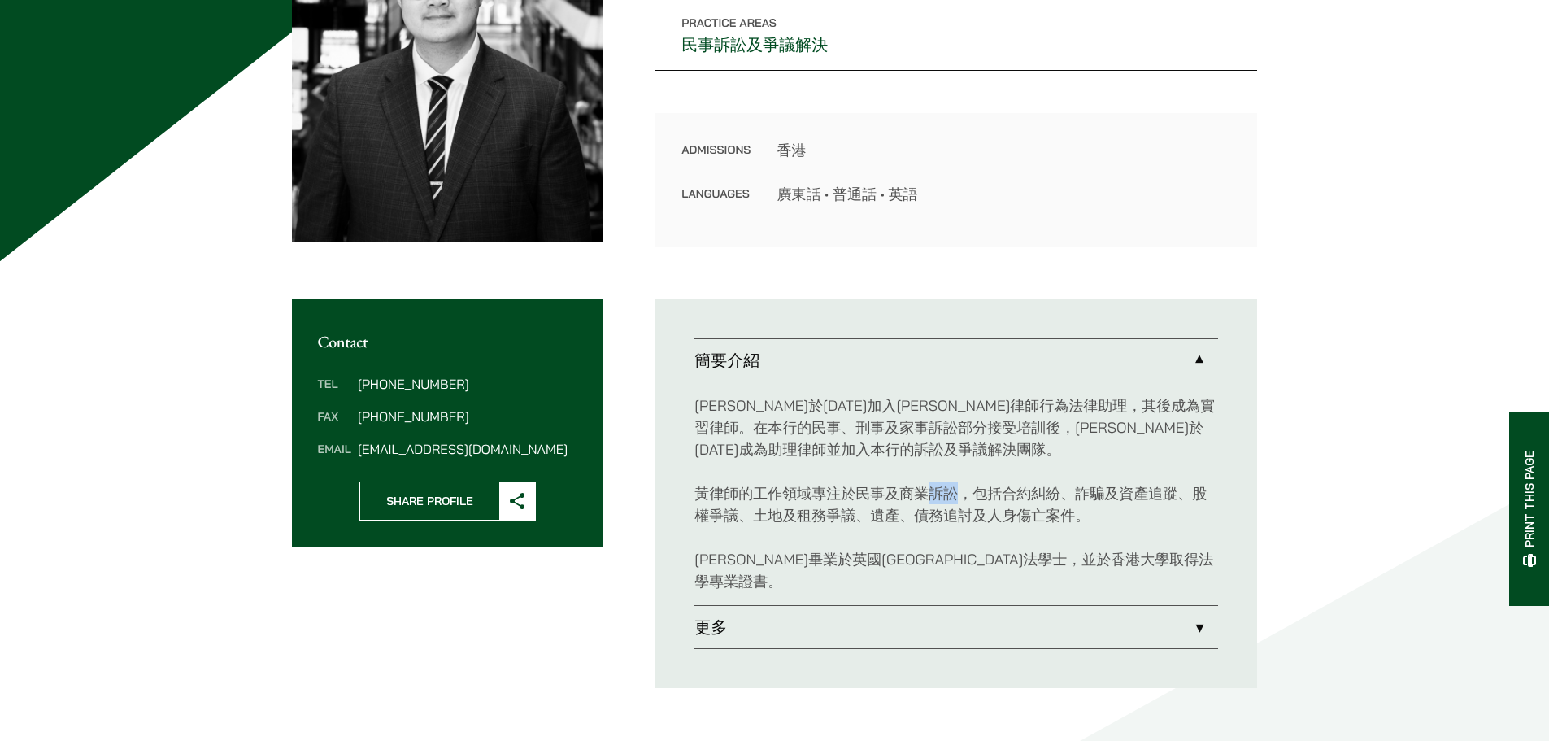
click at [933, 478] on div "黃律師於2021年加入何敦律師行為法律助理，其後成為實習律師。在本行的民事、刑事及家事訴訟部分接受培訓後，黃律師於2023年成為助理律師並加入本行的訴訟及爭議…" at bounding box center [957, 493] width 524 height 224
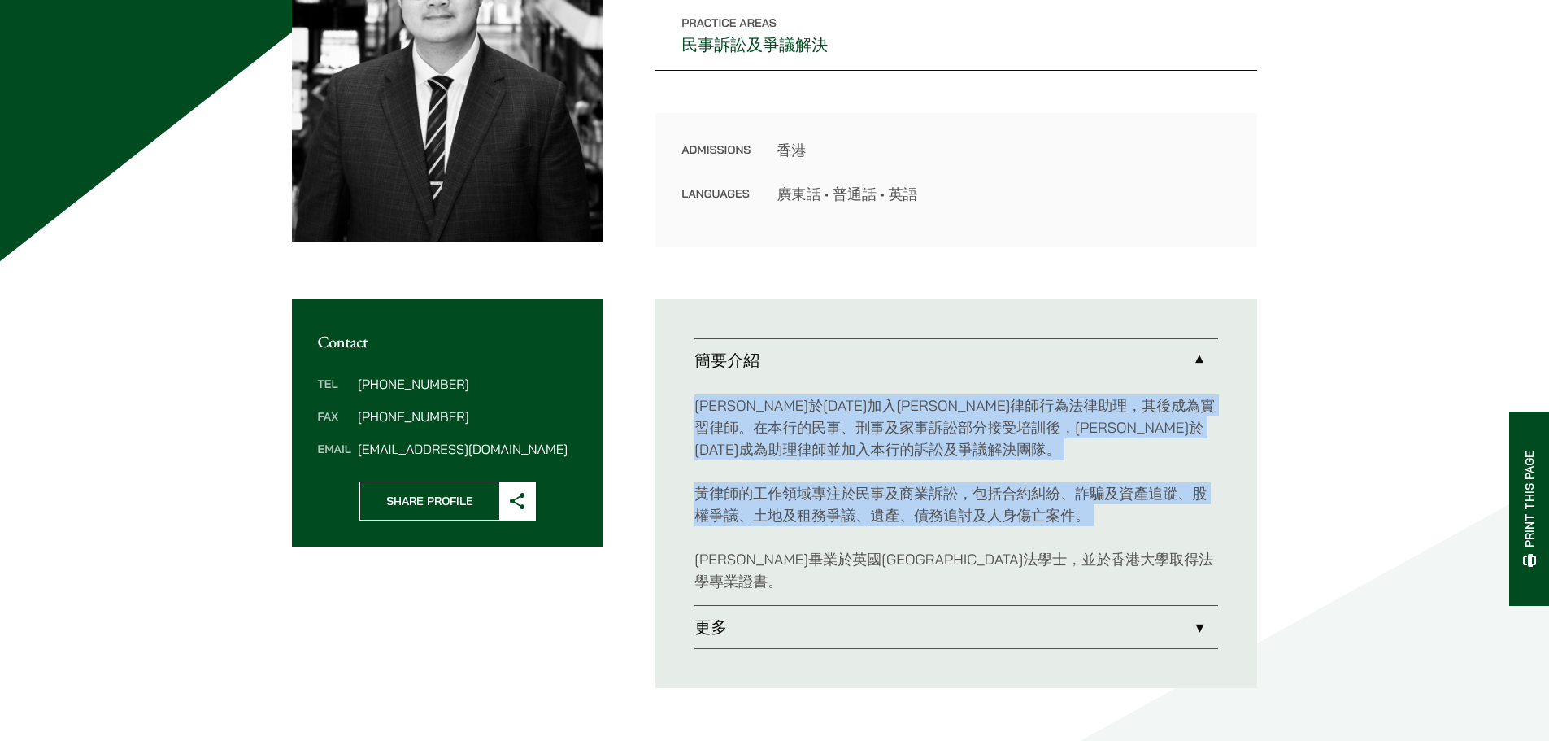
drag, startPoint x: 933, startPoint y: 478, endPoint x: 944, endPoint y: 454, distance: 26.9
click at [944, 454] on div "黃律師於2021年加入何敦律師行為法律助理，其後成為實習律師。在本行的民事、刑事及家事訴訟部分接受培訓後，黃律師於2023年成為助理律師並加入本行的訴訟及爭議…" at bounding box center [957, 493] width 524 height 224
click at [944, 454] on p "黃律師於2021年加入何敦律師行為法律助理，其後成為實習律師。在本行的民事、刑事及家事訴訟部分接受培訓後，黃律師於2023年成為助理律師並加入本行的訴訟及爭議…" at bounding box center [957, 427] width 524 height 66
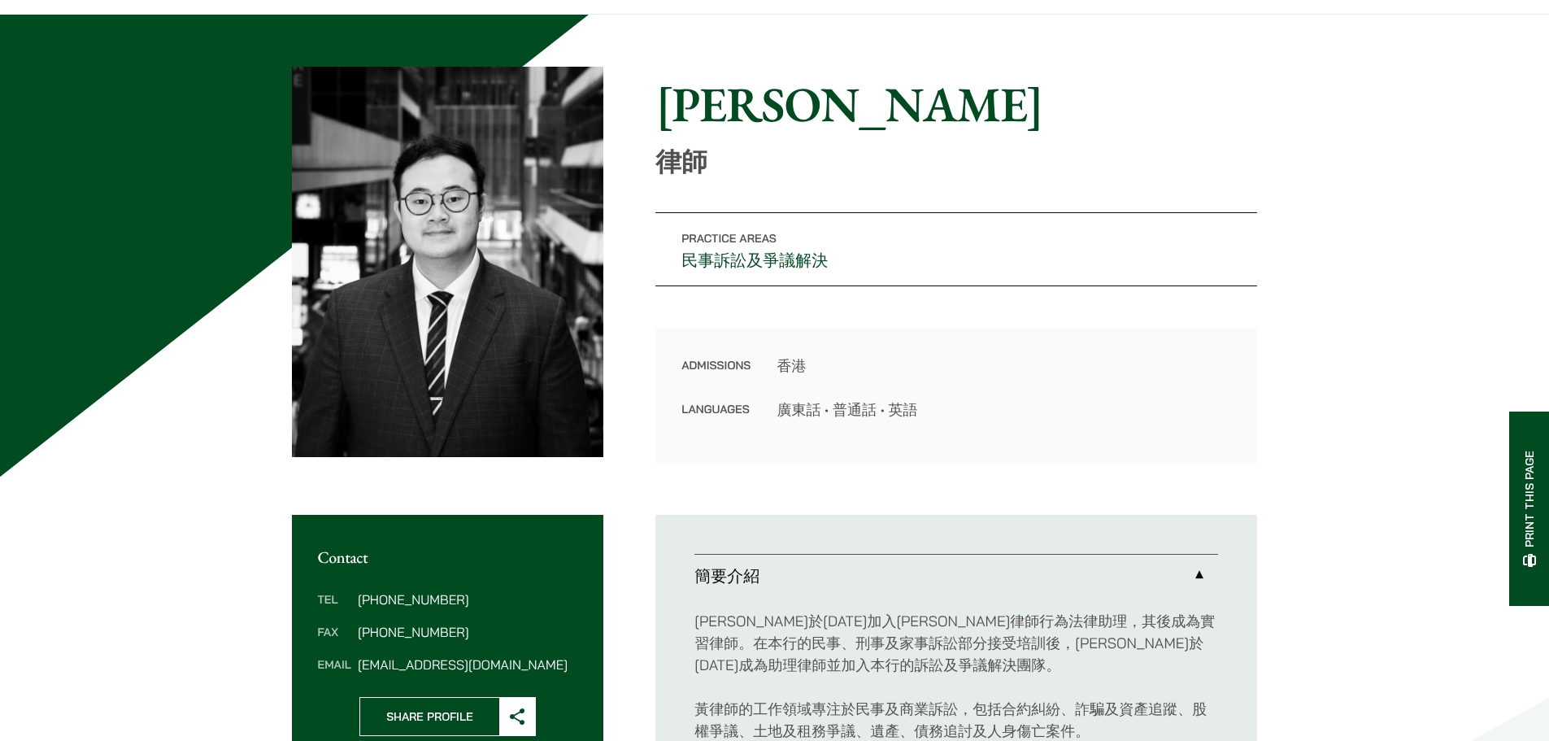
scroll to position [81, 0]
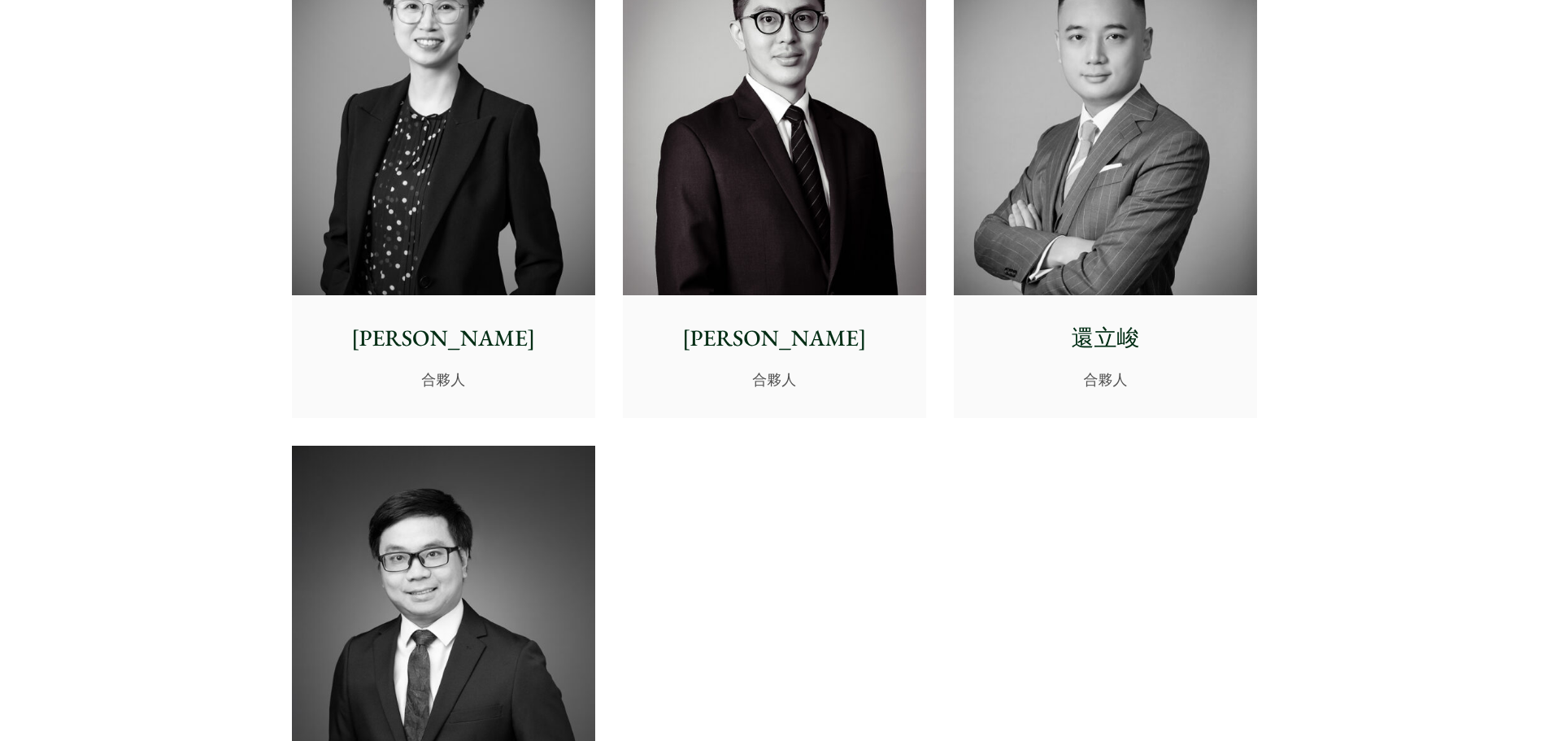
scroll to position [3095, 0]
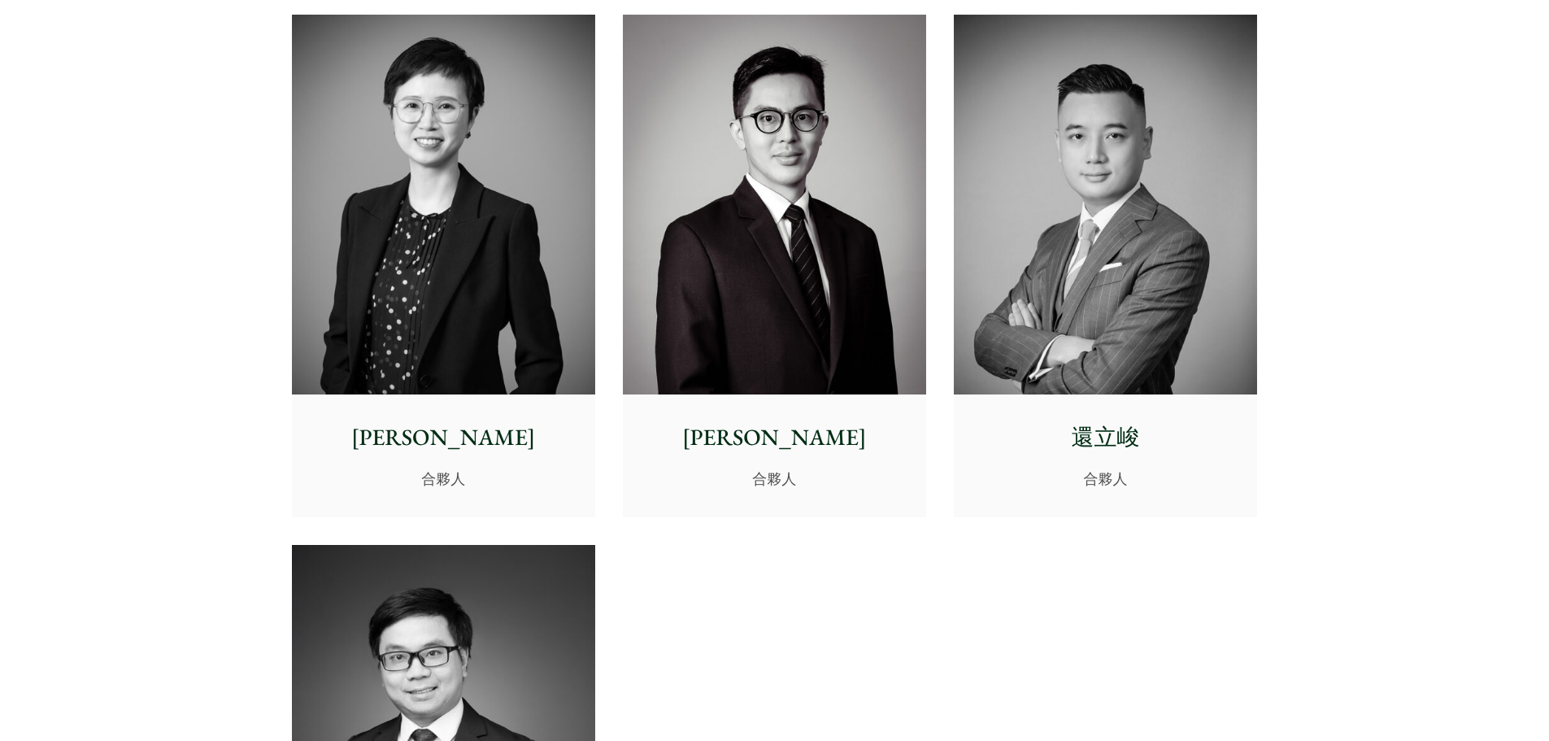
click at [1170, 361] on img at bounding box center [1105, 205] width 303 height 380
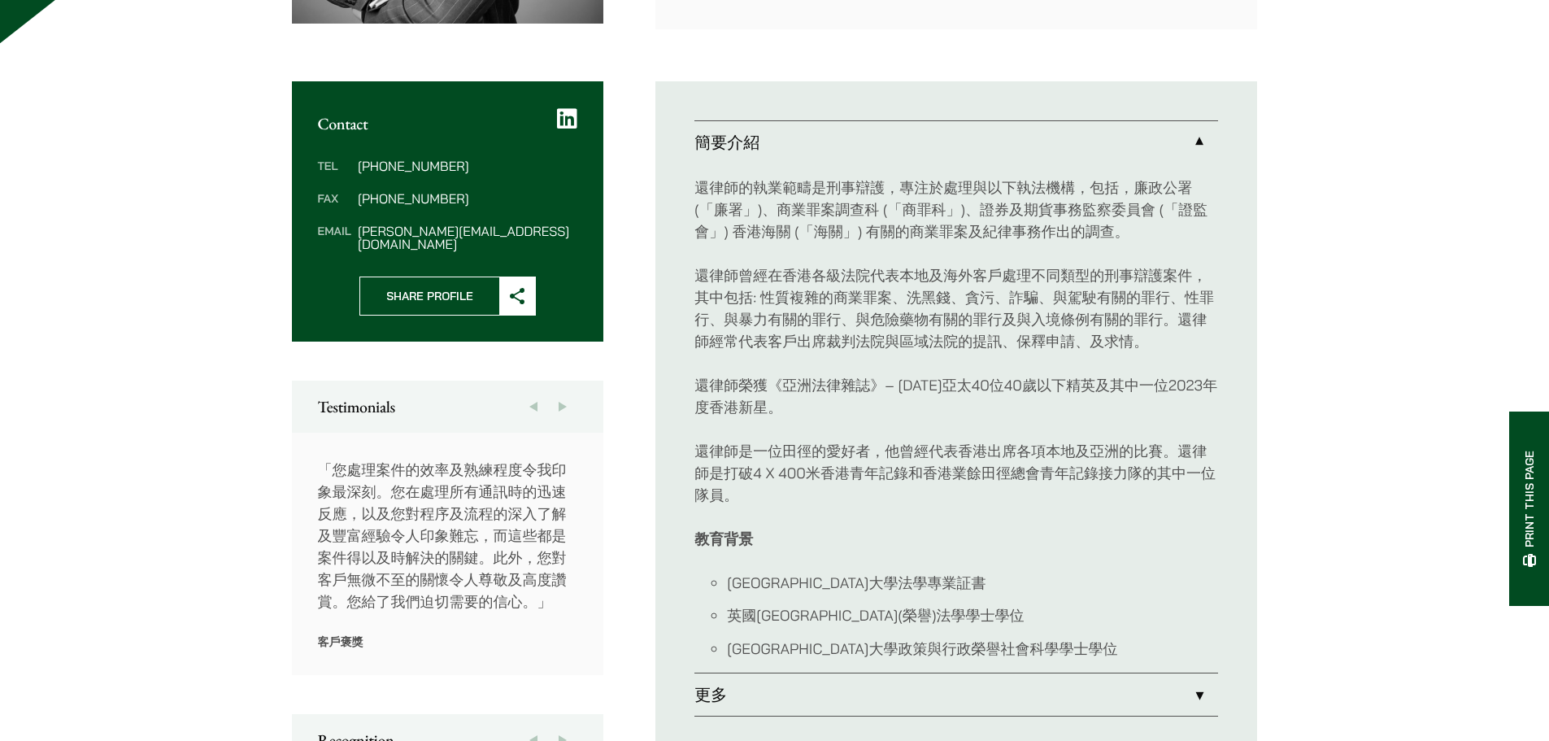
scroll to position [569, 0]
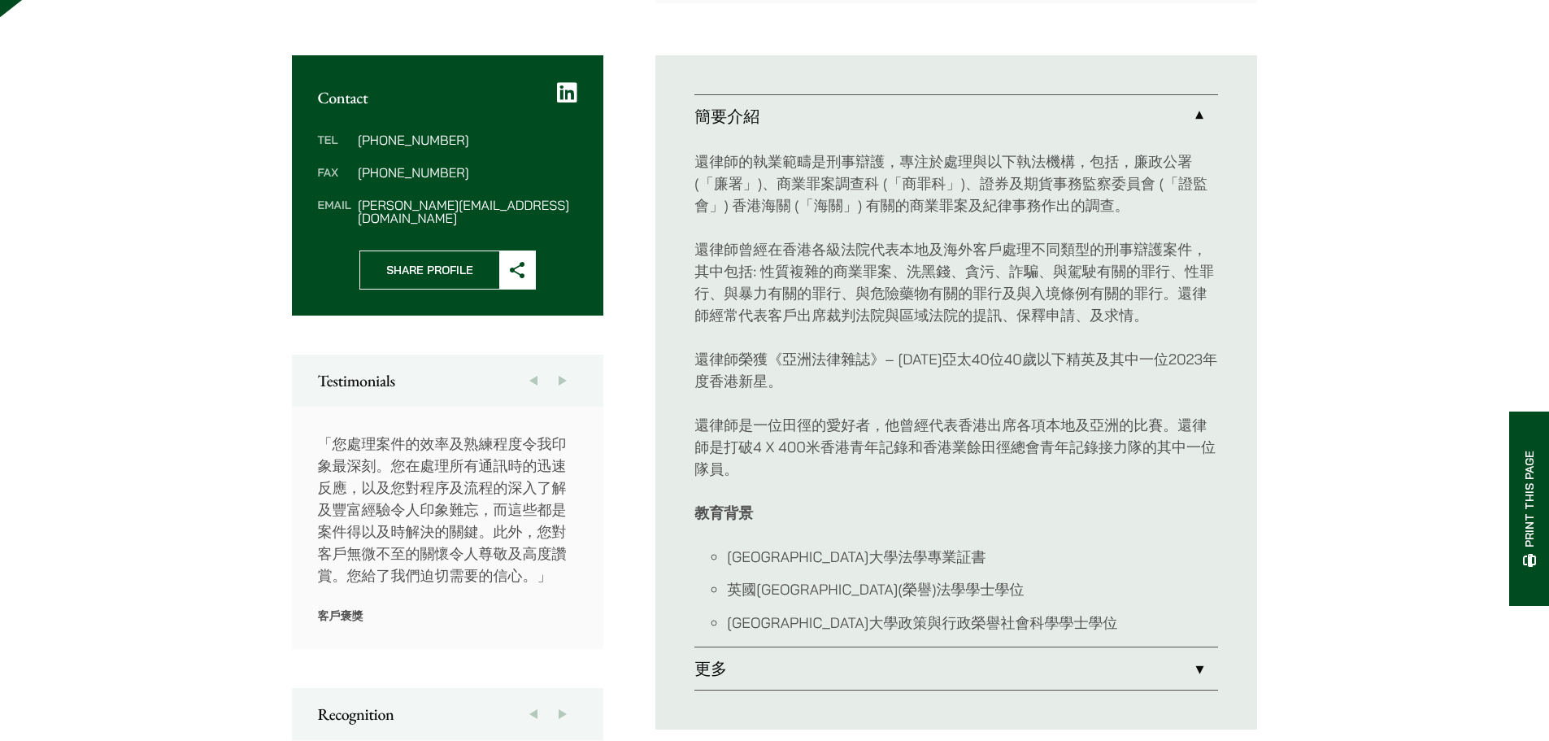
click at [1121, 432] on p "還律師是一位田徑的愛好者，他曾經代表香港出席各項本地及亞洲的比賽。還律師是打破4 X 400米香港青年記錄和香港業餘田徑總會青年記錄接力隊的其中一位隊員。" at bounding box center [957, 447] width 524 height 66
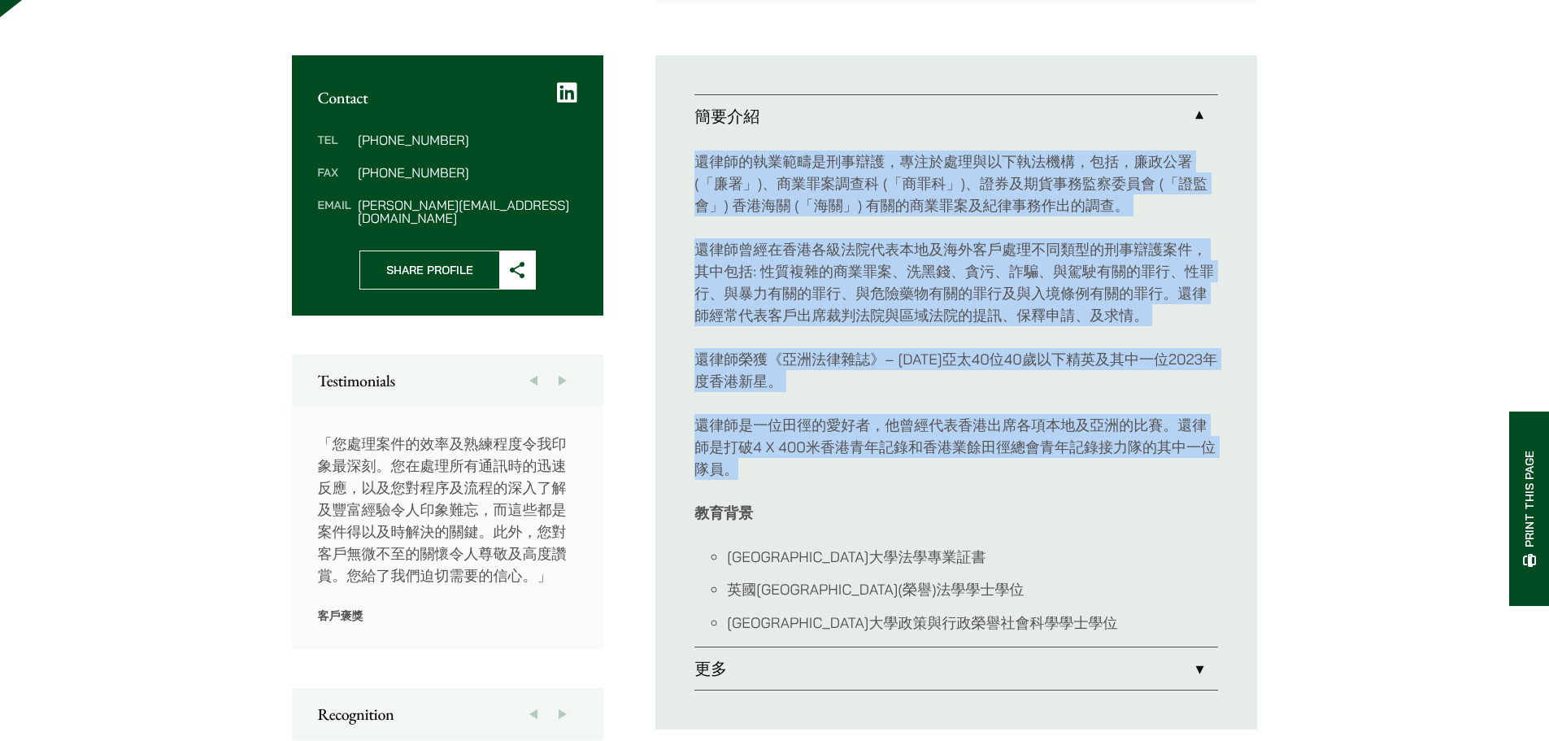
drag, startPoint x: 1121, startPoint y: 432, endPoint x: 1028, endPoint y: 188, distance: 261.0
click at [1028, 188] on div "還律師的執業範疇是刑事辯護，專注於處理與以下執法機構，包括，廉政公署 (「廉署」)、商業罪案調查科 (「商罪科」)、證券及期貨事務監察委員會 (「證監會」) …" at bounding box center [957, 391] width 524 height 509
click at [1028, 188] on p "還律師的執業範疇是刑事辯護，專注於處理與以下執法機構，包括，廉政公署 (「廉署」)、商業罪案調查科 (「商罪科」)、證券及期貨事務監察委員會 (「證監會」) …" at bounding box center [957, 183] width 524 height 66
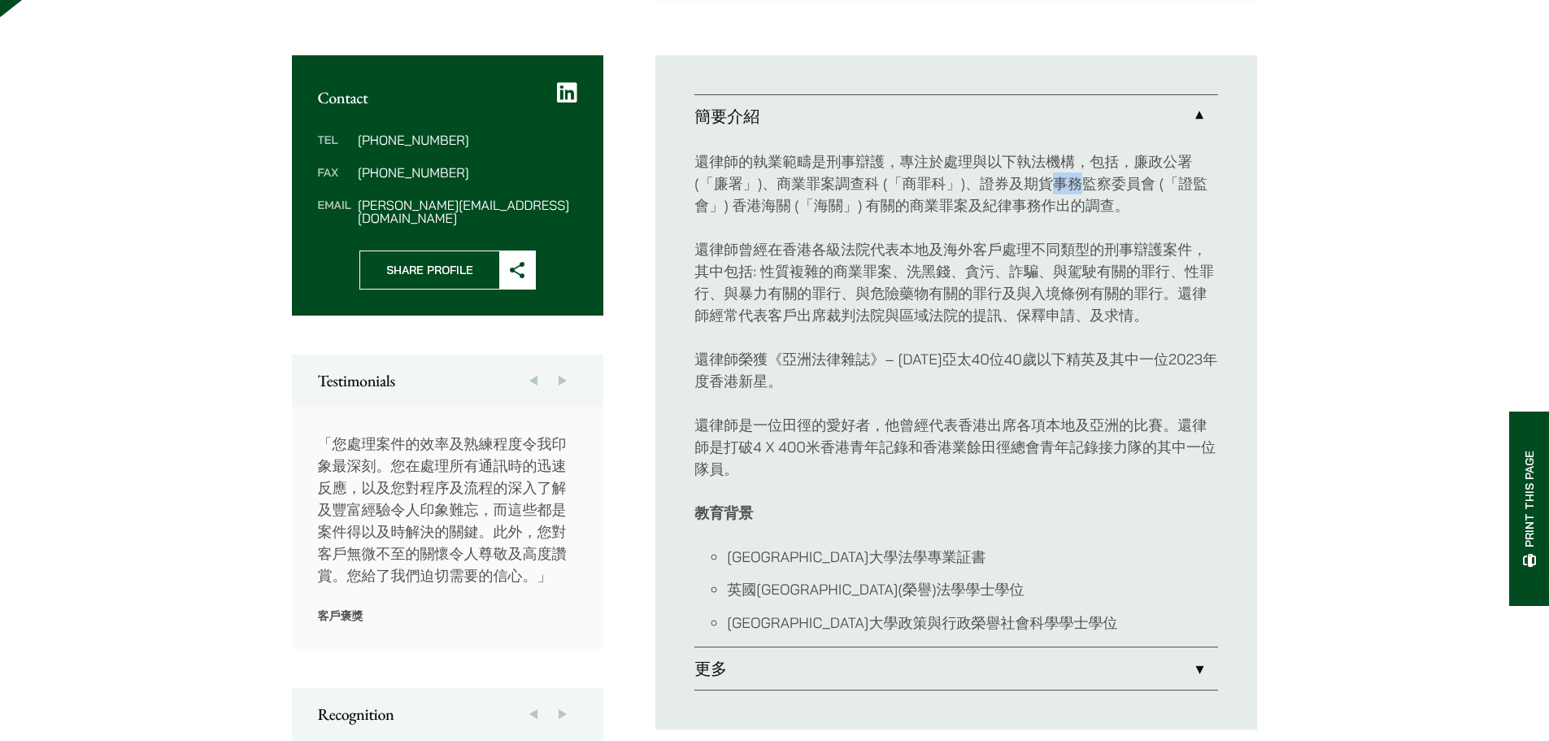
click at [1028, 188] on p "還律師的執業範疇是刑事辯護，專注於處理與以下執法機構，包括，廉政公署 (「廉署」)、商業罪案調查科 (「商罪科」)、證券及期貨事務監察委員會 (「證監會」) …" at bounding box center [957, 183] width 524 height 66
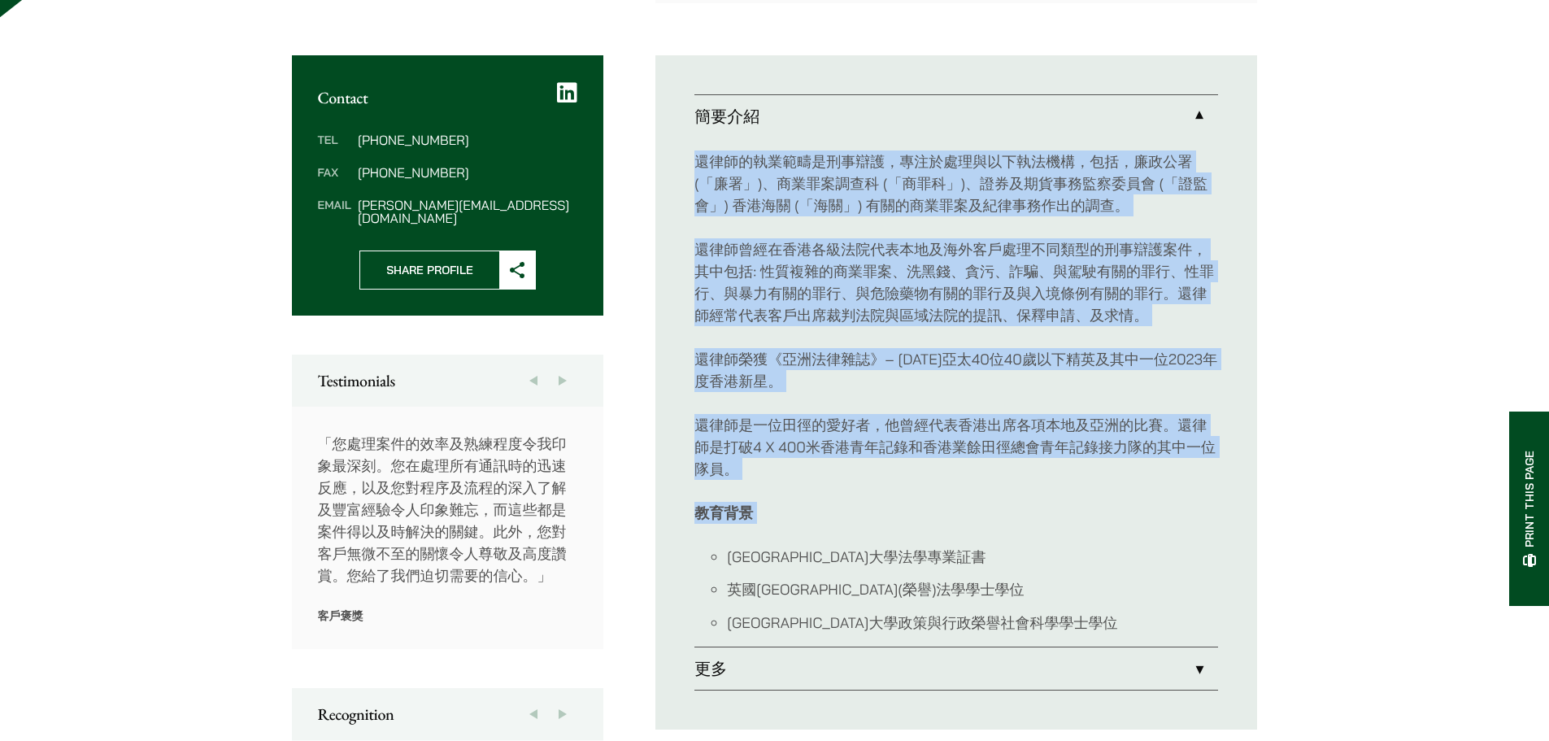
drag, startPoint x: 1028, startPoint y: 188, endPoint x: 1079, endPoint y: 594, distance: 409.1
click at [1079, 521] on div "還律師的執業範疇是刑事辯護，專注於處理與以下執法機構，包括，廉政公署 (「廉署」)、商業罪案調查科 (「商罪科」)、證券及期貨事務監察委員會 (「證監會」) …" at bounding box center [957, 391] width 524 height 509
click at [1058, 682] on link "更多" at bounding box center [957, 668] width 524 height 42
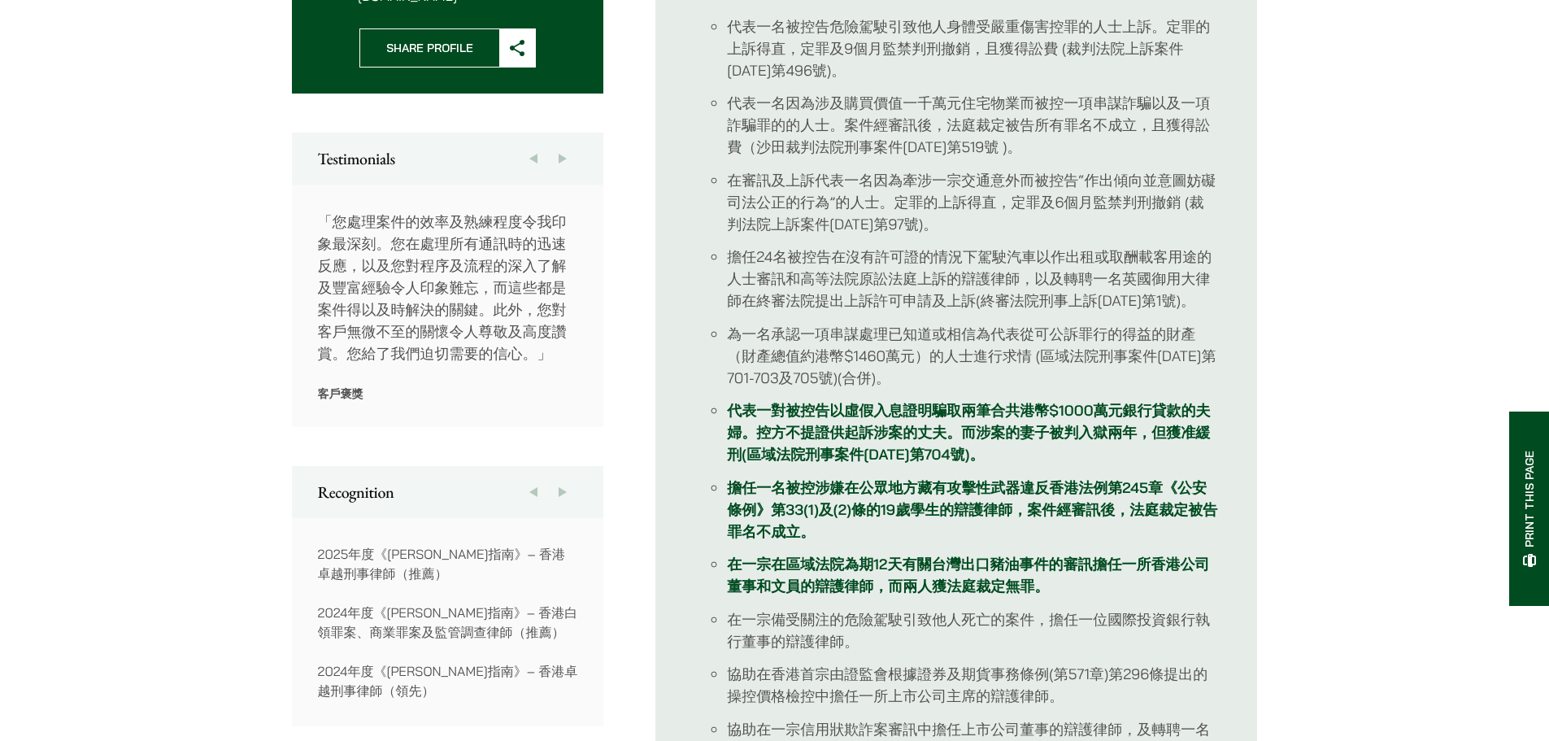
scroll to position [813, 0]
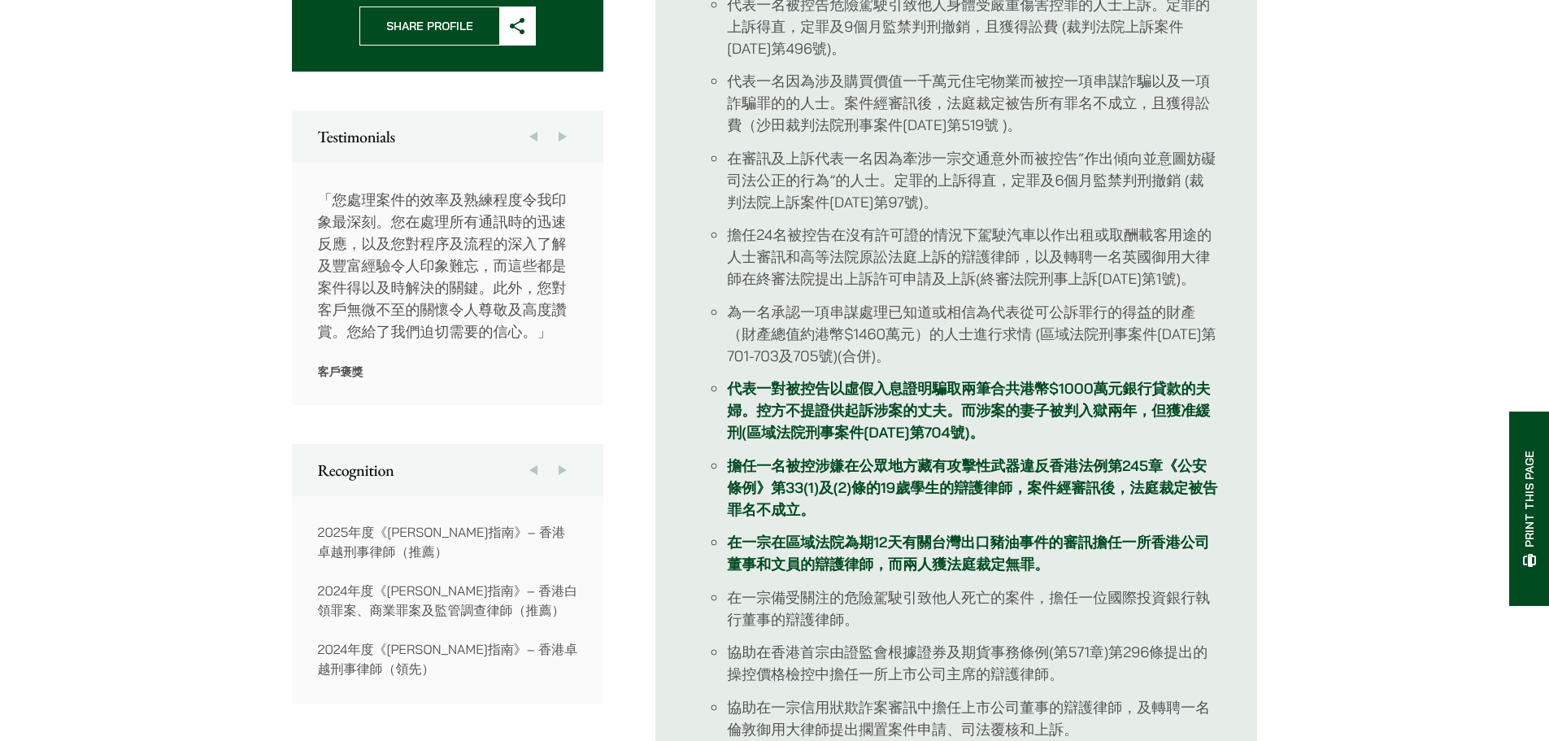
click at [874, 561] on link "在一宗在區域法院為期12天有關台灣出口豬油事件的審訊擔任一所香港公司董事和文員的辯護律師，而兩人獲法庭裁定無罪。" at bounding box center [968, 553] width 482 height 41
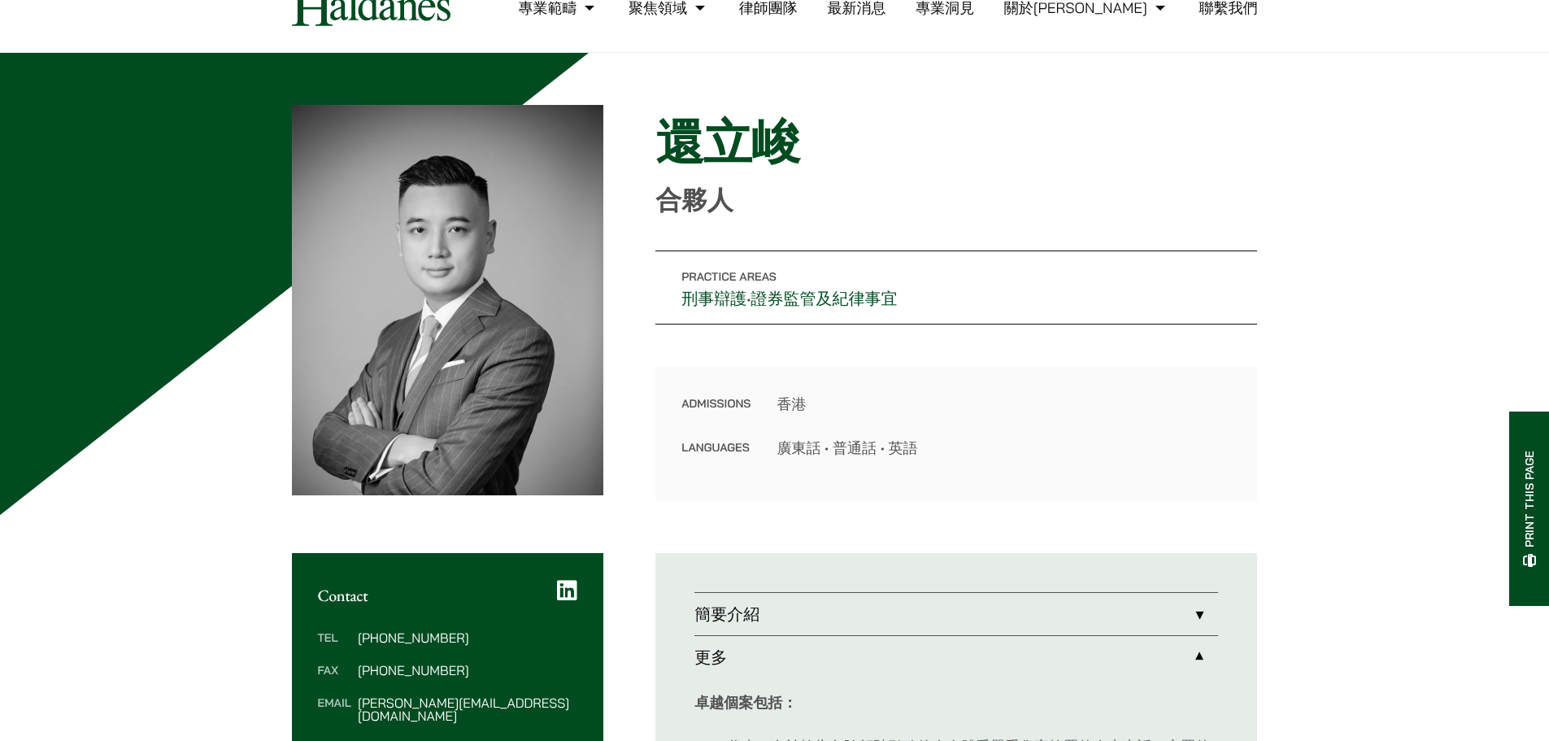
scroll to position [0, 0]
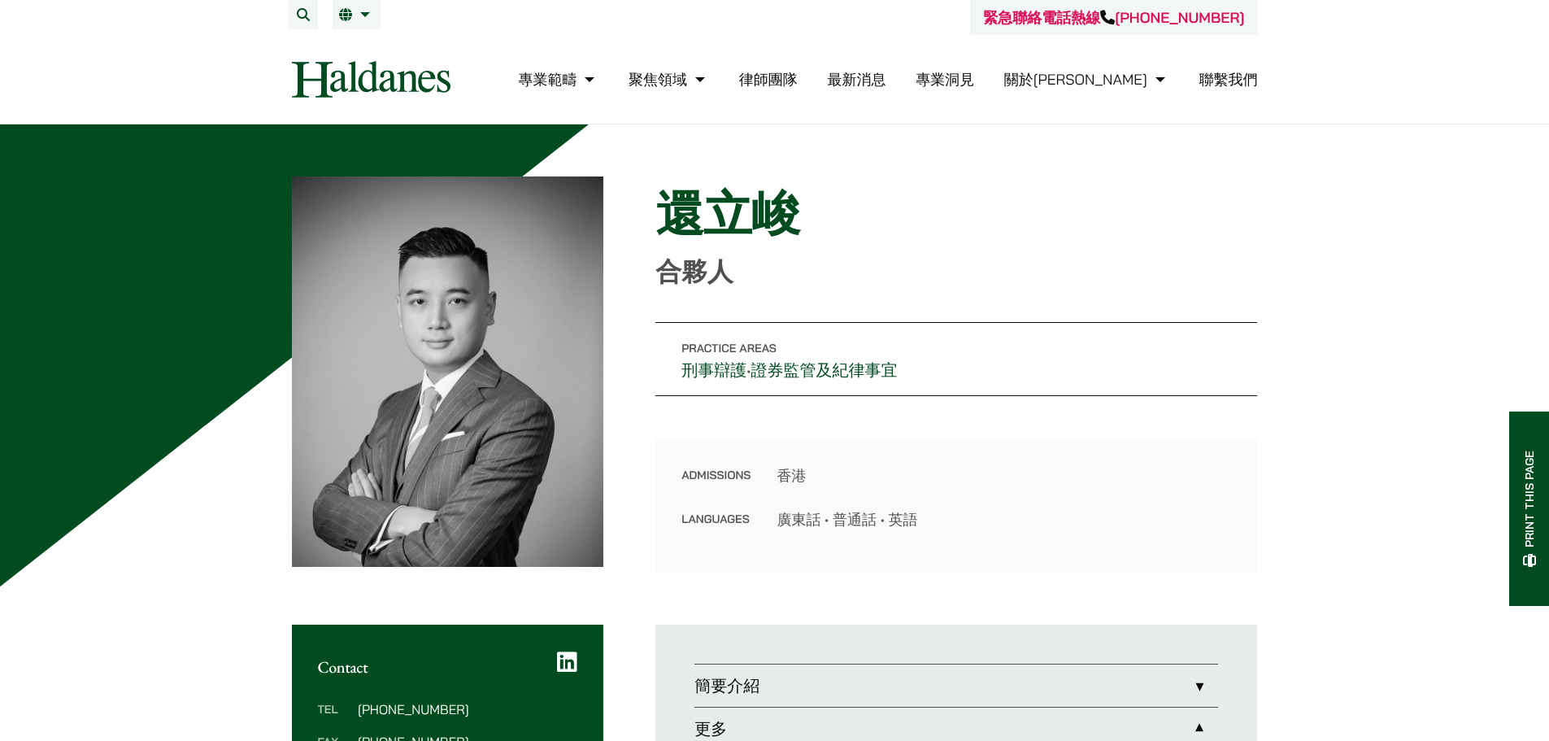
click at [798, 92] on li "律師團隊" at bounding box center [768, 79] width 59 height 35
click at [798, 87] on link "律師團隊" at bounding box center [768, 79] width 59 height 19
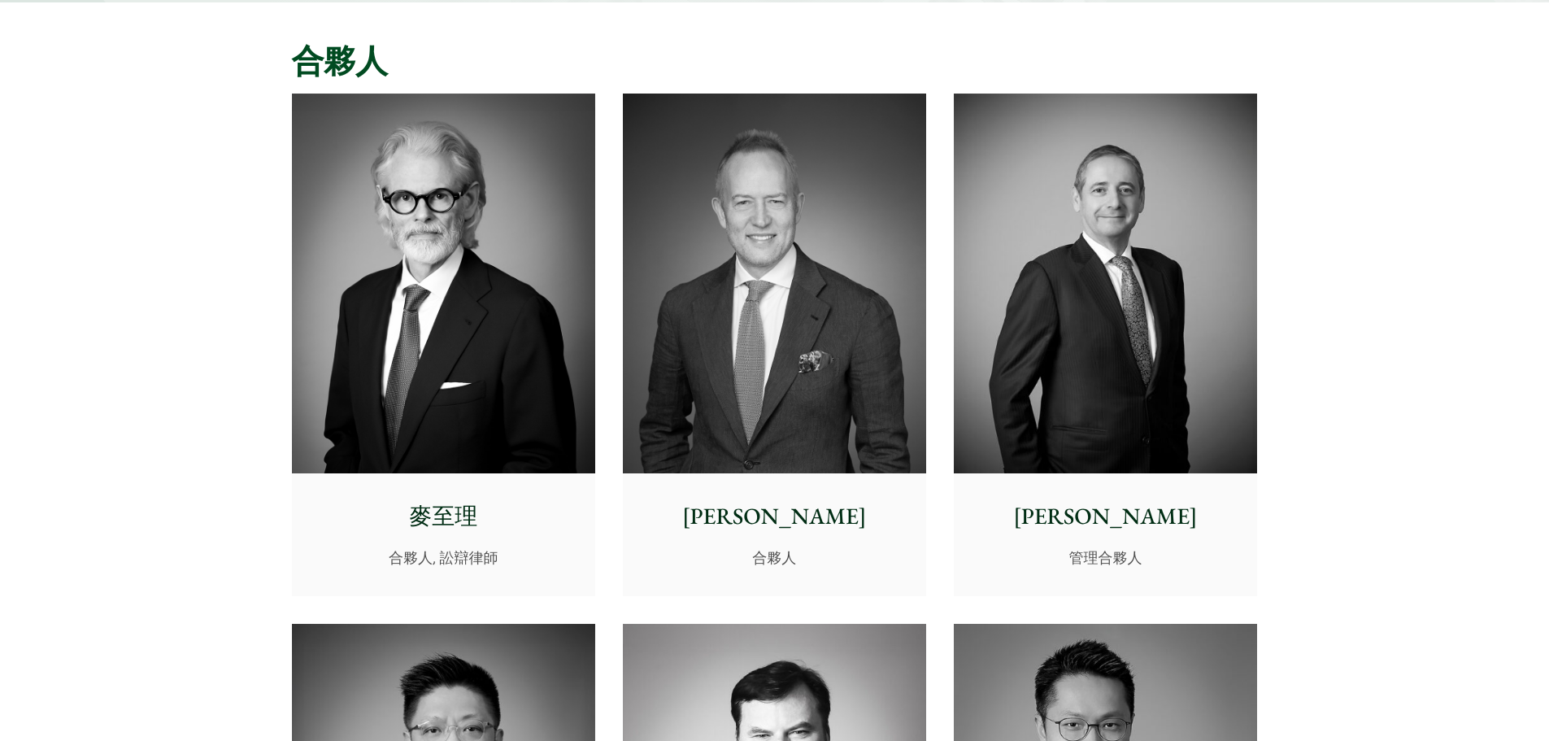
scroll to position [407, 0]
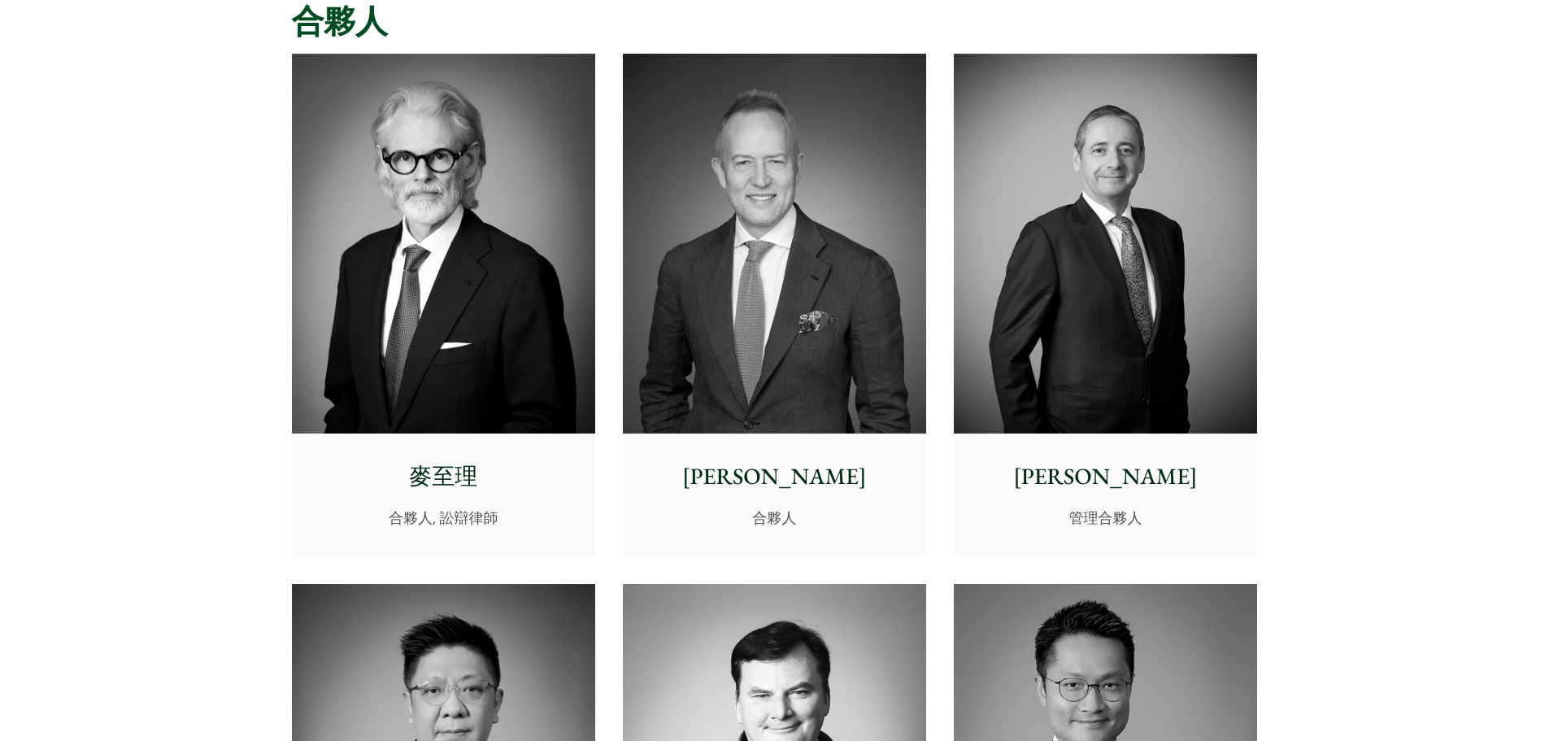
click at [1110, 249] on img at bounding box center [1105, 244] width 303 height 380
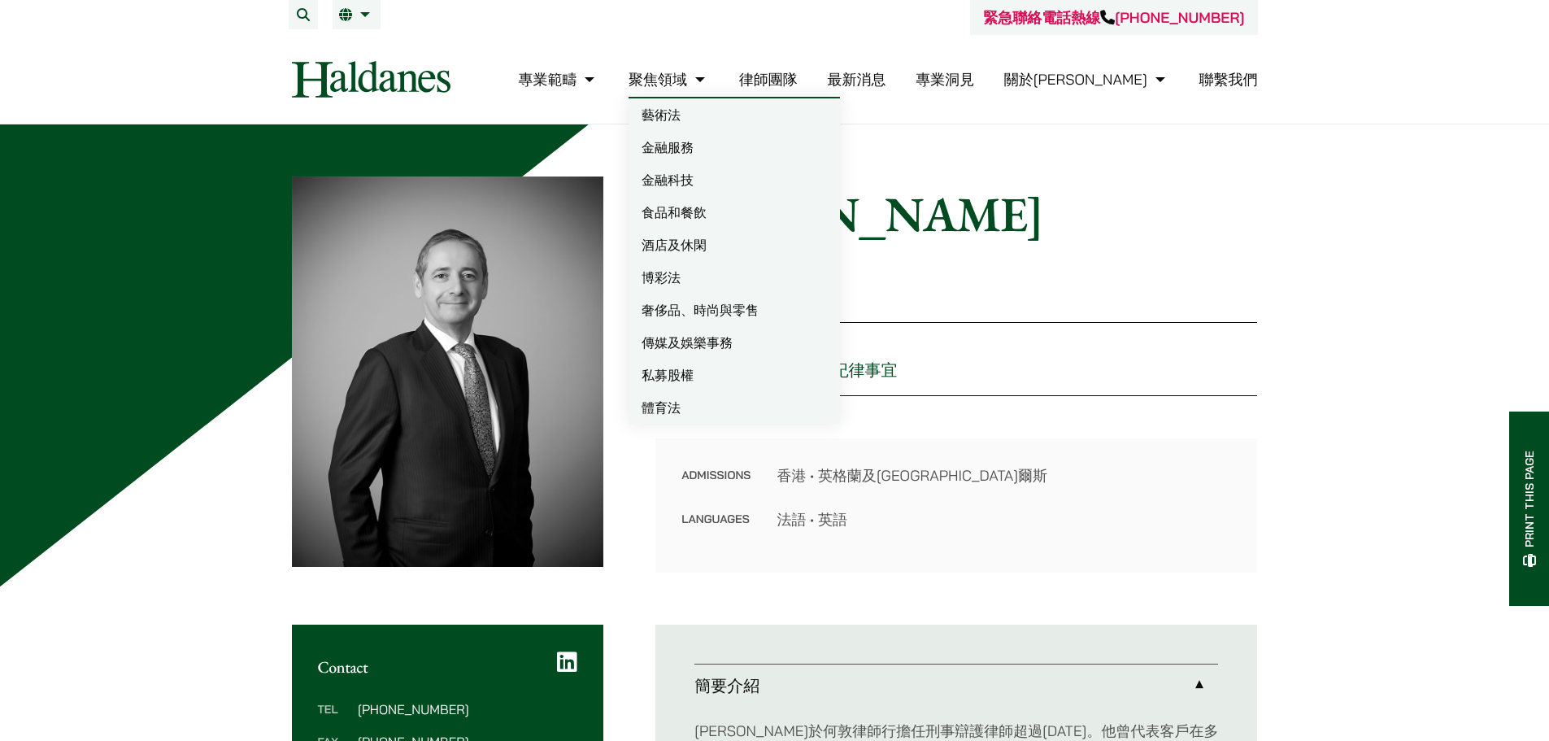
click at [709, 83] on link "聚焦領域" at bounding box center [669, 79] width 81 height 19
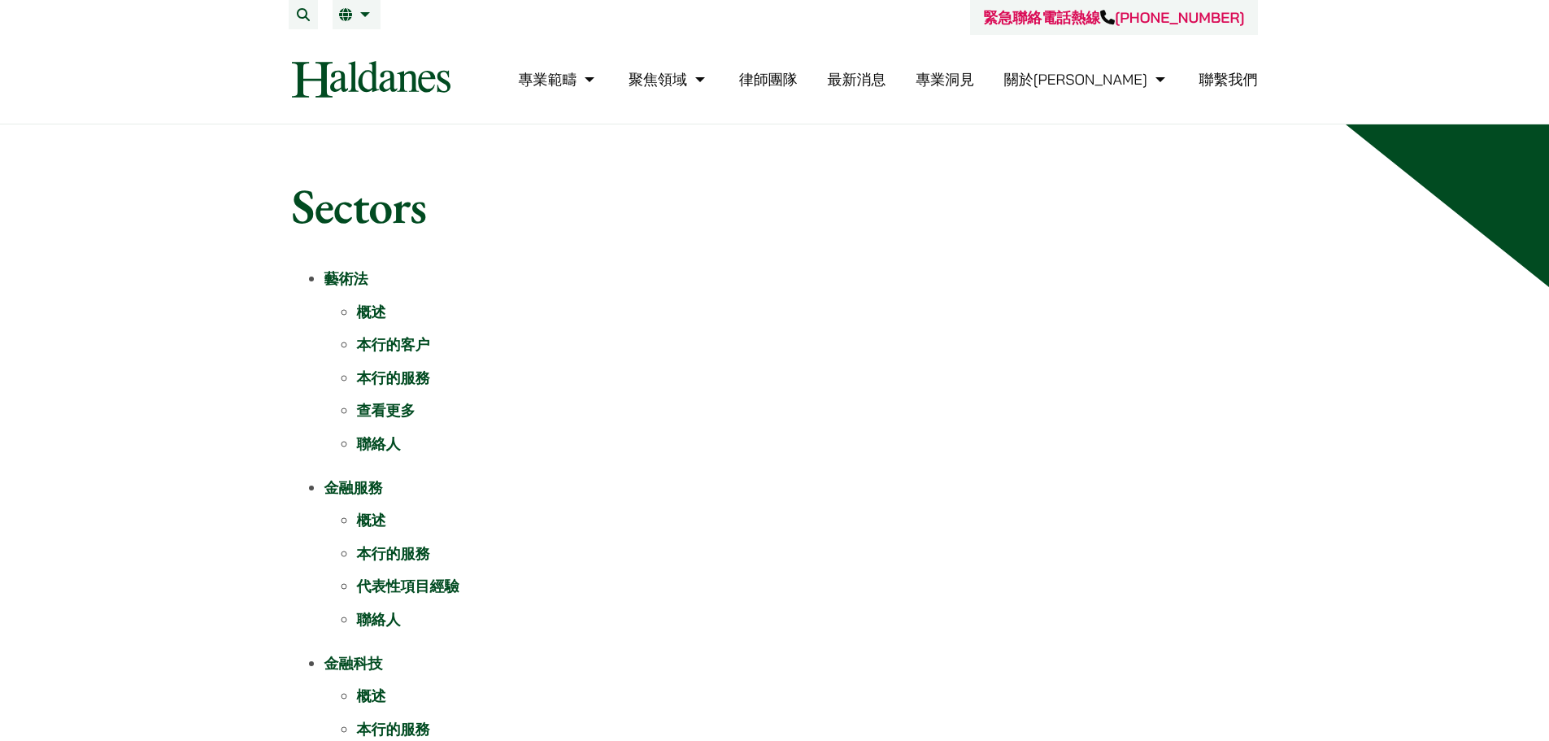
click at [798, 85] on link "律師團隊" at bounding box center [768, 79] width 59 height 19
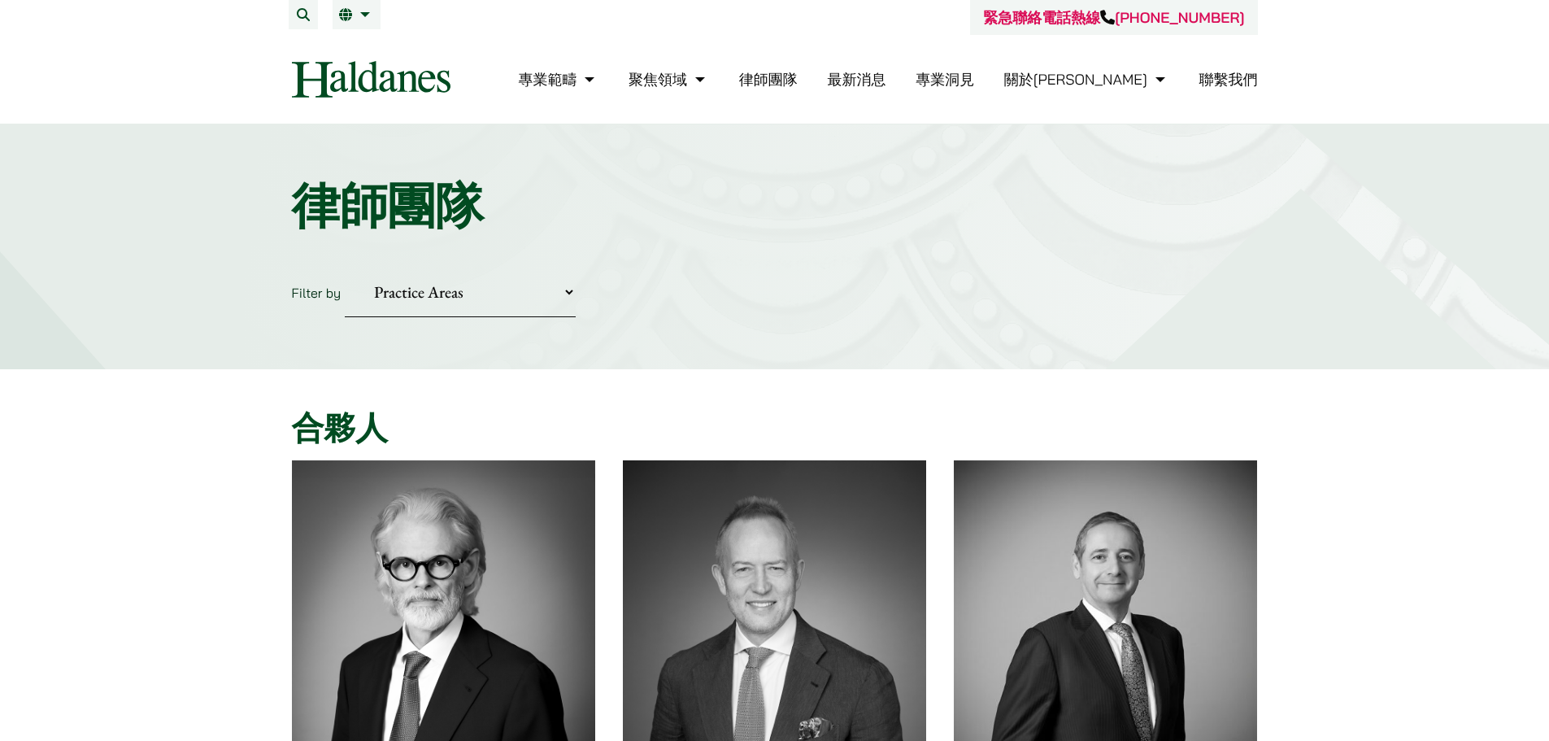
click at [480, 563] on img at bounding box center [443, 650] width 303 height 380
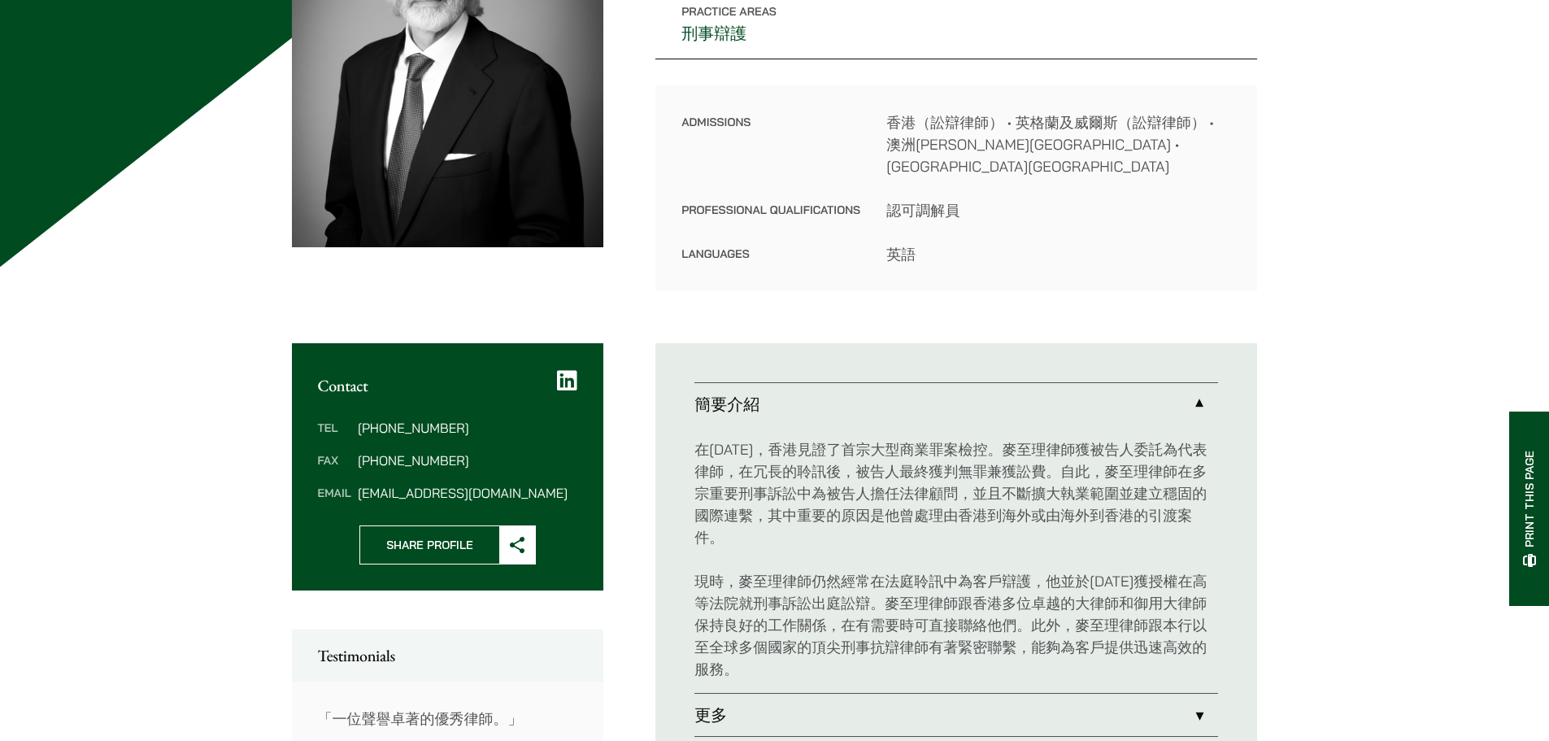
scroll to position [325, 0]
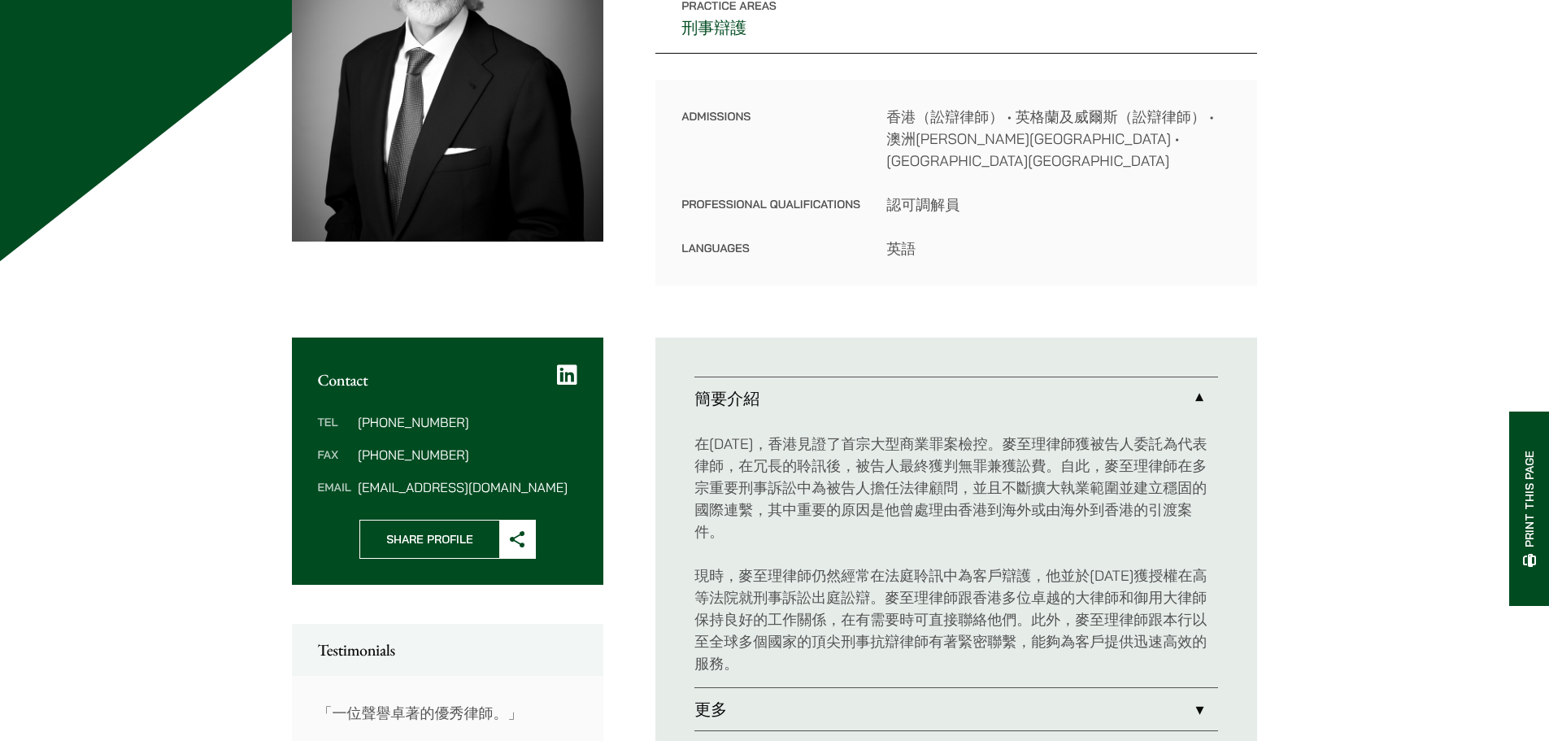
click at [942, 442] on p "在[DATE]，香港見證了首宗大型商業罪案檢控。麥至理律師獲被告人委託為代表律師，在冗長的聆訊後，被告人最終獲判無罪兼獲訟費。自此，麥至理律師在多宗重要刑事訴…" at bounding box center [957, 488] width 524 height 110
click at [942, 442] on p "在1982年，香港見證了首宗大型商業罪案檢控。麥至理律師獲被告人委託為代表律師，在冗長的聆訊後，被告人最終獲判無罪兼獲訟費。自此，麥至理律師在多宗重要刑事訴訟…" at bounding box center [957, 488] width 524 height 110
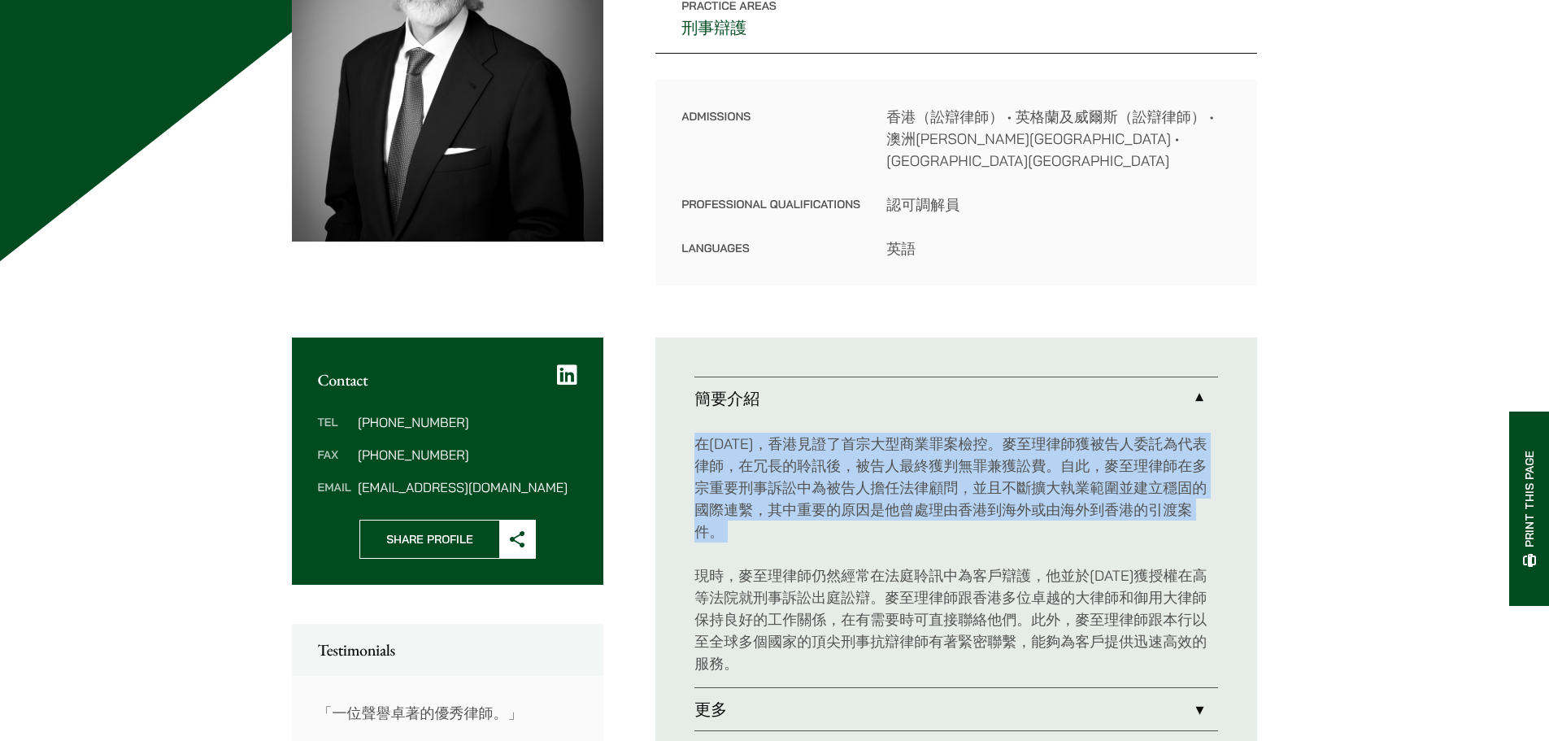
drag, startPoint x: 942, startPoint y: 442, endPoint x: 955, endPoint y: 516, distance: 75.2
click at [955, 516] on p "在1982年，香港見證了首宗大型商業罪案檢控。麥至理律師獲被告人委託為代表律師，在冗長的聆訊後，被告人最終獲判無罪兼獲訟費。自此，麥至理律師在多宗重要刑事訴訟…" at bounding box center [957, 488] width 524 height 110
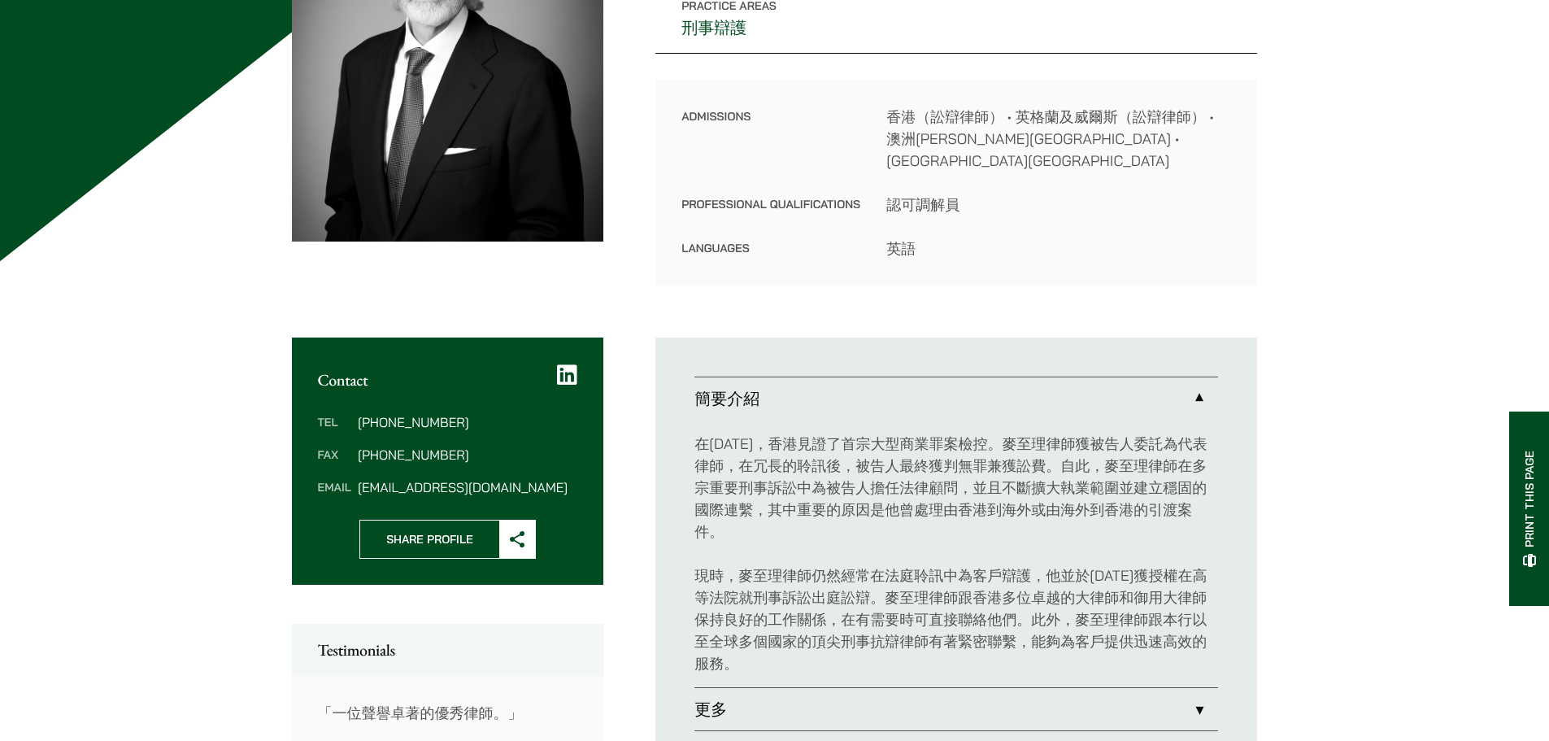
click at [955, 564] on p "現時，麥至理律師仍然經常在法庭聆訊中為客戶辯護，他並於2013年獲授權在高等法院就刑事訴訟出庭訟辯。麥至理律師跟香港多位卓越的大律師和御用大律師保持良好的工作…" at bounding box center [957, 619] width 524 height 110
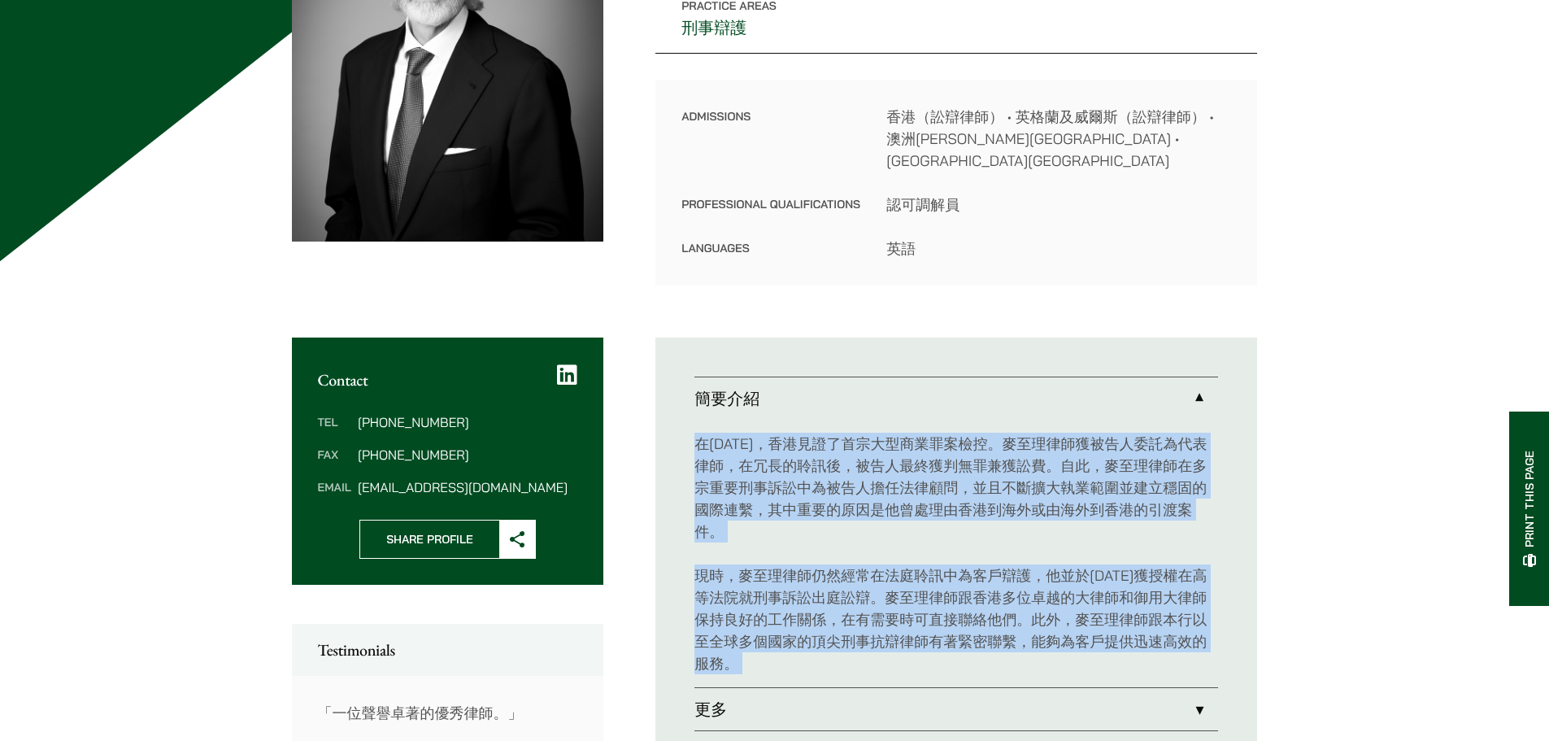
drag, startPoint x: 955, startPoint y: 561, endPoint x: 892, endPoint y: 508, distance: 82.0
click at [892, 508] on div "在1982年，香港見證了首宗大型商業罪案檢控。麥至理律師獲被告人委託為代表律師，在冗長的聆訊後，被告人最終獲判無罪兼獲訟費。自此，麥至理律師在多宗重要刑事訴訟…" at bounding box center [957, 554] width 524 height 268
click at [892, 508] on p "在1982年，香港見證了首宗大型商業罪案檢控。麥至理律師獲被告人委託為代表律師，在冗長的聆訊後，被告人最終獲判無罪兼獲訟費。自此，麥至理律師在多宗重要刑事訴訟…" at bounding box center [957, 488] width 524 height 110
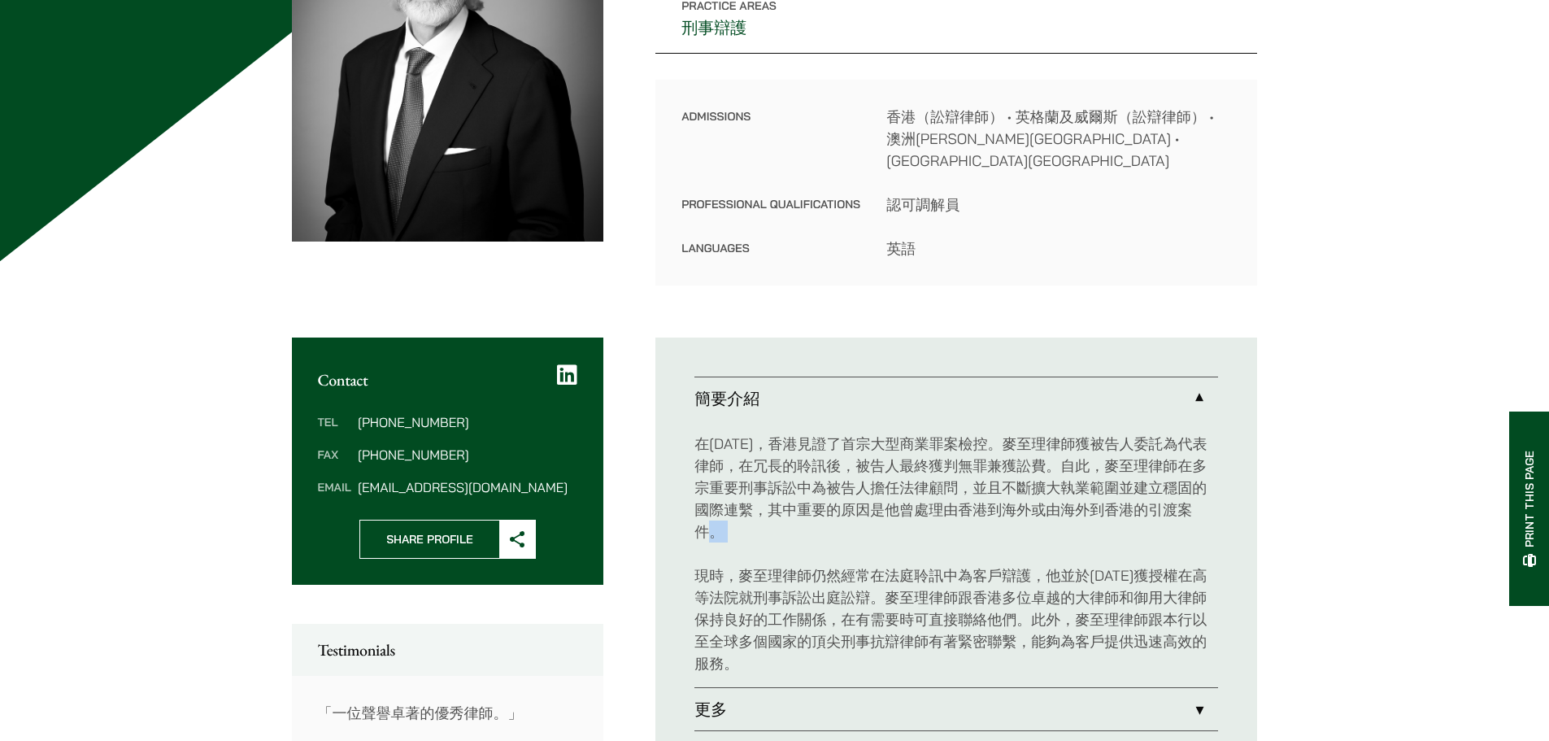
click at [892, 508] on p "在1982年，香港見證了首宗大型商業罪案檢控。麥至理律師獲被告人委託為代表律師，在冗長的聆訊後，被告人最終獲判無罪兼獲訟費。自此，麥至理律師在多宗重要刑事訴訟…" at bounding box center [957, 488] width 524 height 110
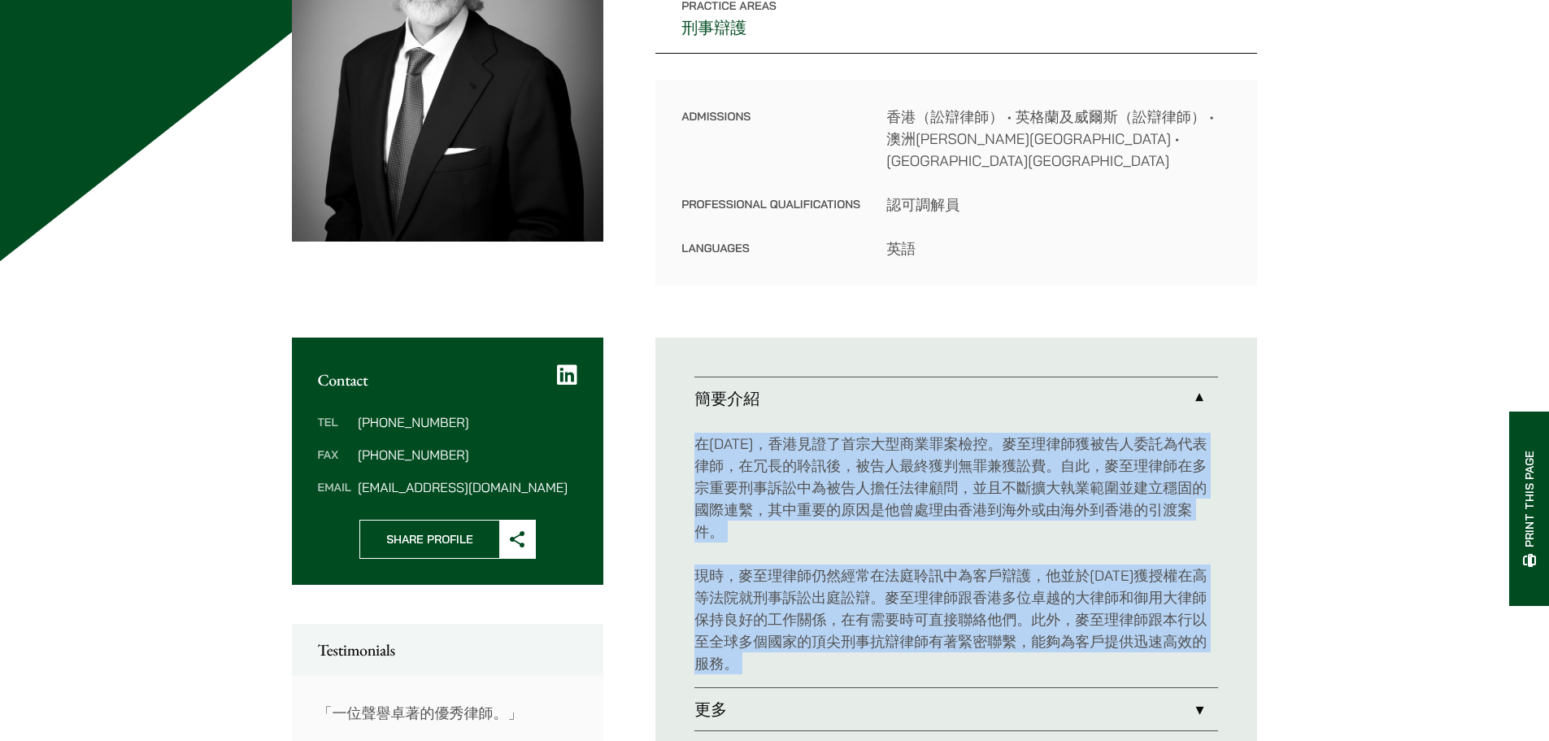
drag, startPoint x: 892, startPoint y: 508, endPoint x: 922, endPoint y: 589, distance: 85.7
click at [922, 589] on div "在1982年，香港見證了首宗大型商業罪案檢控。麥至理律師獲被告人委託為代表律師，在冗長的聆訊後，被告人最終獲判無罪兼獲訟費。自此，麥至理律師在多宗重要刑事訴訟…" at bounding box center [957, 554] width 524 height 268
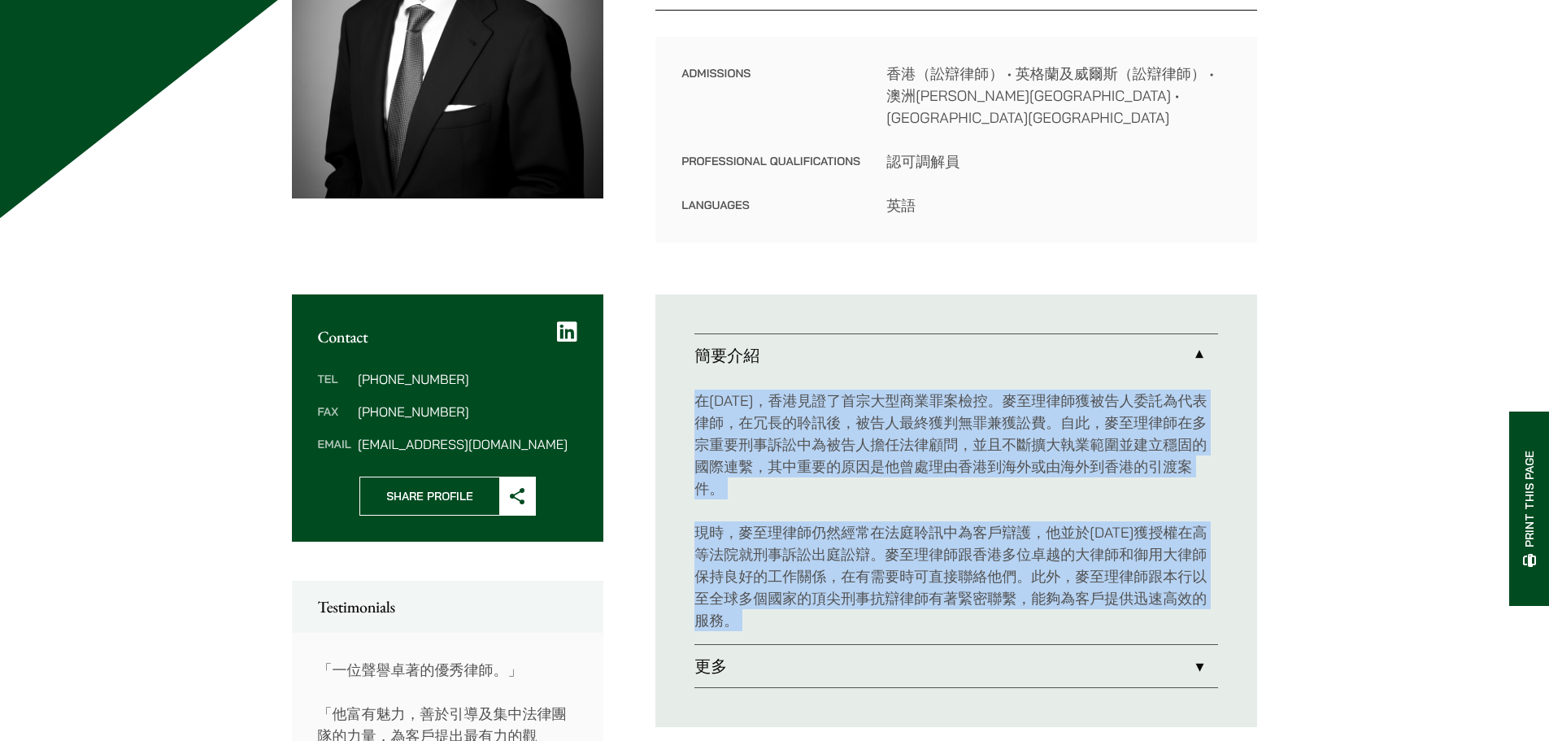
scroll to position [407, 0]
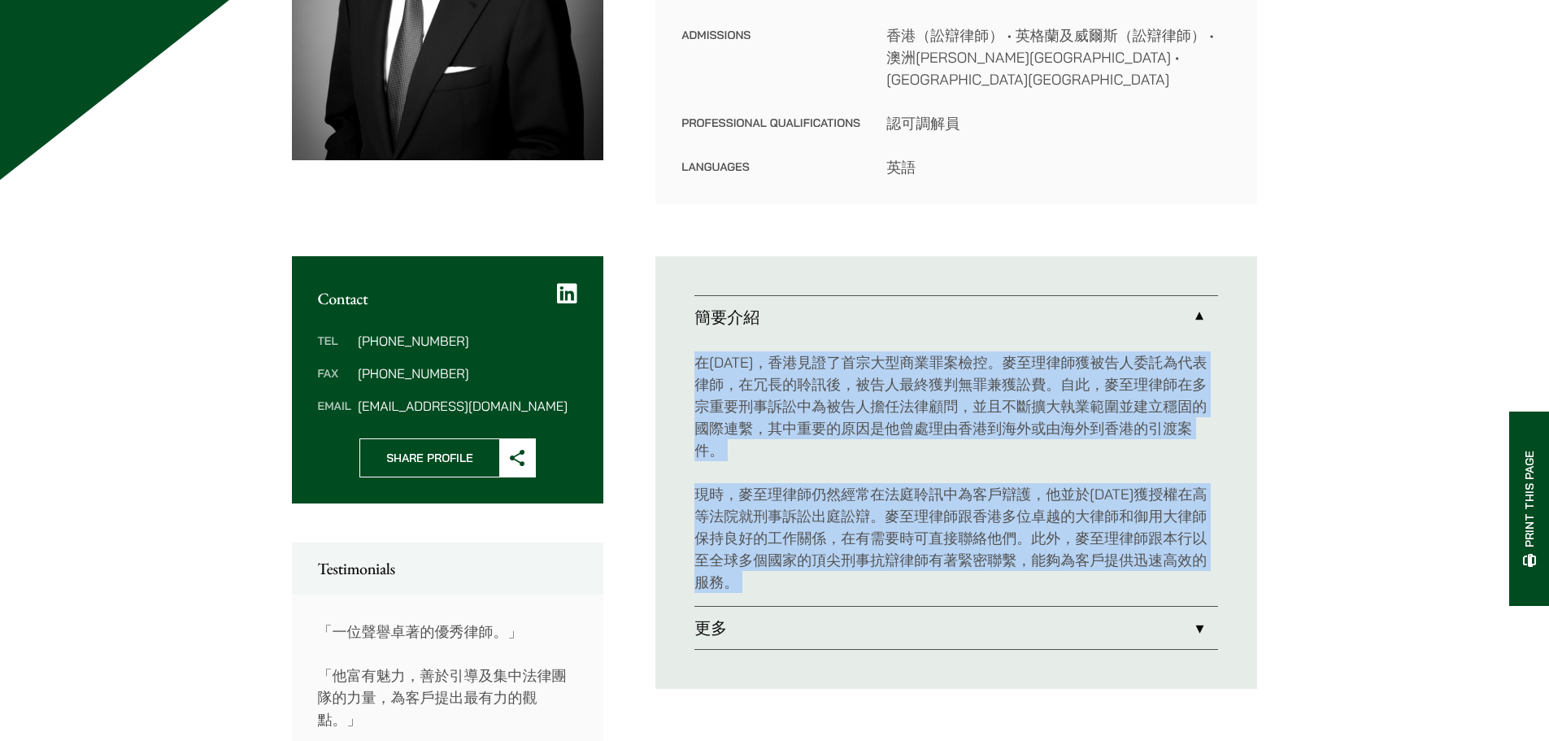
click at [913, 607] on link "更多" at bounding box center [957, 628] width 524 height 42
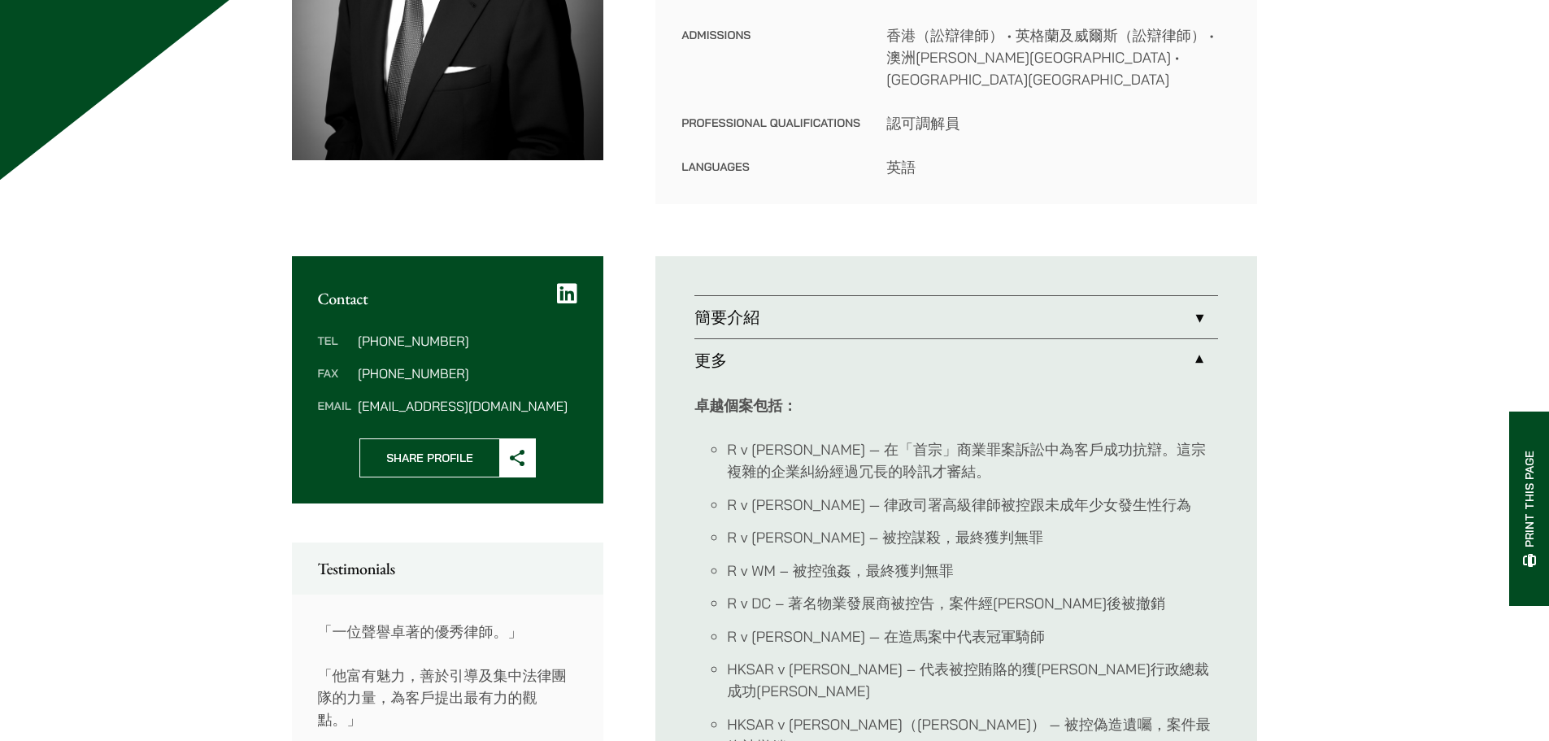
click at [918, 296] on link "簡要介紹" at bounding box center [957, 317] width 524 height 42
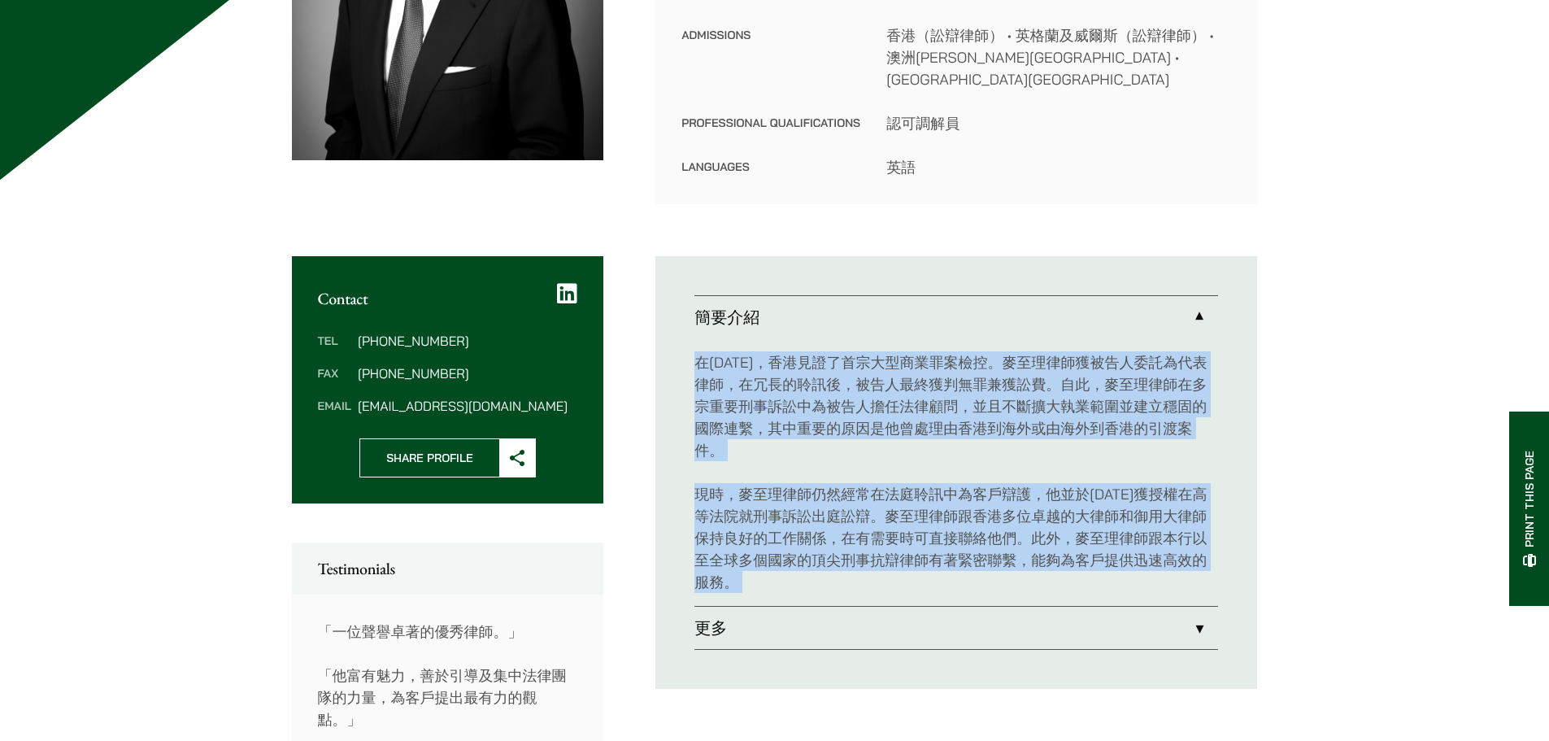
click at [974, 507] on p "現時，麥至理律師仍然經常在法庭聆訊中為客戶辯護，他並於2013年獲授權在高等法院就刑事訴訟出庭訟辯。麥至理律師跟香港多位卓越的大律師和御用大律師保持良好的工作…" at bounding box center [957, 538] width 524 height 110
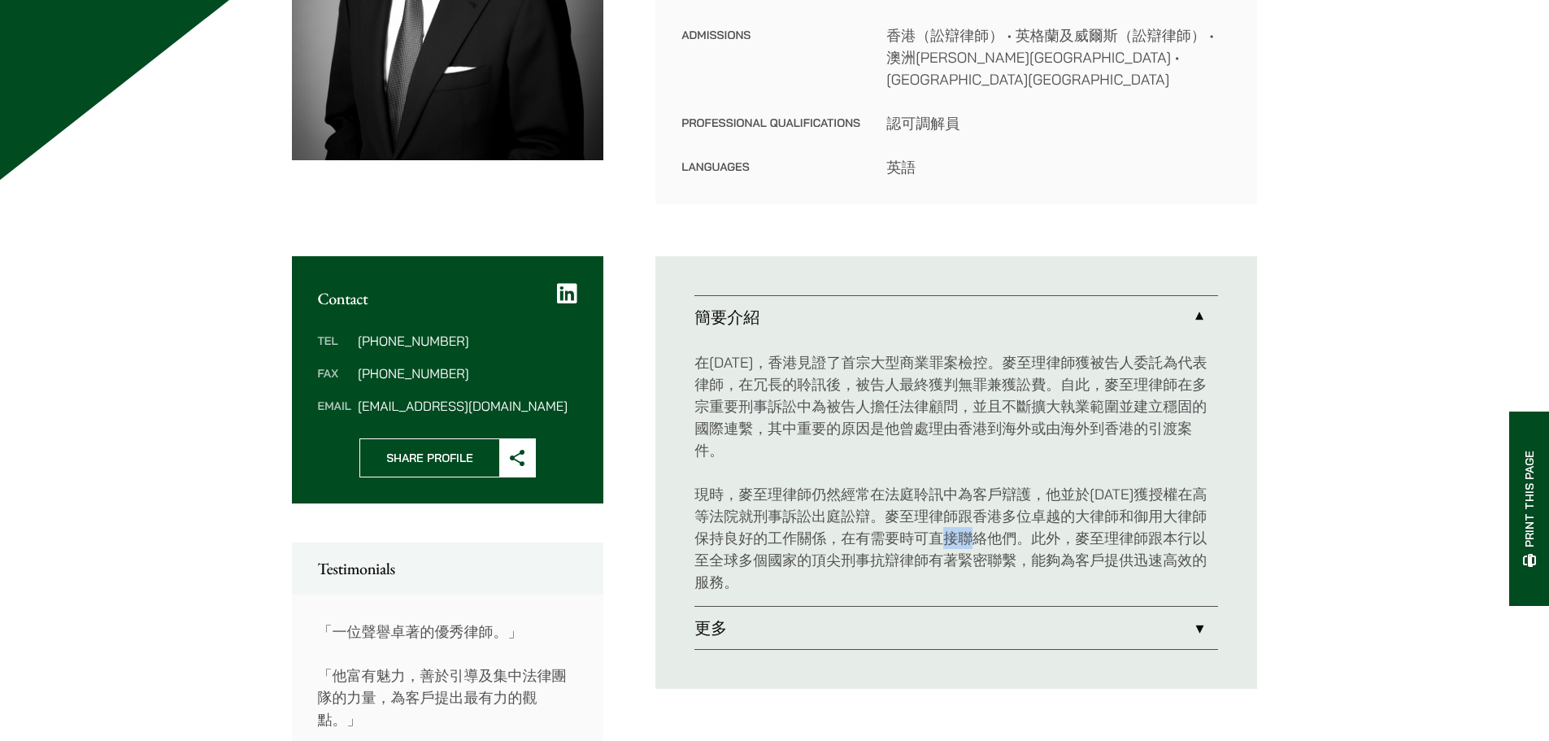
click at [974, 507] on p "現時，麥至理律師仍然經常在法庭聆訊中為客戶辯護，他並於2013年獲授權在高等法院就刑事訴訟出庭訟辯。麥至理律師跟香港多位卓越的大律師和御用大律師保持良好的工作…" at bounding box center [957, 538] width 524 height 110
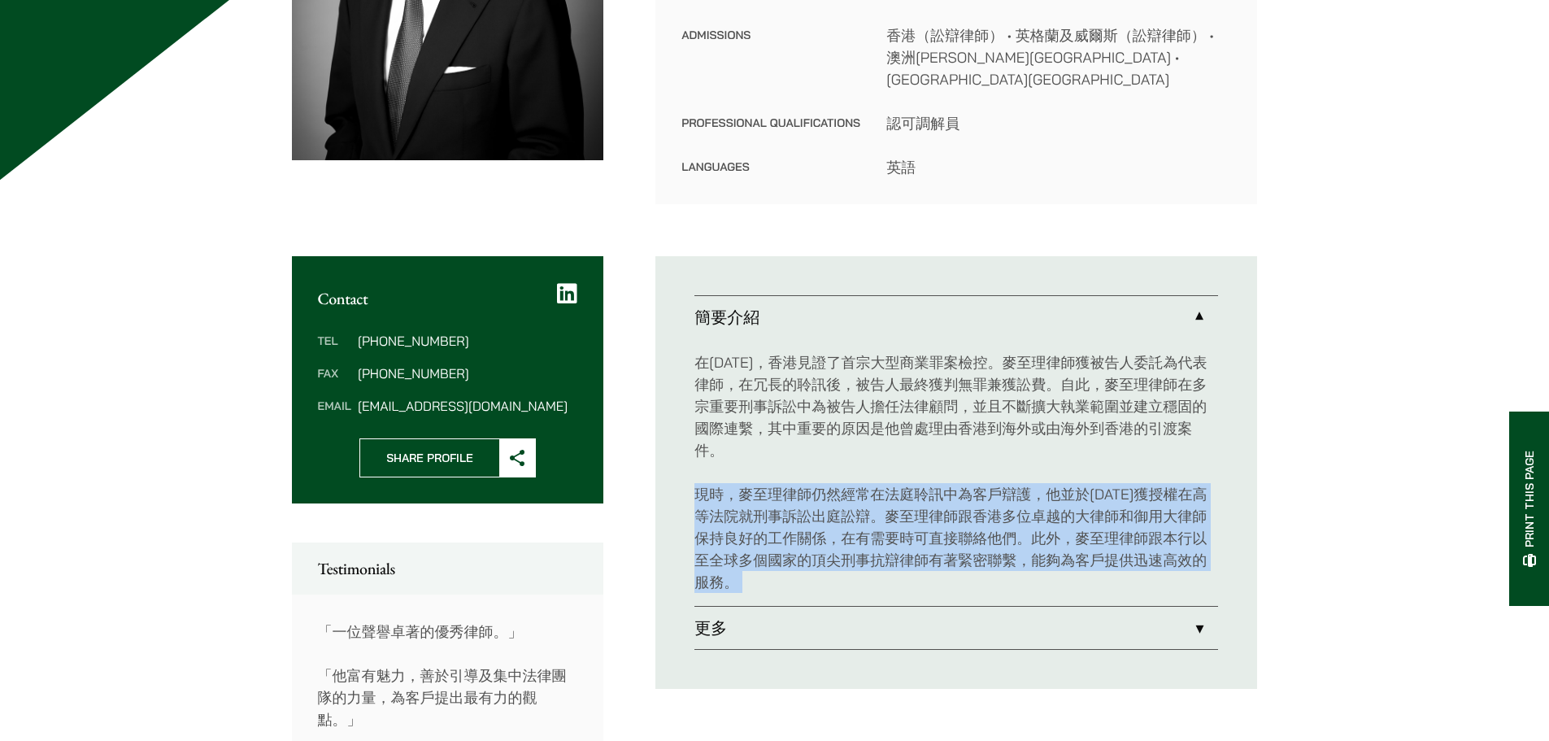
click at [974, 507] on p "現時，麥至理律師仍然經常在法庭聆訊中為客戶辯護，他並於2013年獲授權在高等法院就刑事訴訟出庭訟辯。麥至理律師跟香港多位卓越的大律師和御用大律師保持良好的工作…" at bounding box center [957, 538] width 524 height 110
click at [937, 612] on link "更多" at bounding box center [957, 628] width 524 height 42
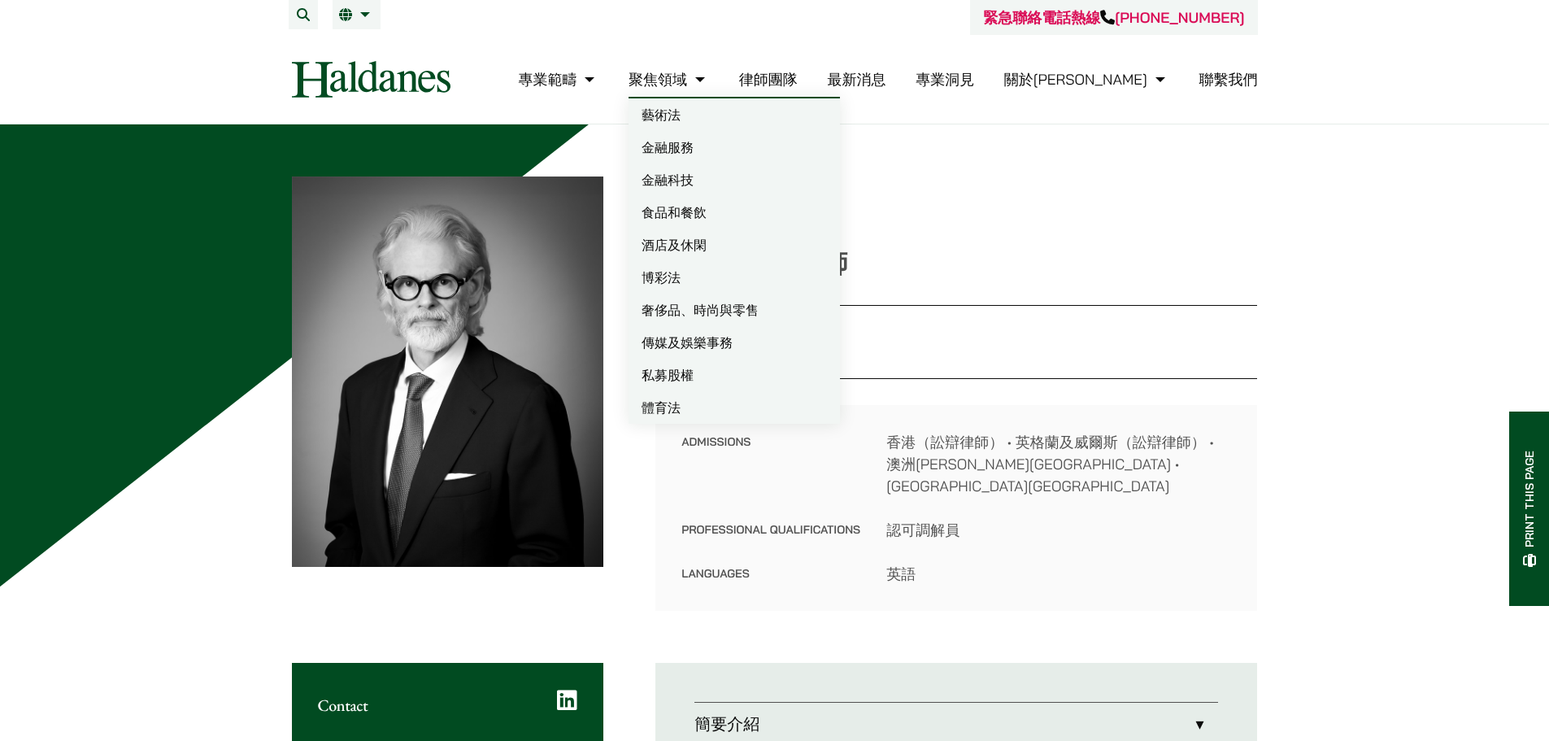
click at [798, 76] on link "律師團隊" at bounding box center [768, 79] width 59 height 19
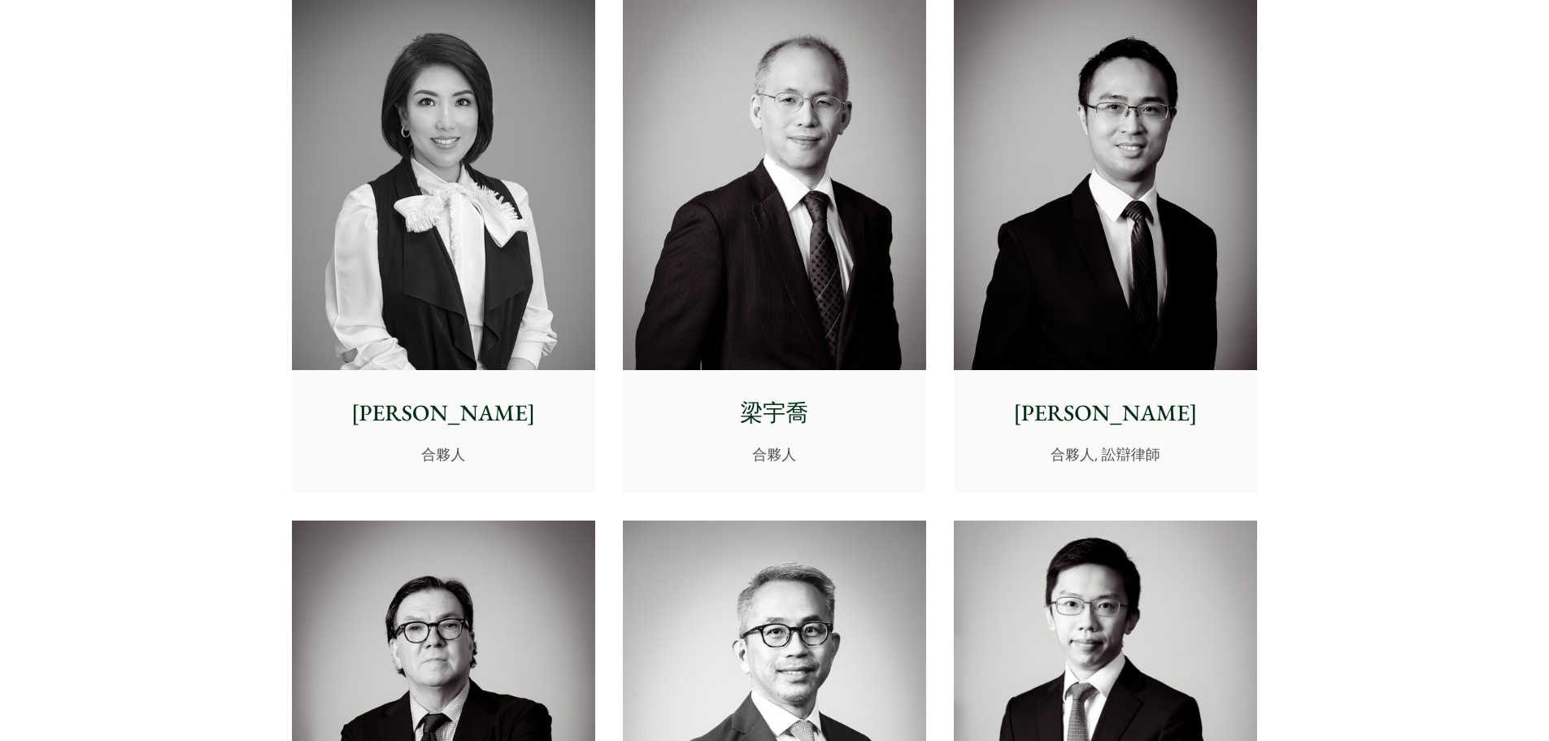
scroll to position [1853, 0]
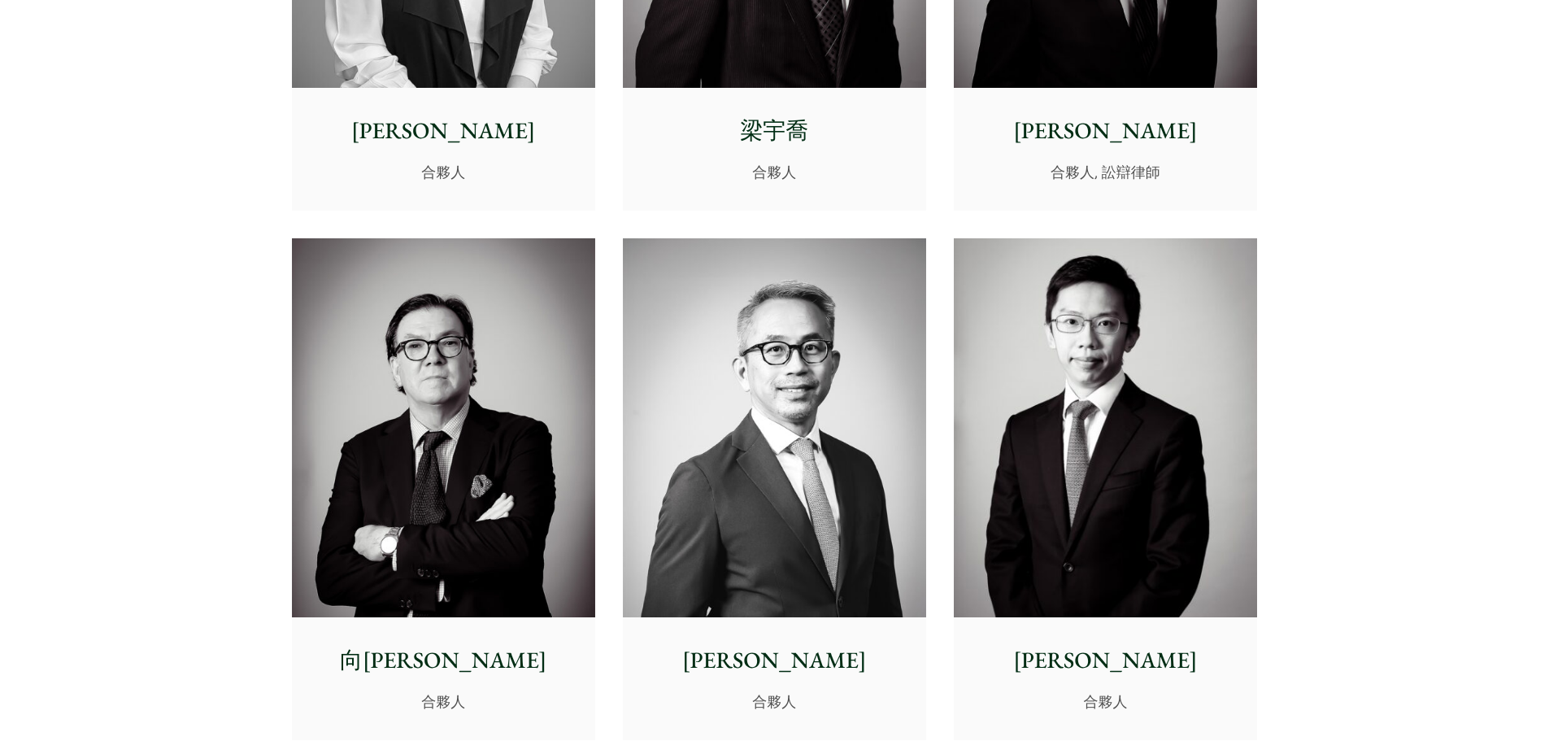
drag, startPoint x: 1292, startPoint y: 211, endPoint x: 1306, endPoint y: 353, distance: 143.1
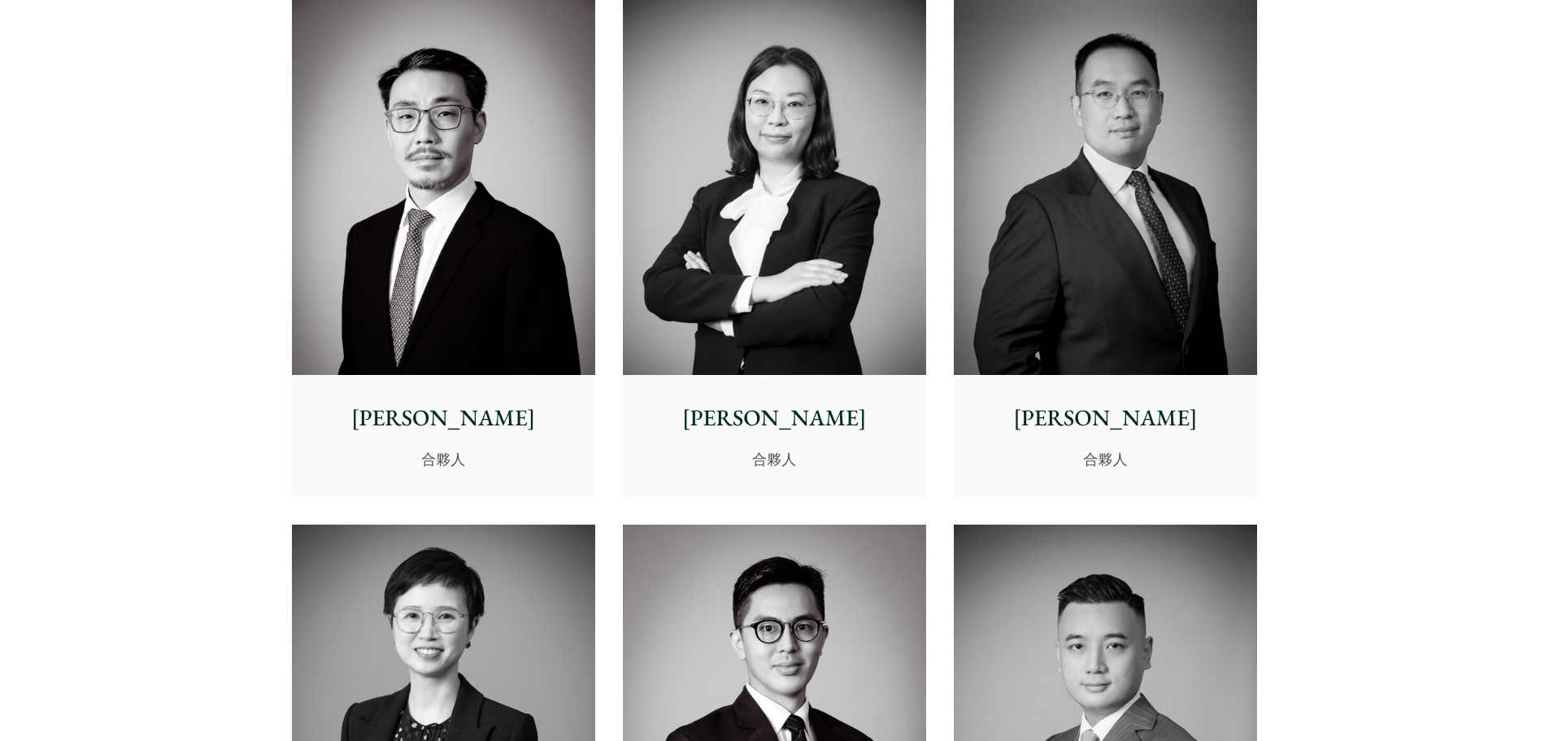
scroll to position [2341, 0]
